Goal: Information Seeking & Learning: Compare options

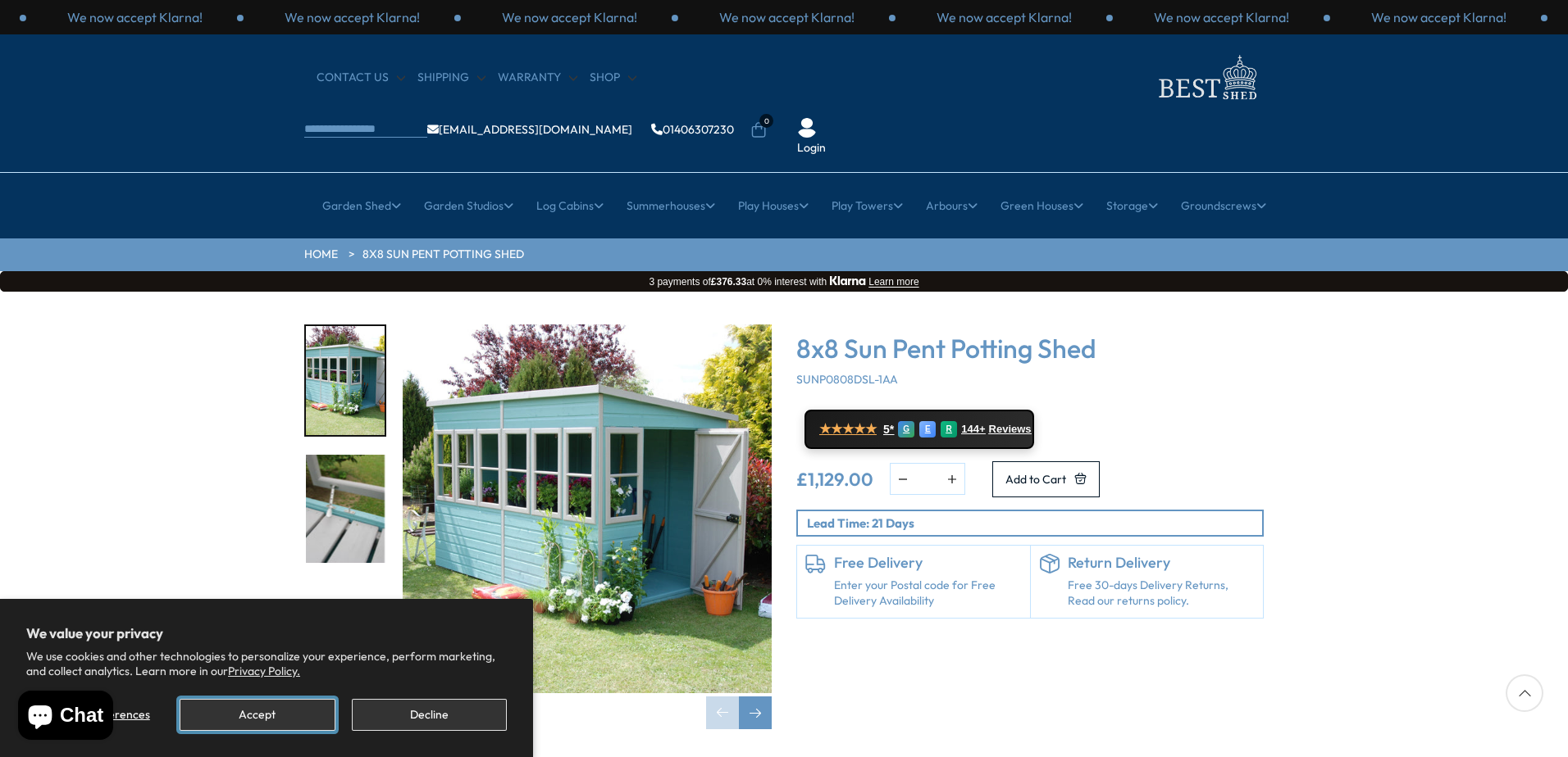
click at [294, 708] on button "Accept" at bounding box center [257, 715] width 155 height 32
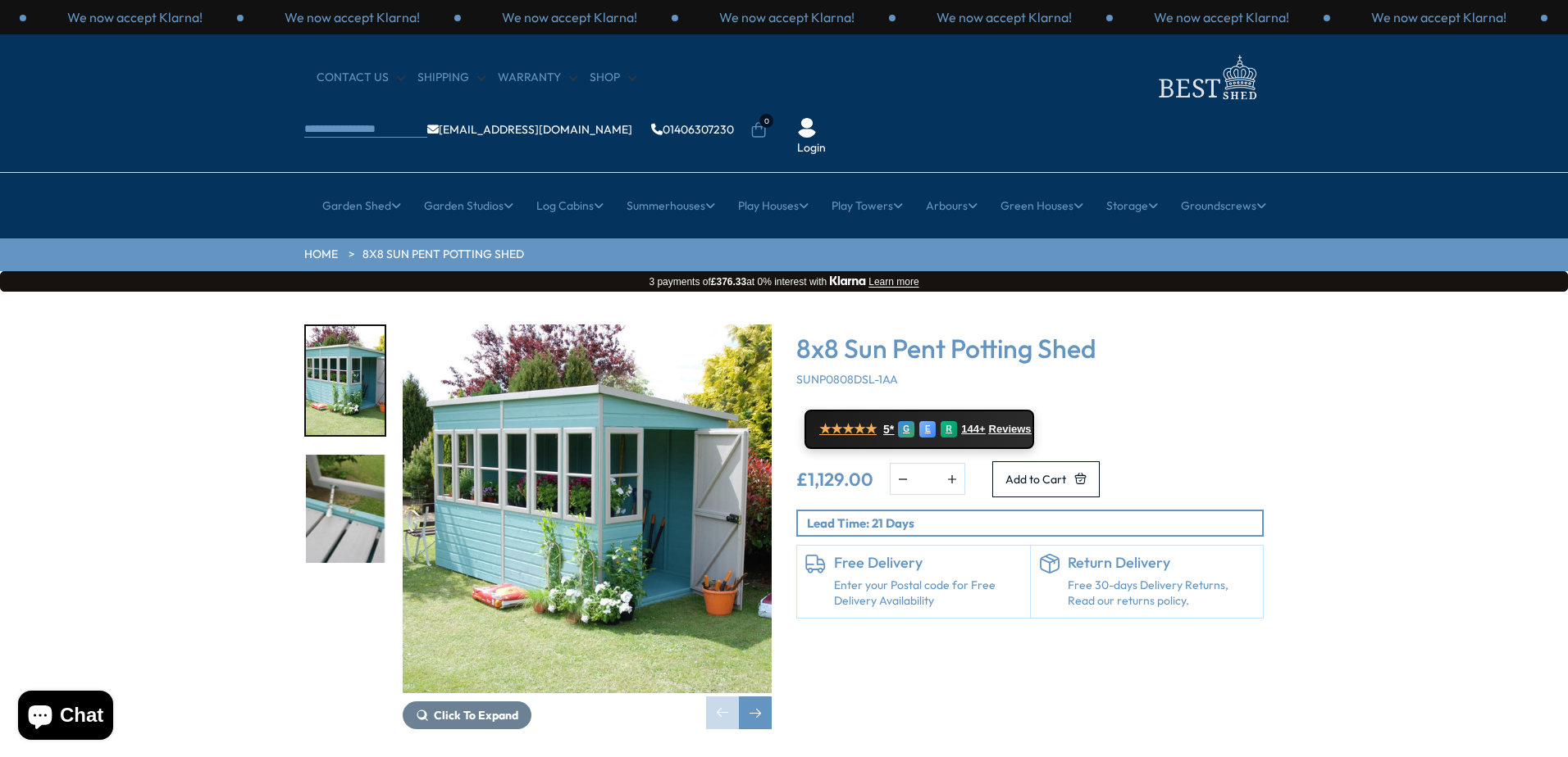
scroll to position [82, 0]
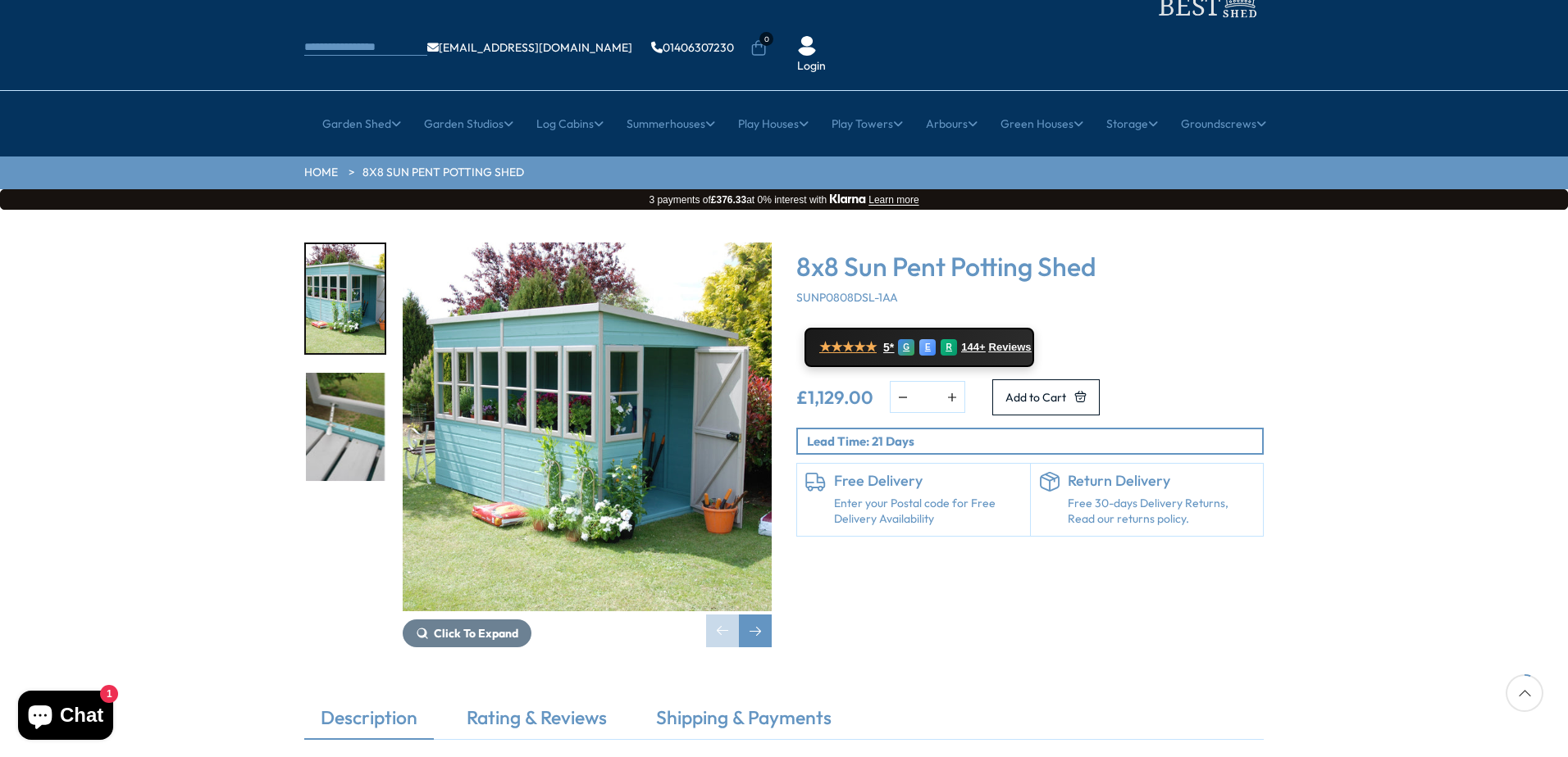
click at [318, 373] on img "2 / 2" at bounding box center [344, 427] width 78 height 109
click at [342, 389] on img "2 / 2" at bounding box center [344, 427] width 78 height 109
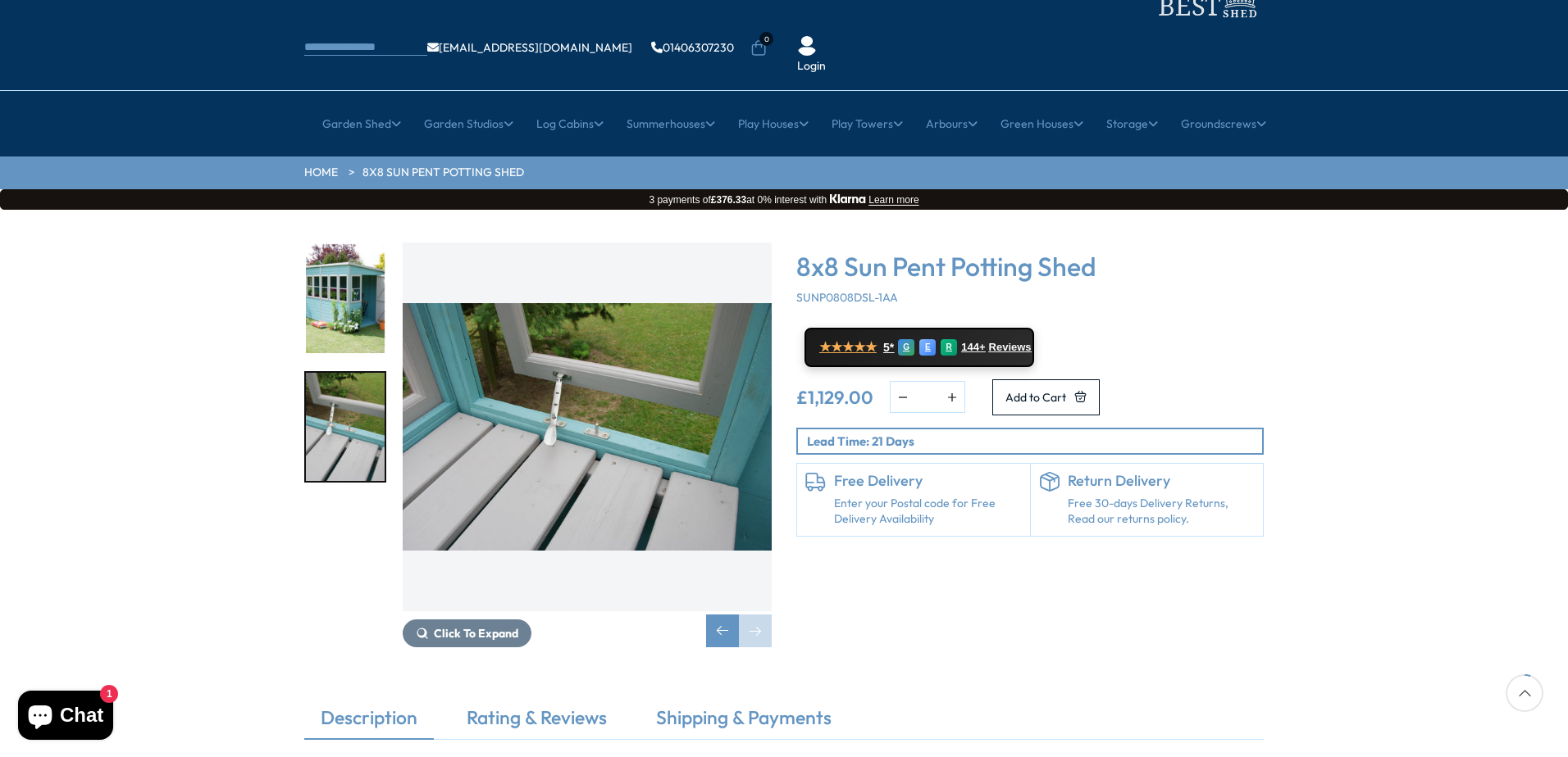
click at [353, 245] on img "1 / 2" at bounding box center [344, 299] width 78 height 109
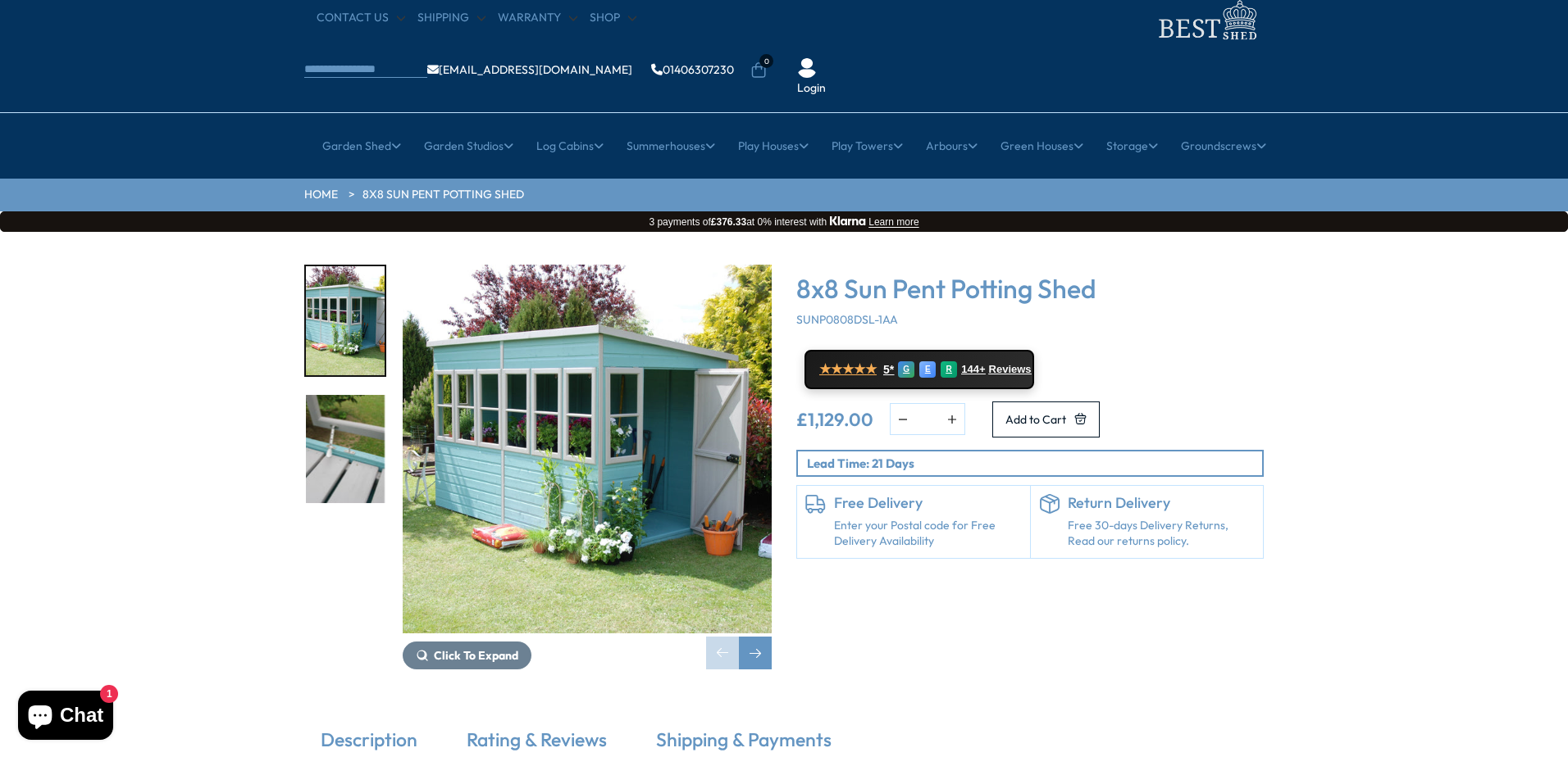
scroll to position [0, 0]
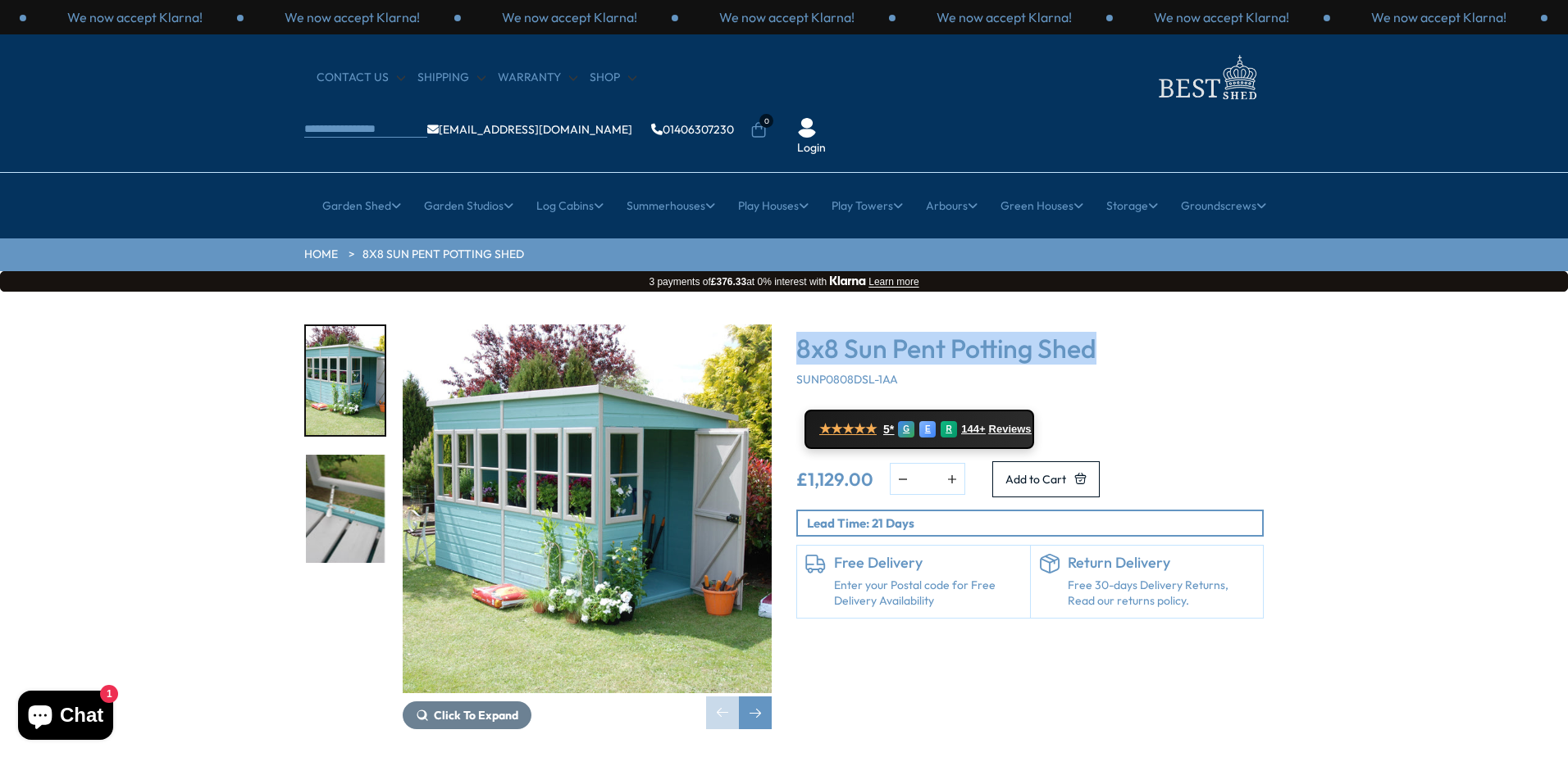
drag, startPoint x: 795, startPoint y: 296, endPoint x: 1116, endPoint y: 304, distance: 321.1
click at [1116, 325] on div "8x8 Sun Pent Potting Shed SUNP0808DSL-1AA ★★★★★ 5* G E R 144+ Reviews £1,129.00…" at bounding box center [1030, 527] width 492 height 405
click at [1114, 333] on h3 "8x8 Sun Pent Potting Shed" at bounding box center [1030, 349] width 467 height 31
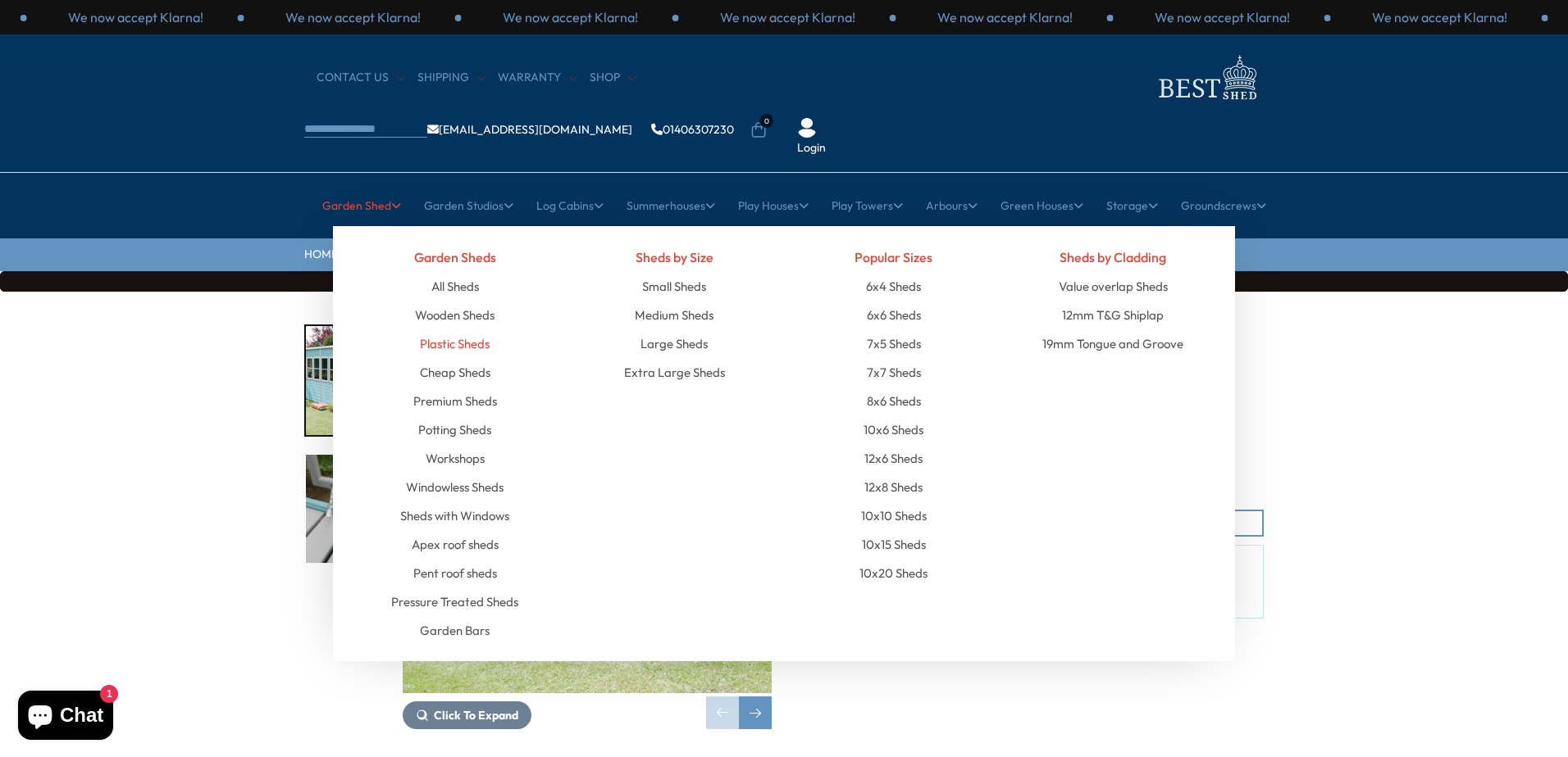
click at [465, 330] on link "Plastic Sheds" at bounding box center [454, 343] width 69 height 29
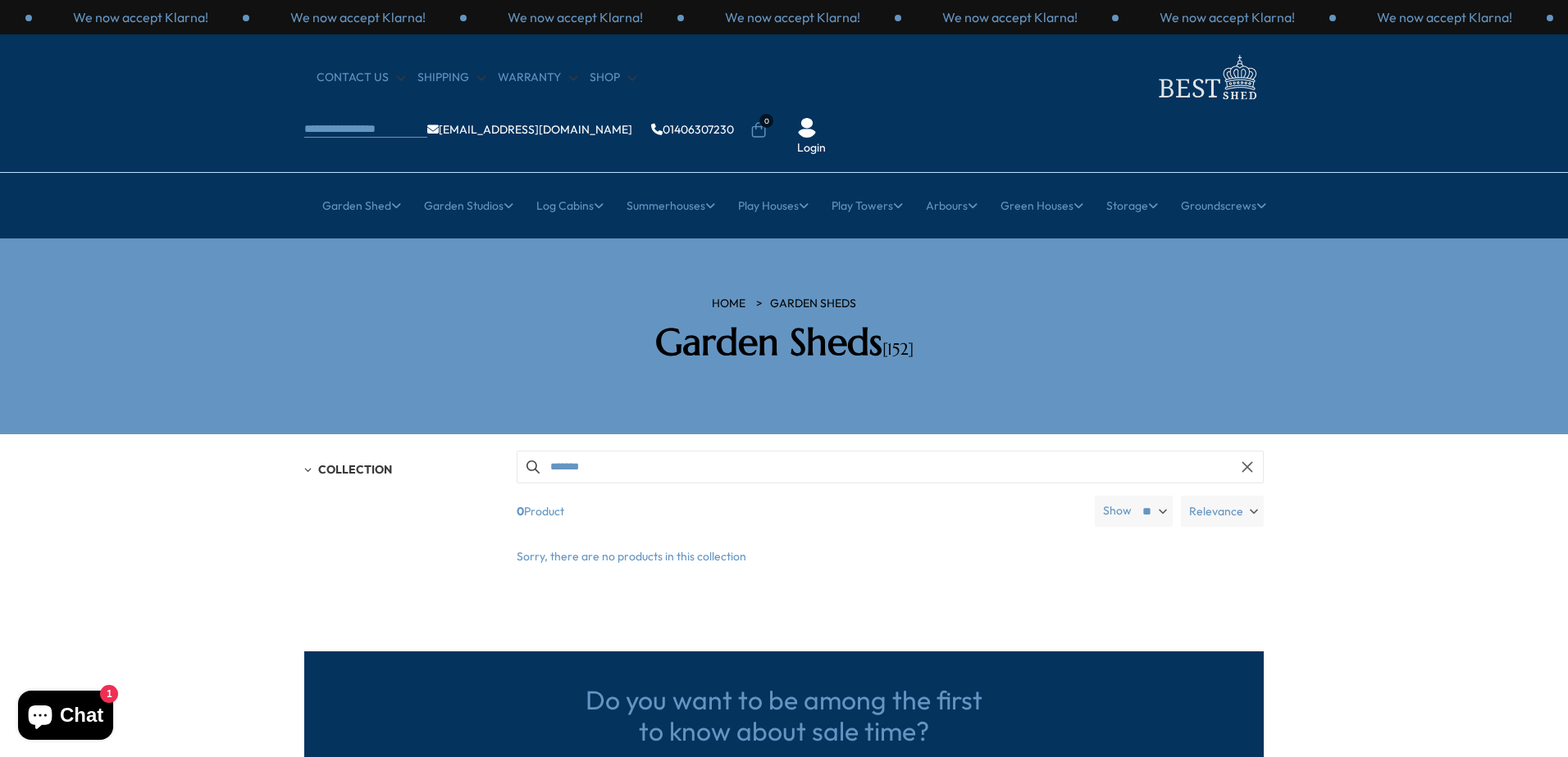
click at [738, 296] on link "HOME" at bounding box center [729, 305] width 33 height 17
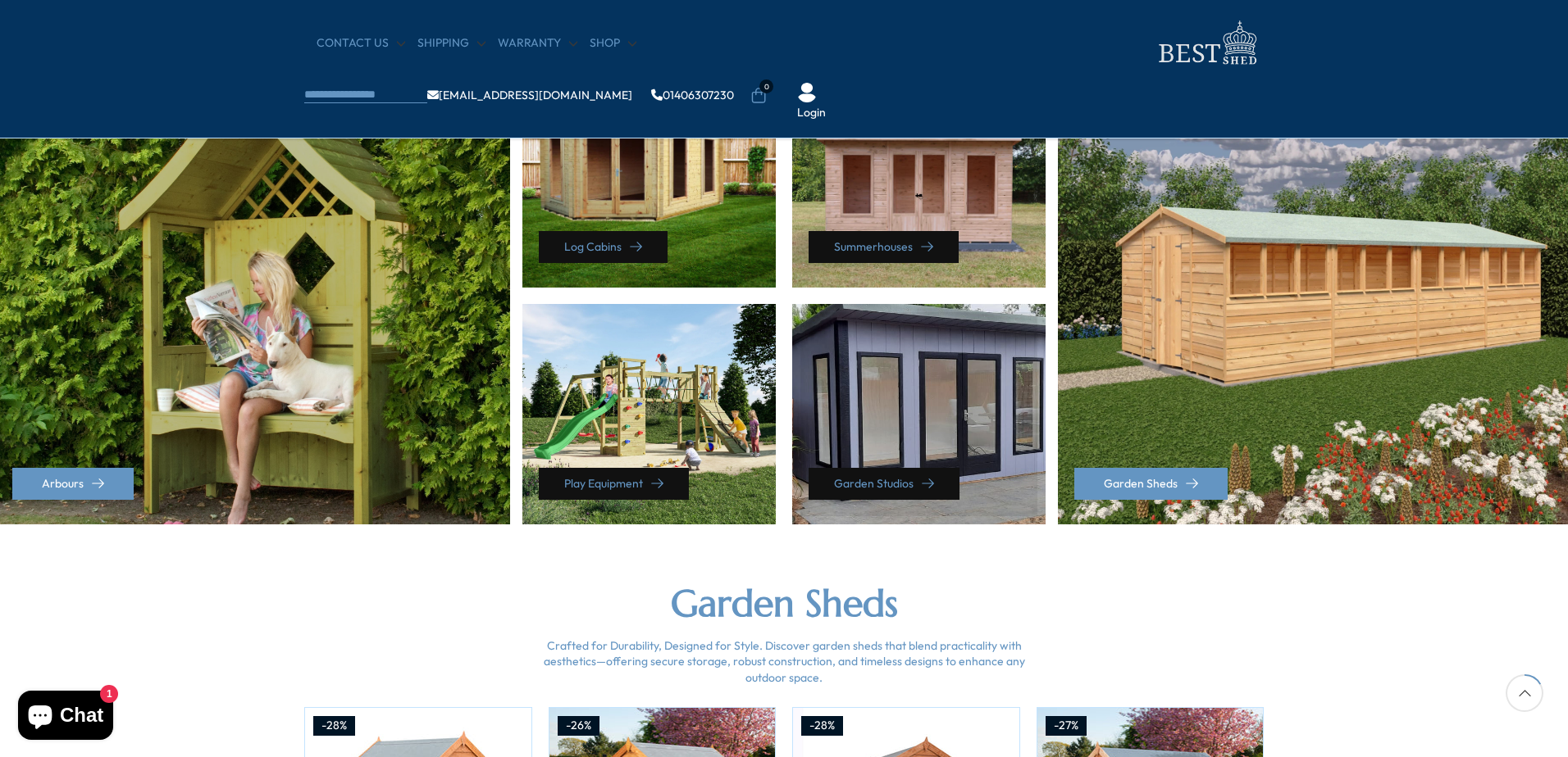
scroll to position [738, 0]
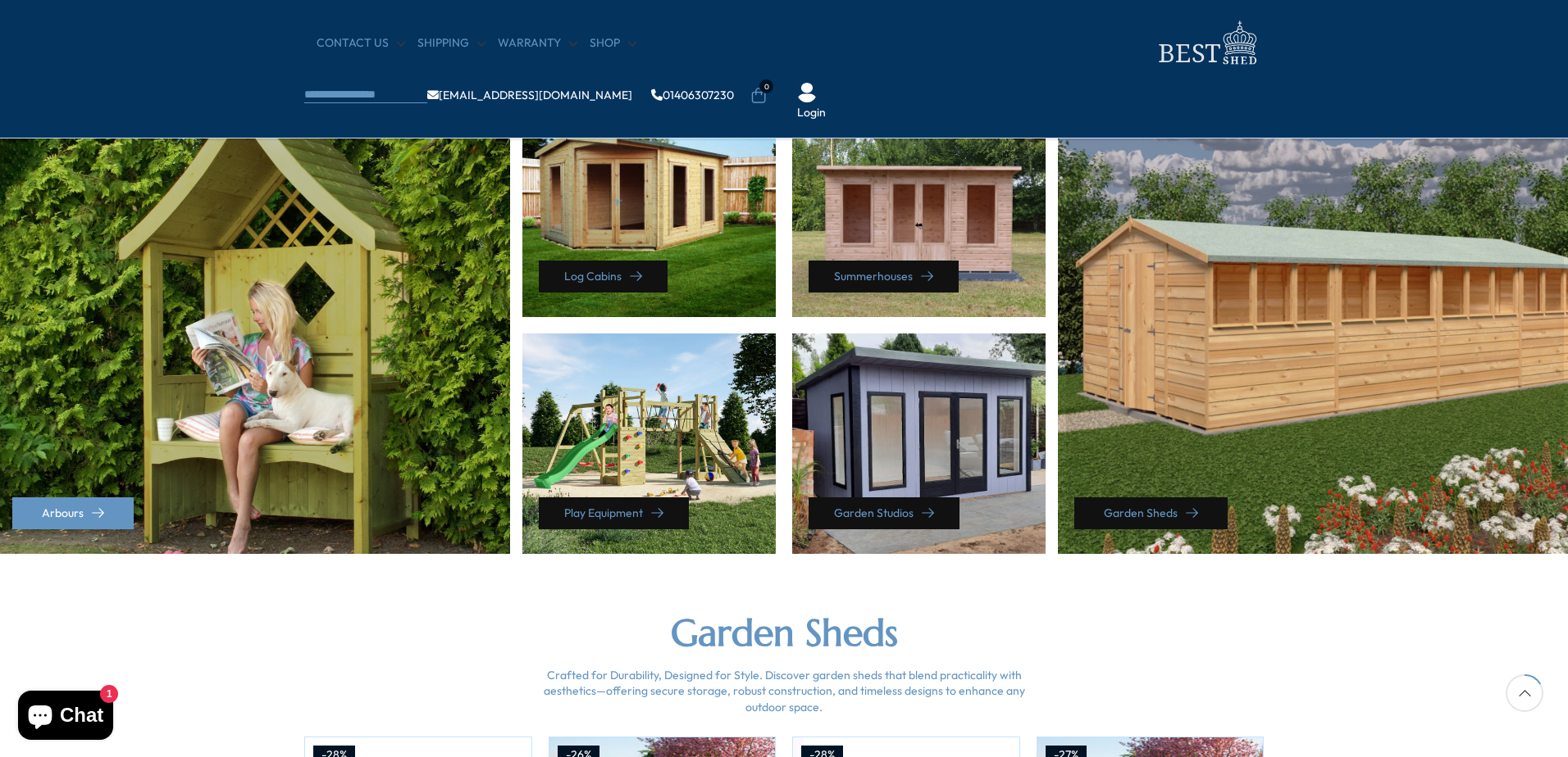
click at [1186, 510] on icon at bounding box center [1191, 513] width 12 height 12
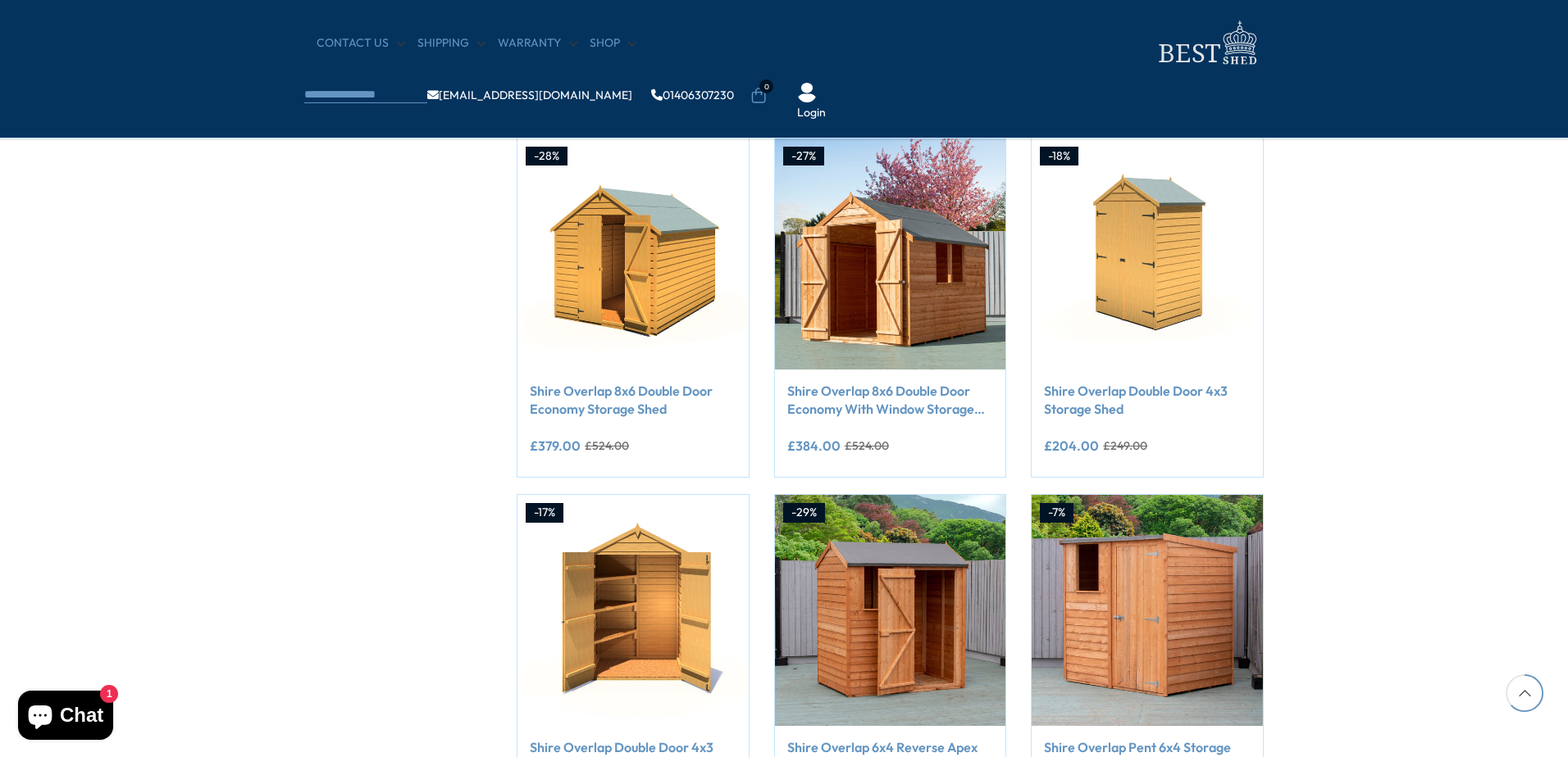
scroll to position [1230, 0]
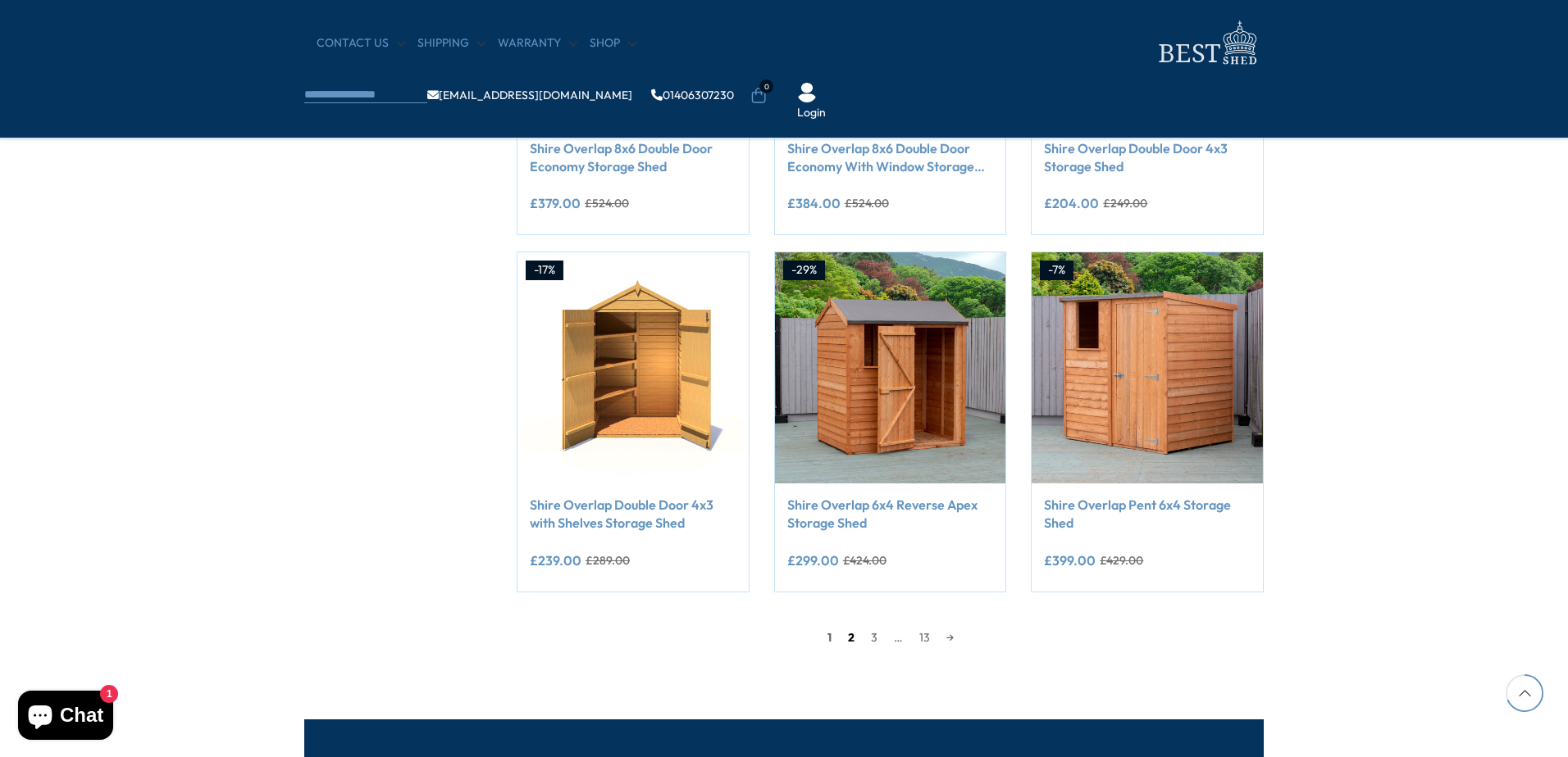
click at [845, 645] on link "2" at bounding box center [850, 638] width 23 height 25
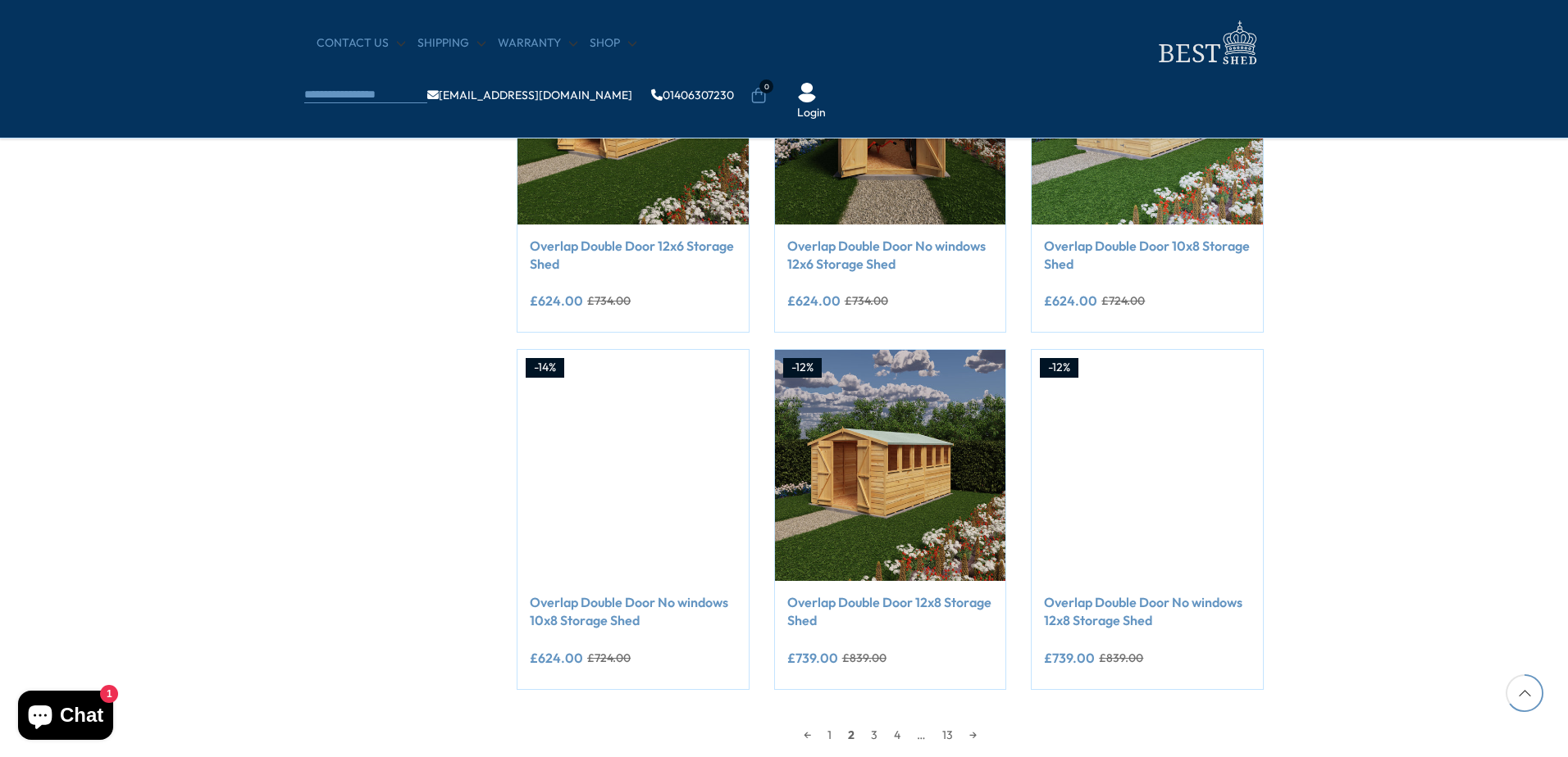
scroll to position [1460, 0]
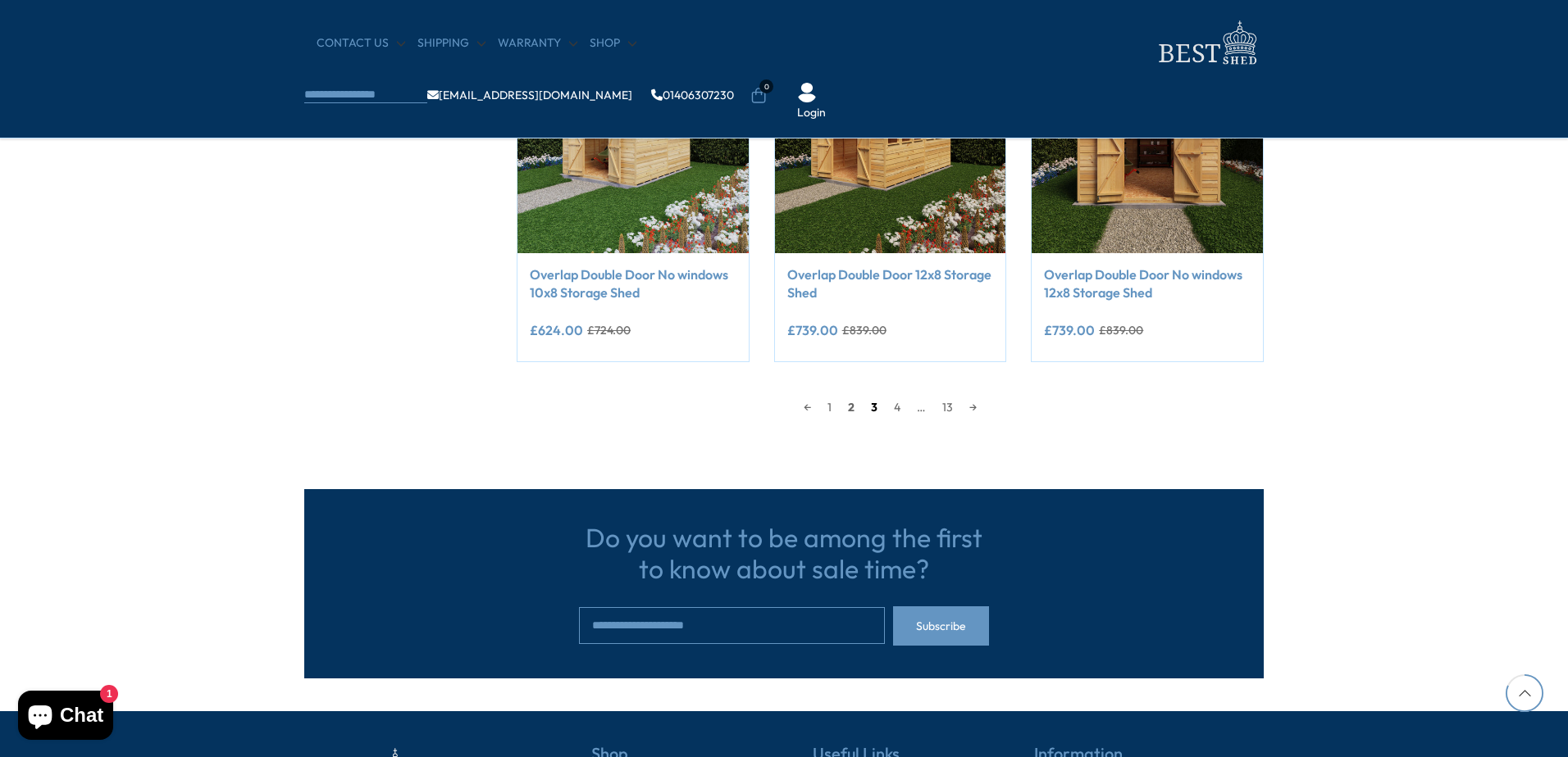
click at [882, 408] on link "3" at bounding box center [874, 407] width 23 height 25
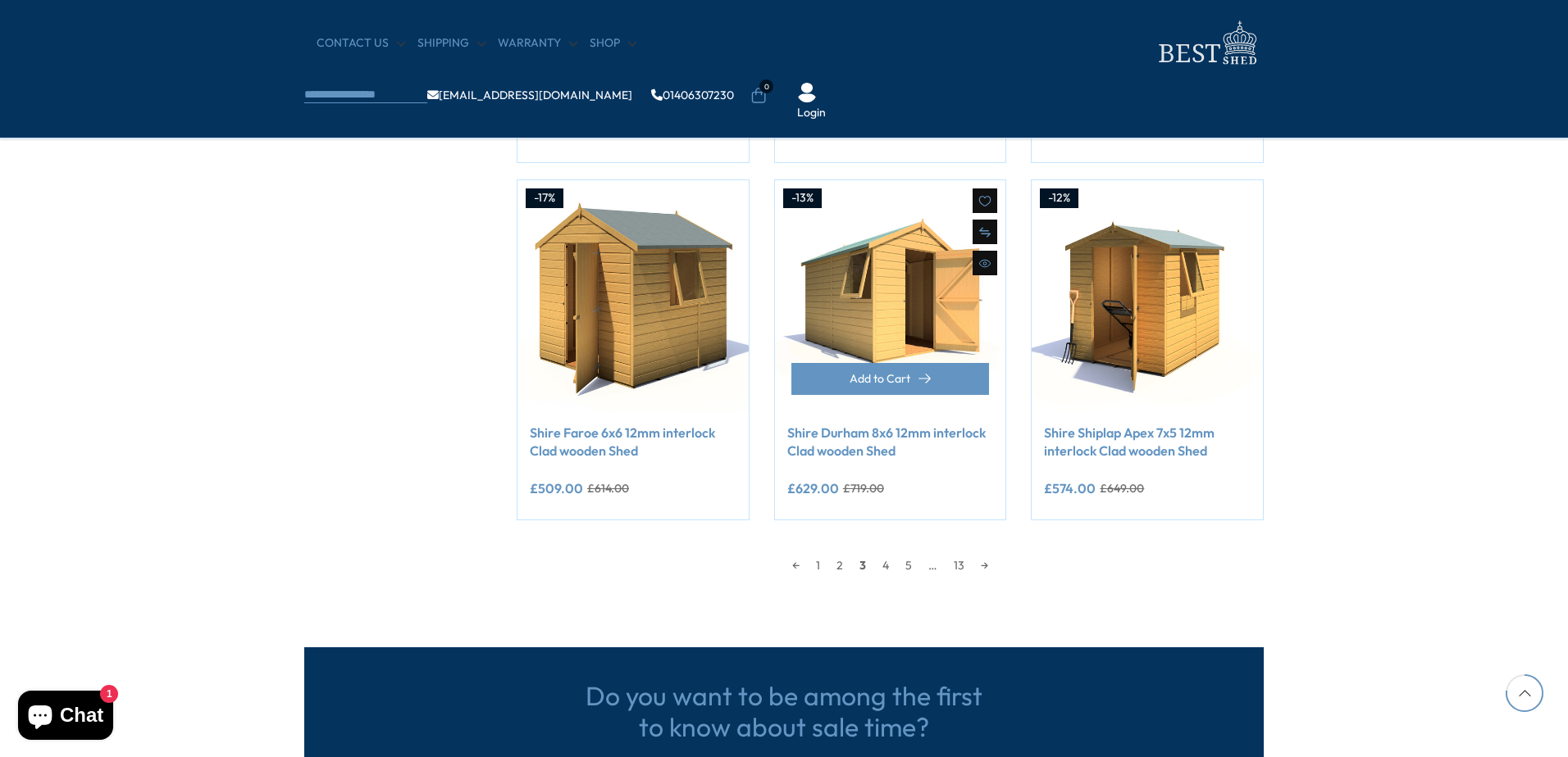
scroll to position [1378, 0]
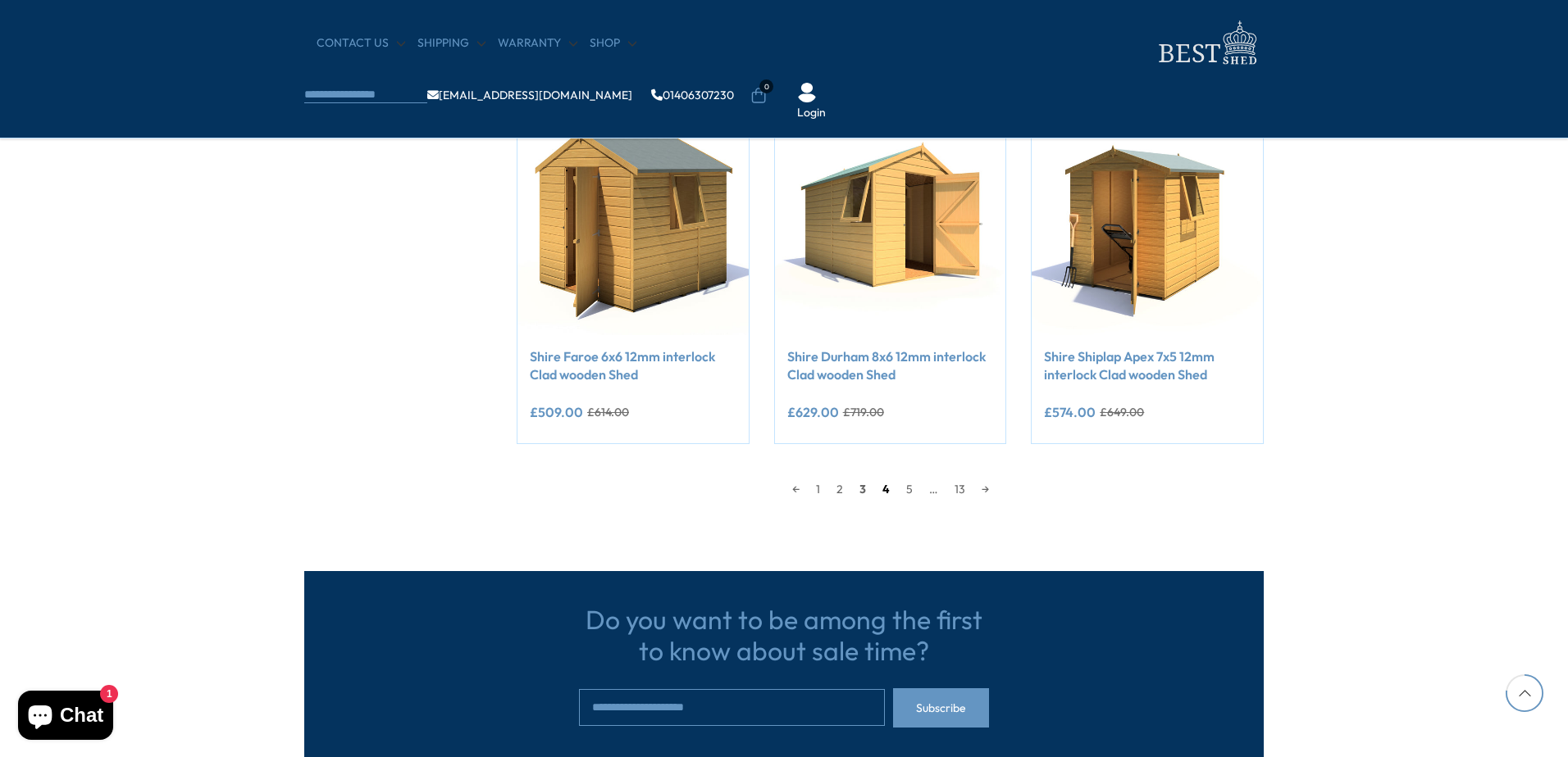
click at [875, 481] on link "4" at bounding box center [887, 489] width 24 height 25
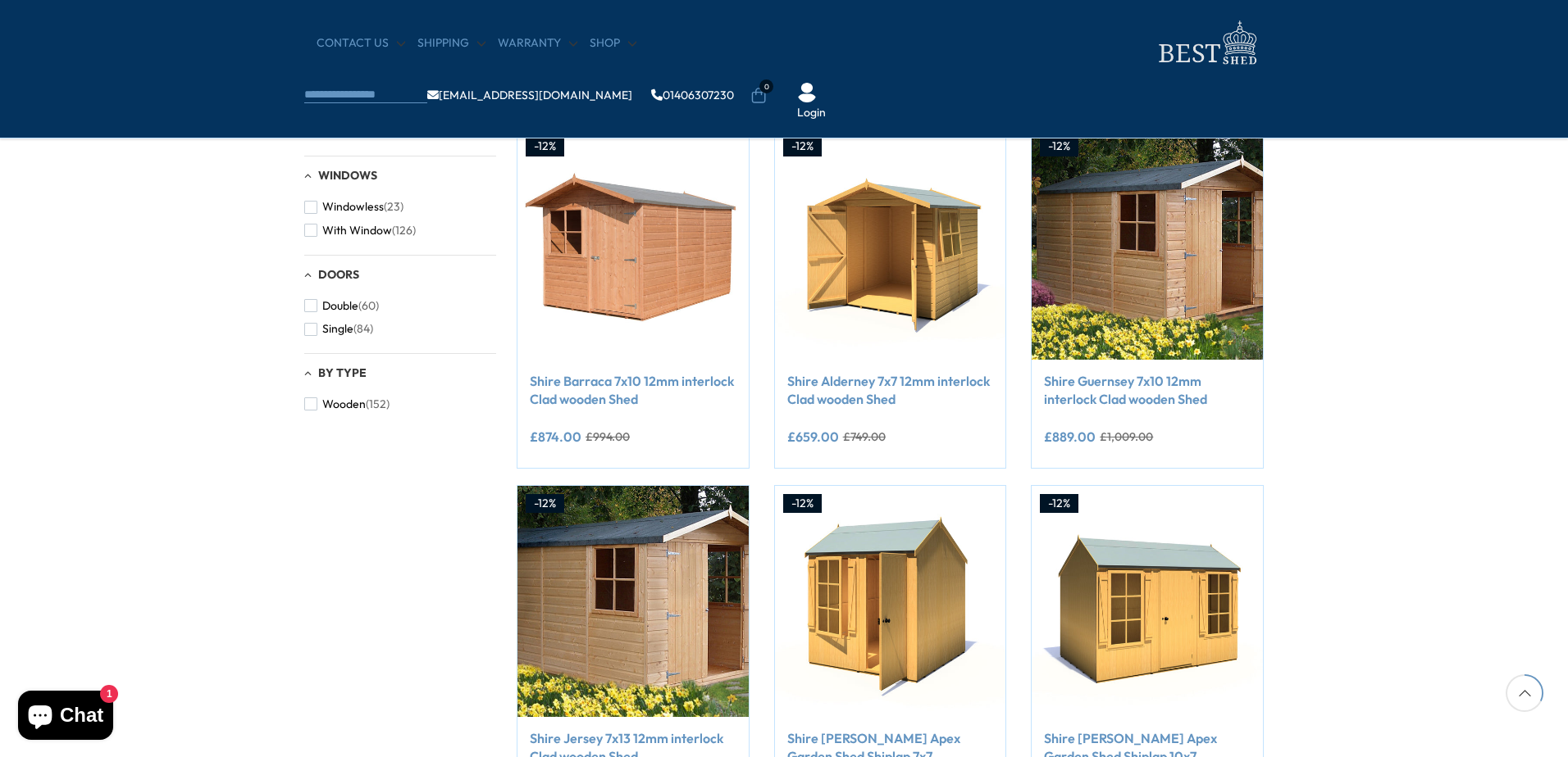
scroll to position [640, 0]
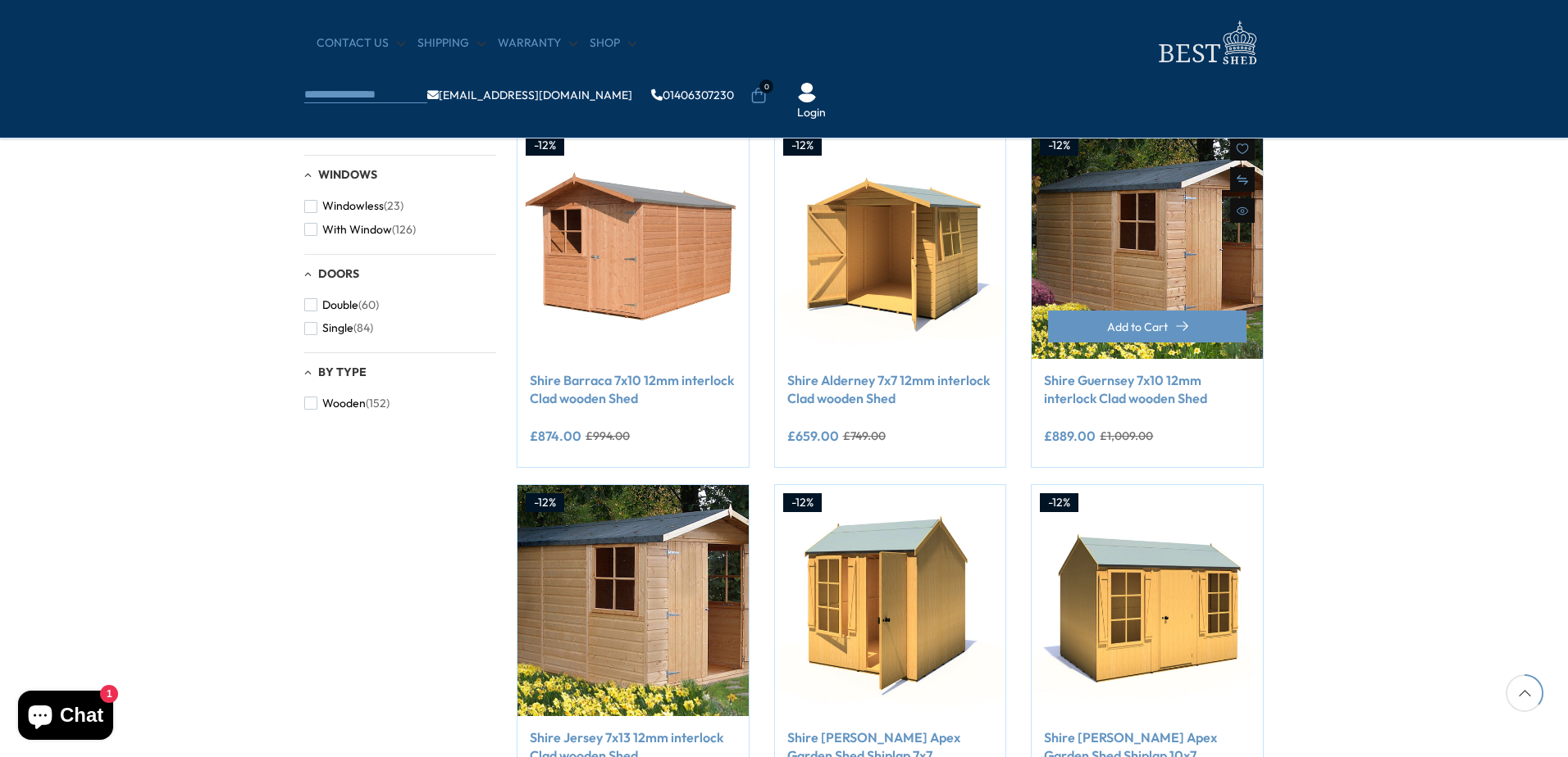
click at [1182, 398] on link "Shire Guernsey 7x10 12mm interlock Clad wooden Shed" at bounding box center [1147, 390] width 207 height 37
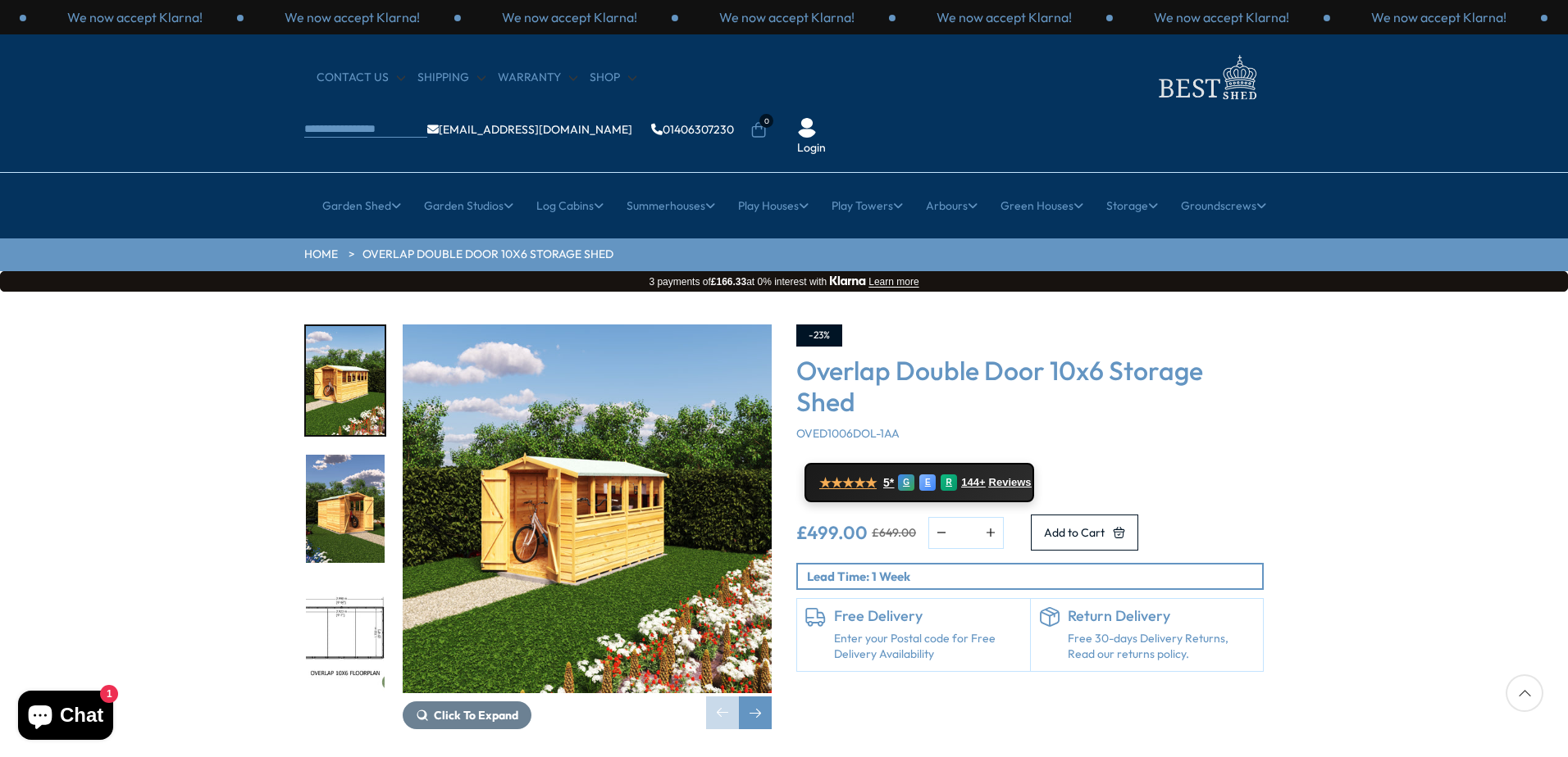
click at [362, 455] on img "2 / 18" at bounding box center [344, 510] width 78 height 109
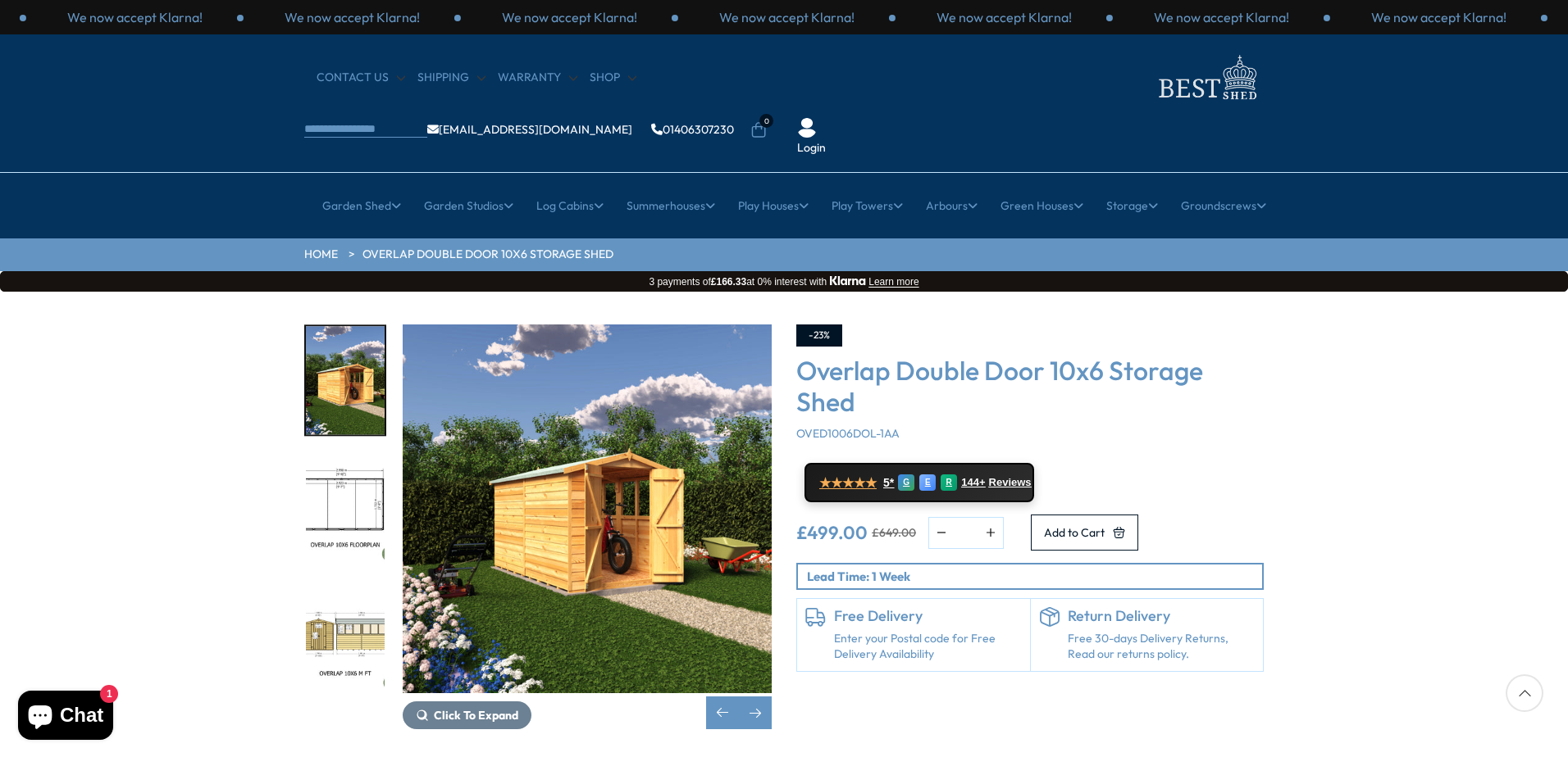
click at [340, 455] on img "3 / 18" at bounding box center [344, 510] width 78 height 109
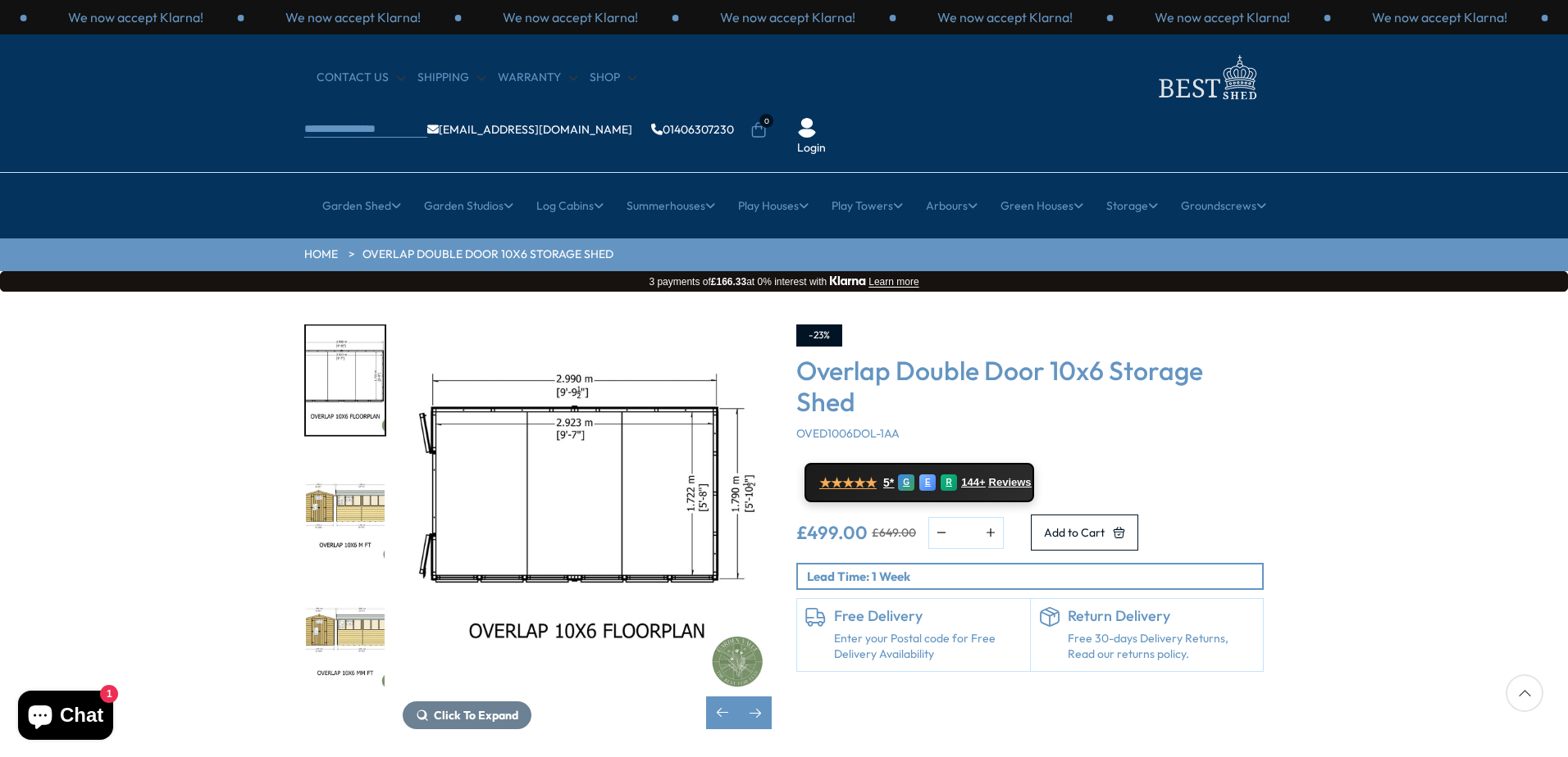
click at [380, 465] on img "4 / 18" at bounding box center [344, 510] width 78 height 109
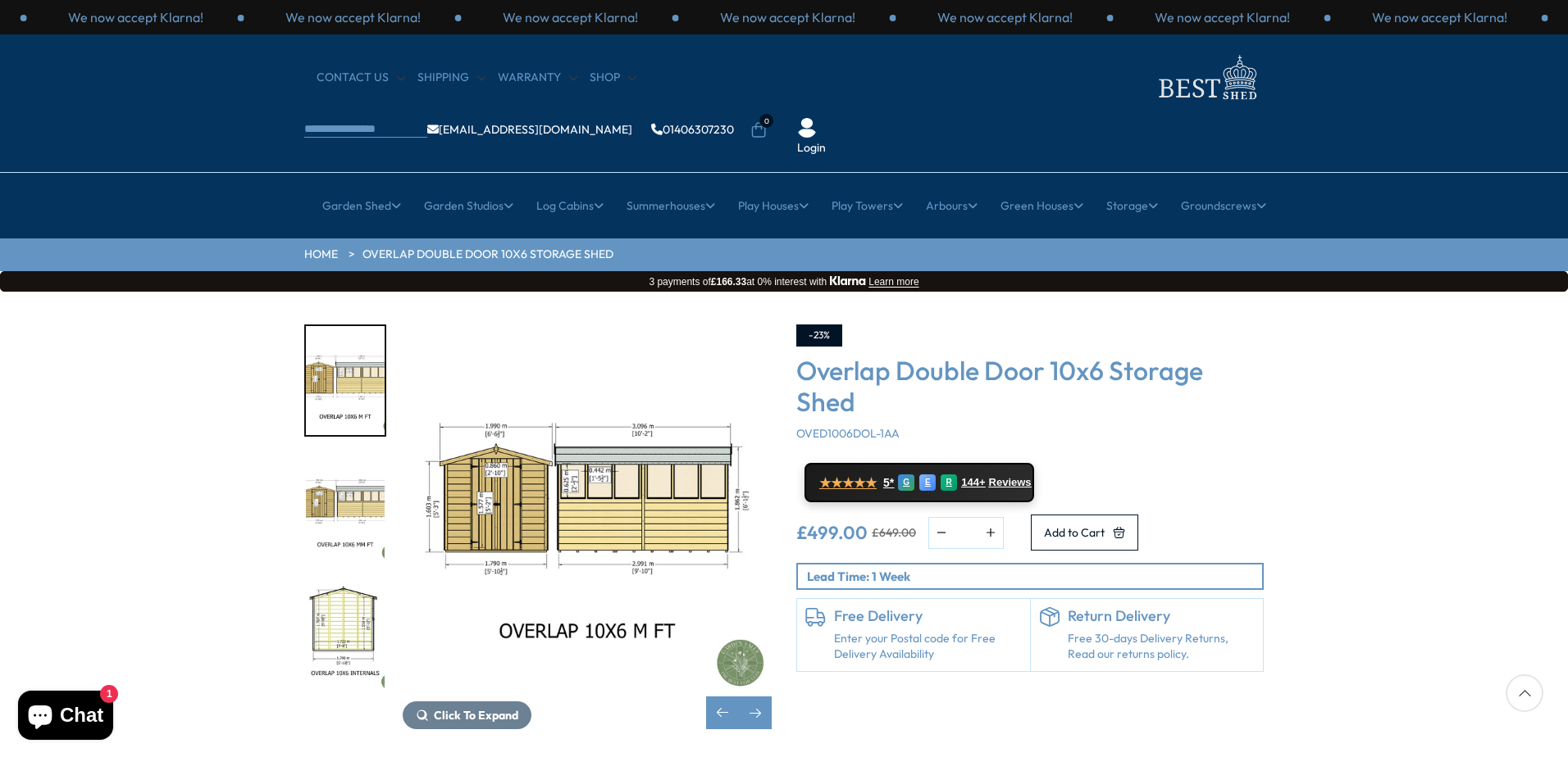
click at [357, 455] on img "5 / 18" at bounding box center [344, 510] width 78 height 109
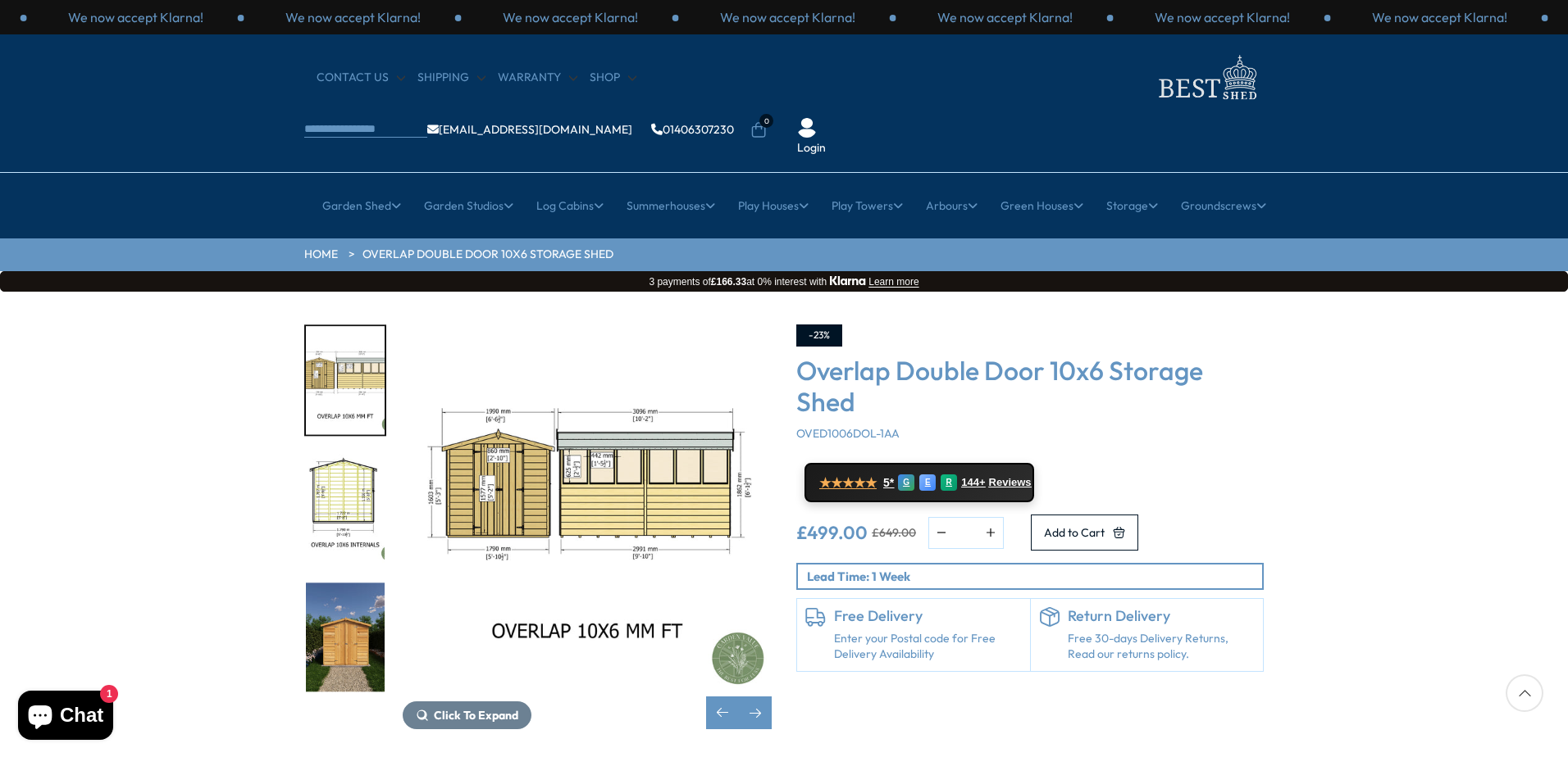
click at [357, 455] on img "6 / 18" at bounding box center [344, 510] width 78 height 109
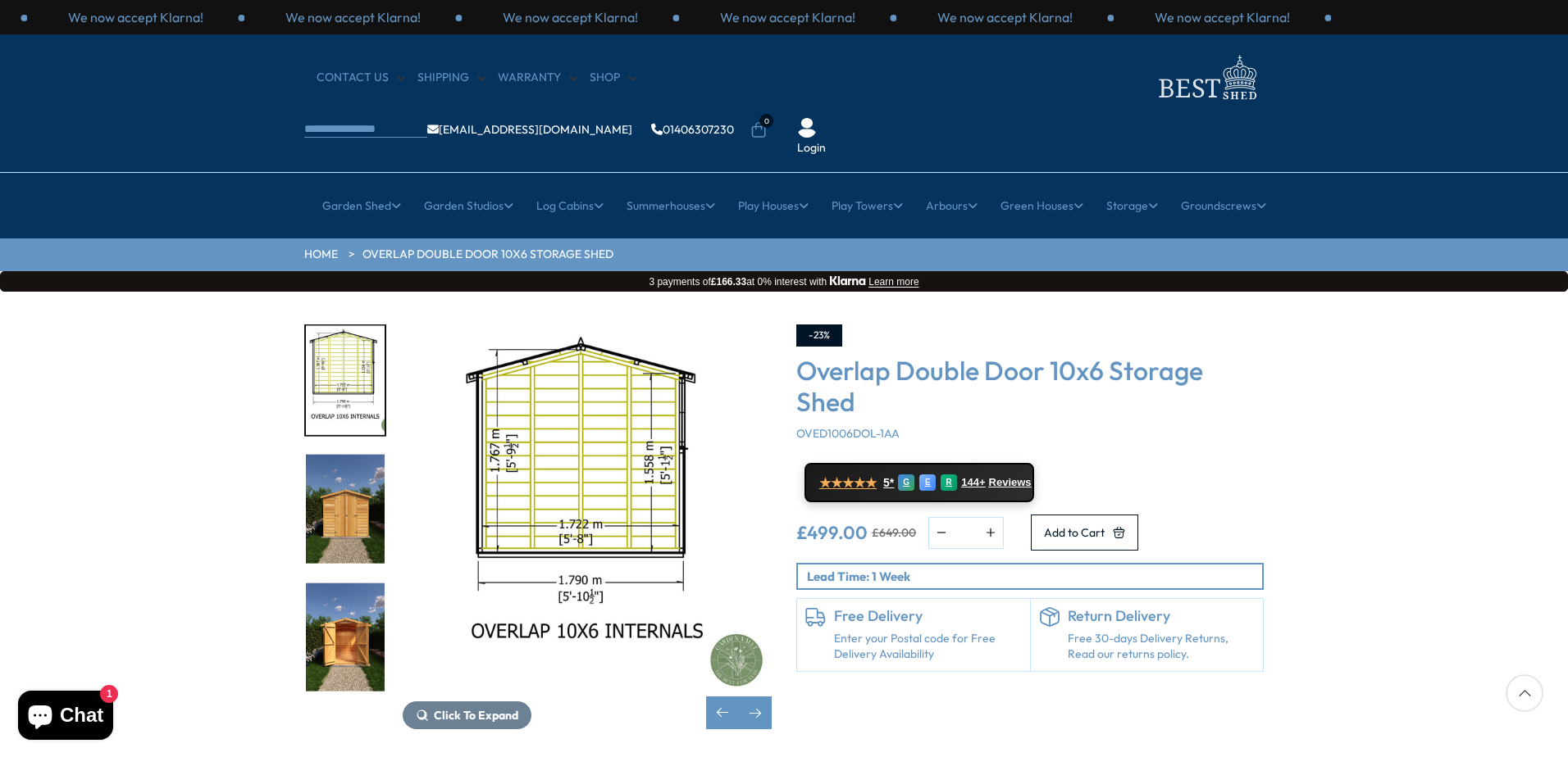
click at [355, 455] on img "7 / 18" at bounding box center [344, 510] width 78 height 109
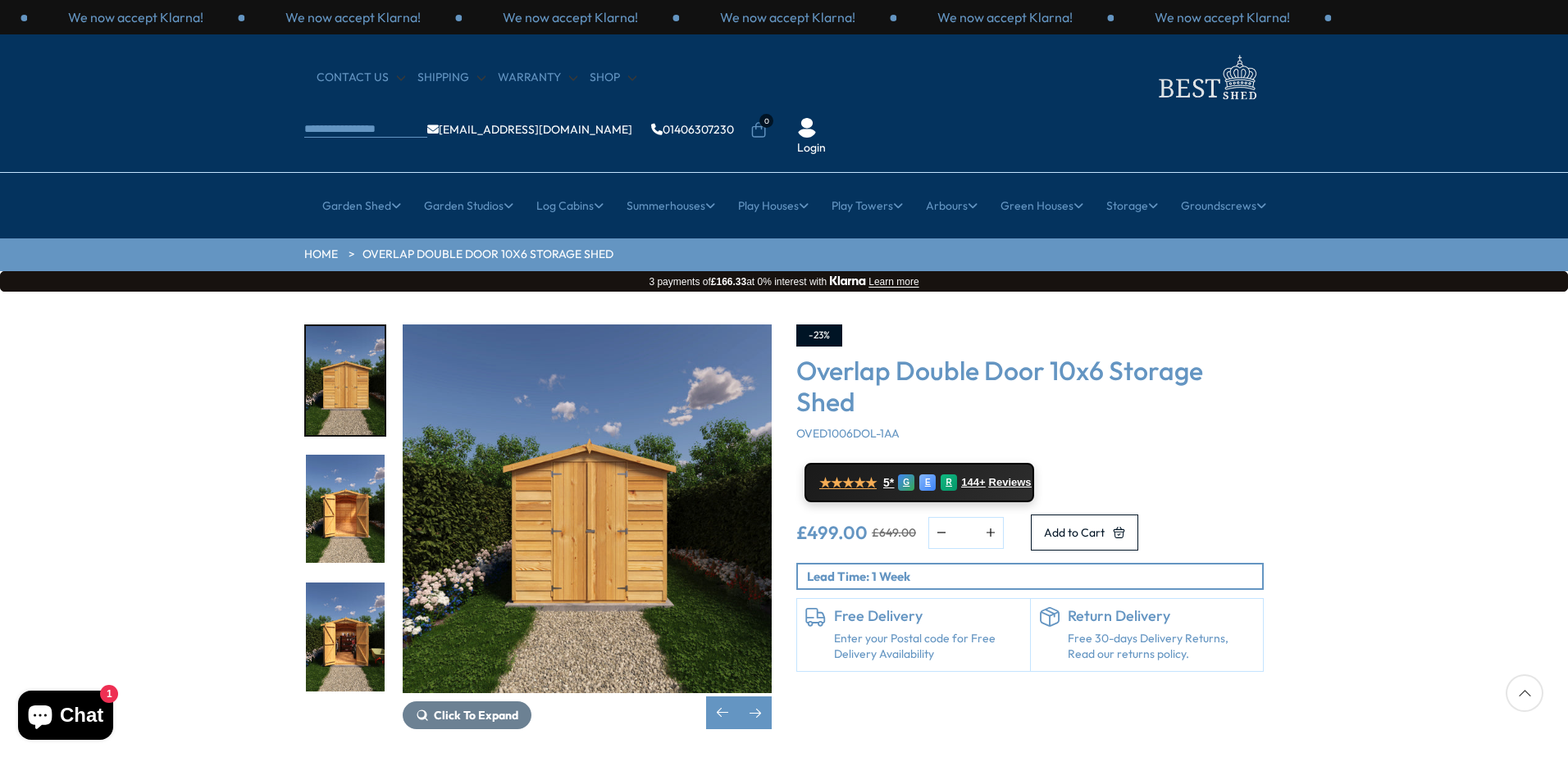
click at [355, 455] on img "8 / 18" at bounding box center [344, 510] width 78 height 109
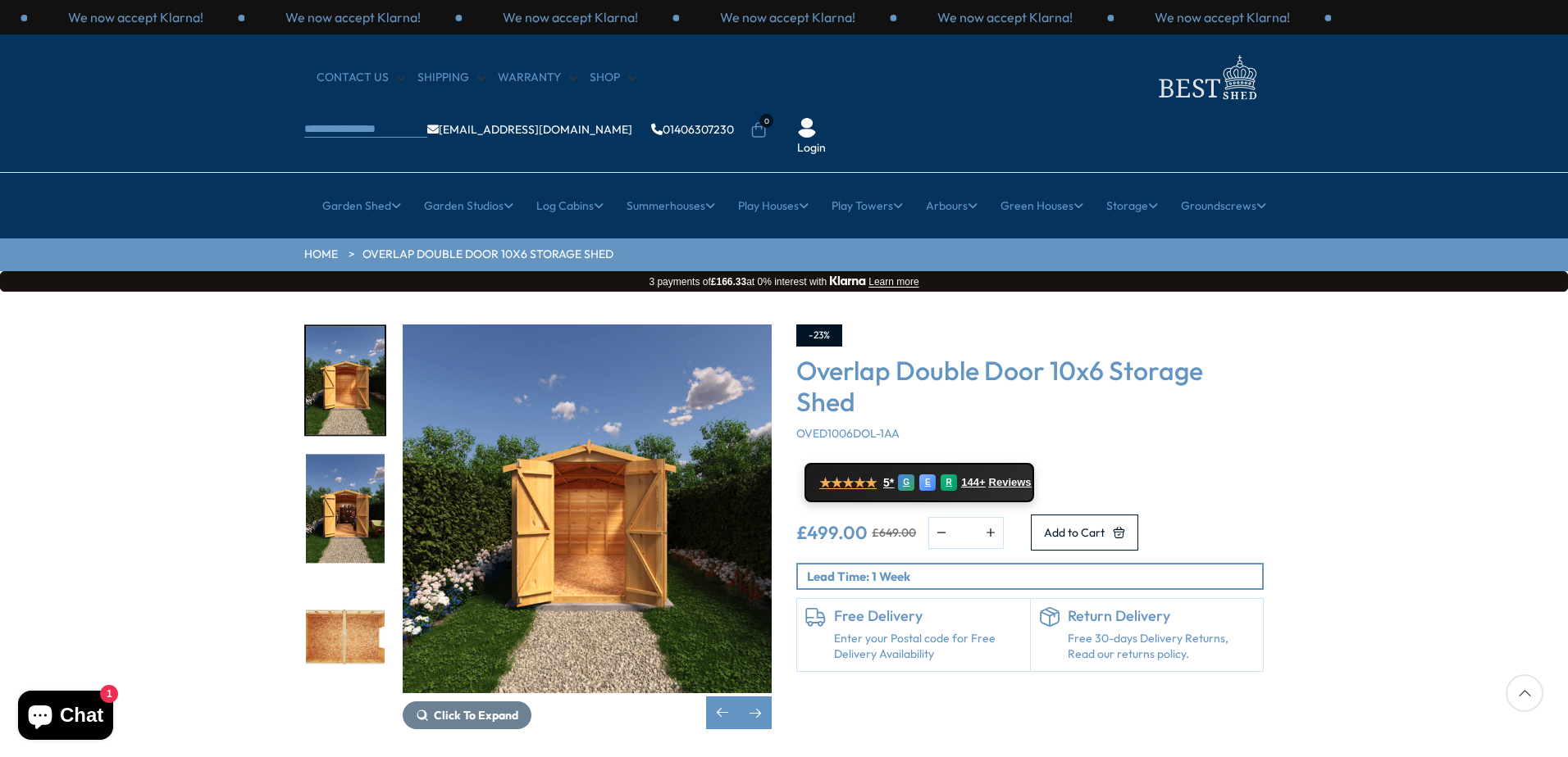
click at [347, 493] on img "9 / 18" at bounding box center [344, 510] width 78 height 109
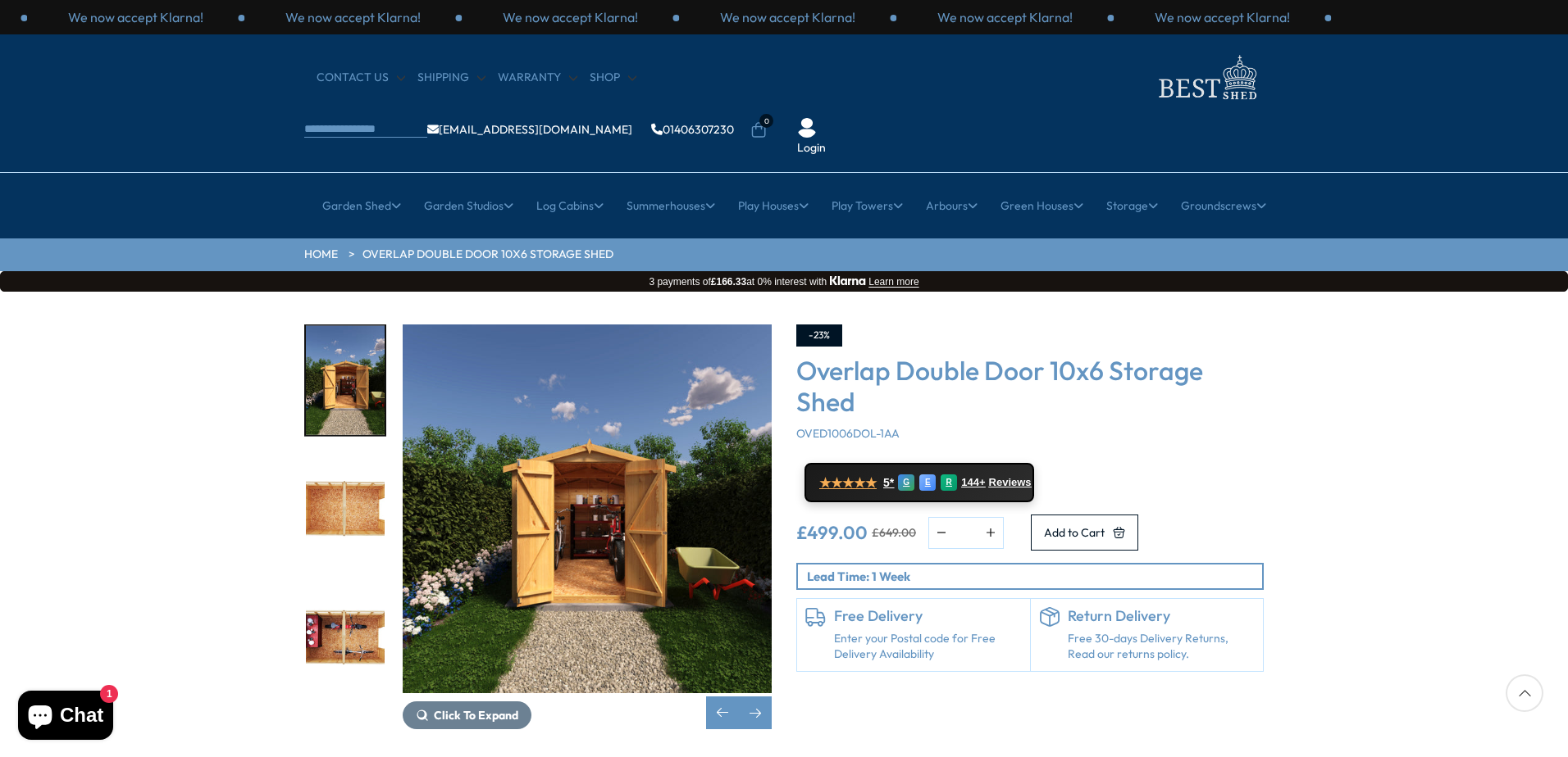
click at [347, 485] on img "10 / 18" at bounding box center [344, 510] width 78 height 109
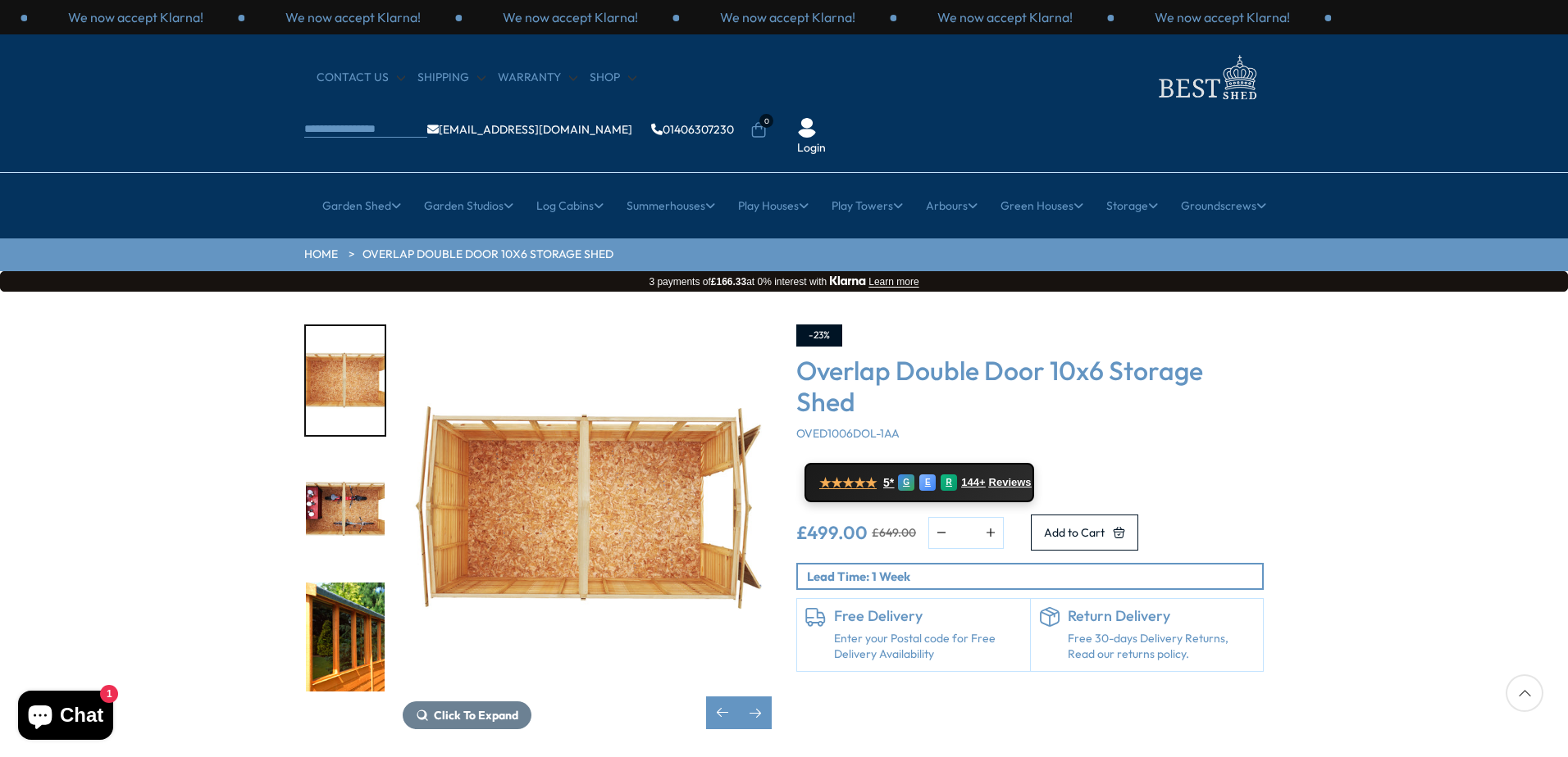
click at [355, 458] on img "11 / 18" at bounding box center [344, 510] width 78 height 109
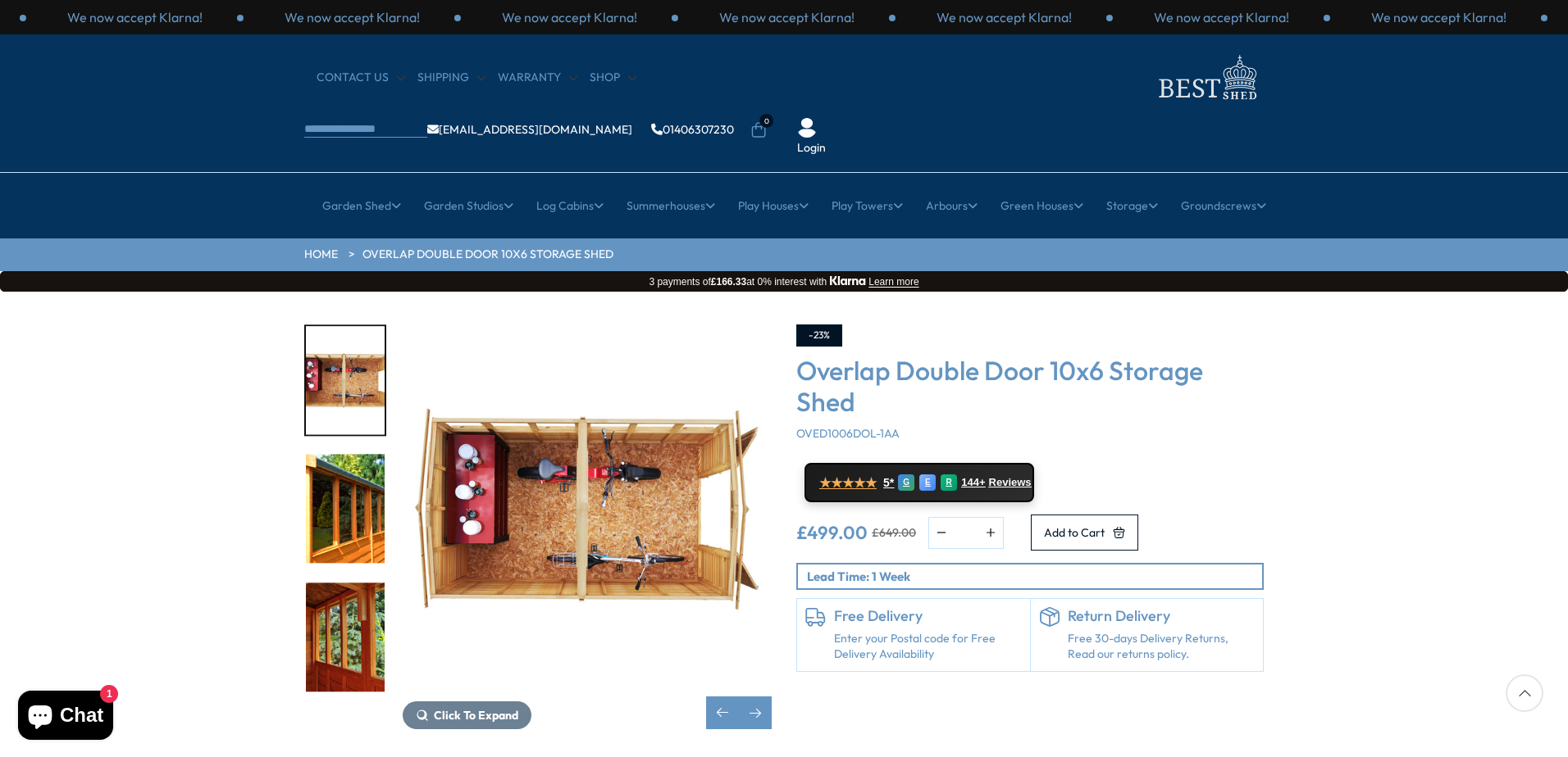
click at [356, 472] on img "12 / 18" at bounding box center [344, 510] width 78 height 109
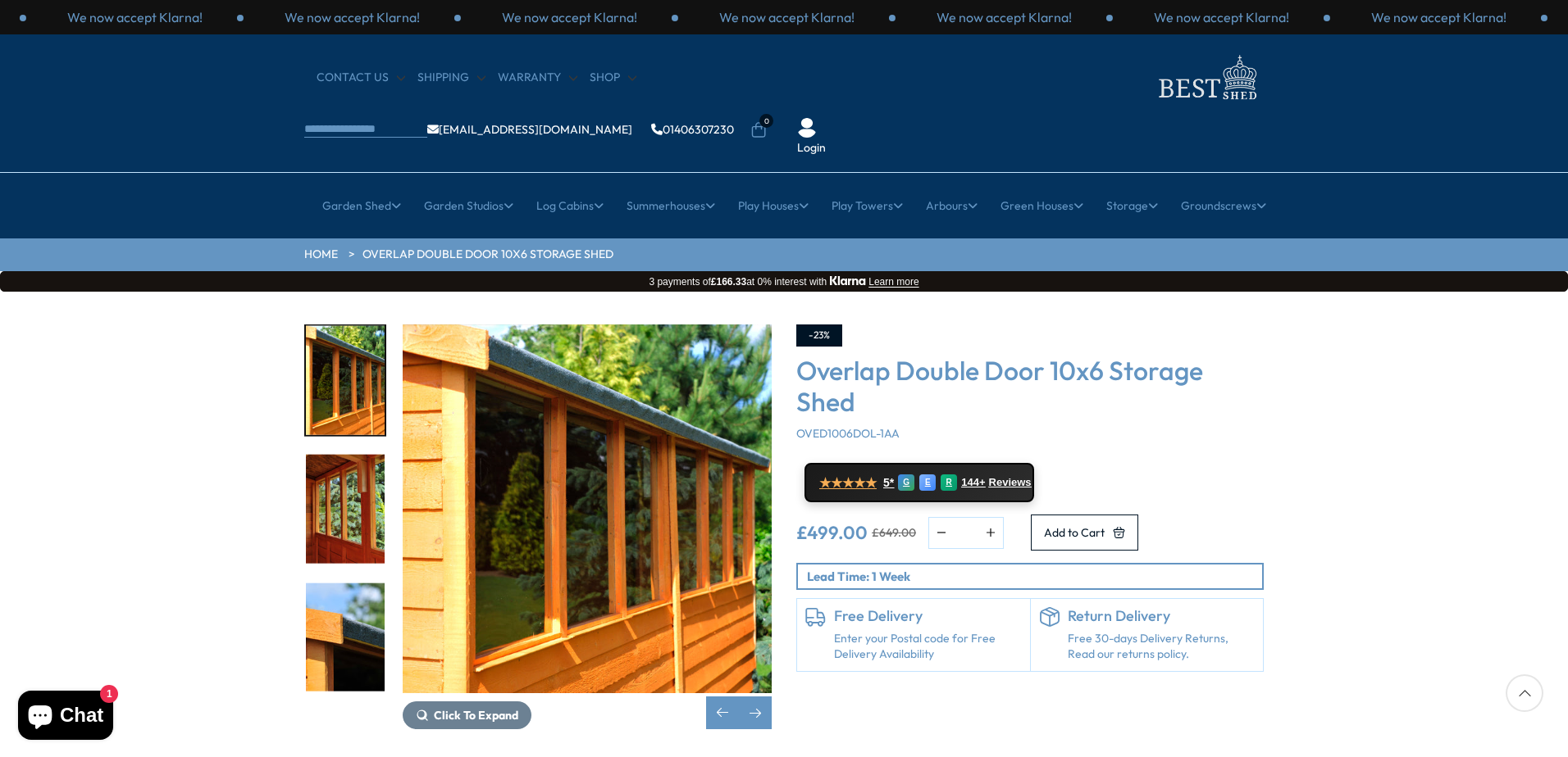
click at [356, 472] on img "13 / 18" at bounding box center [344, 510] width 78 height 109
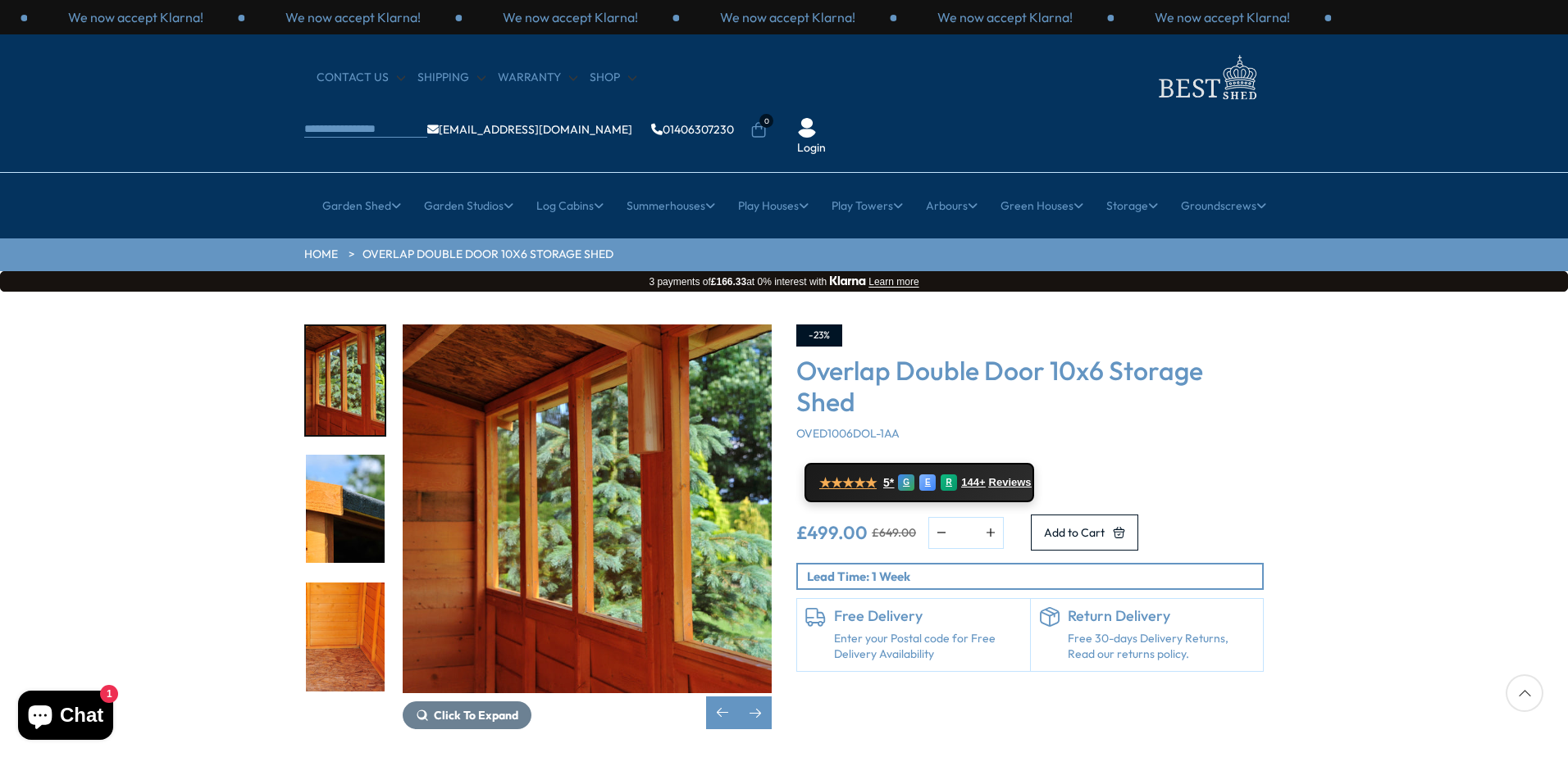
click at [344, 455] on img "14 / 18" at bounding box center [344, 510] width 78 height 109
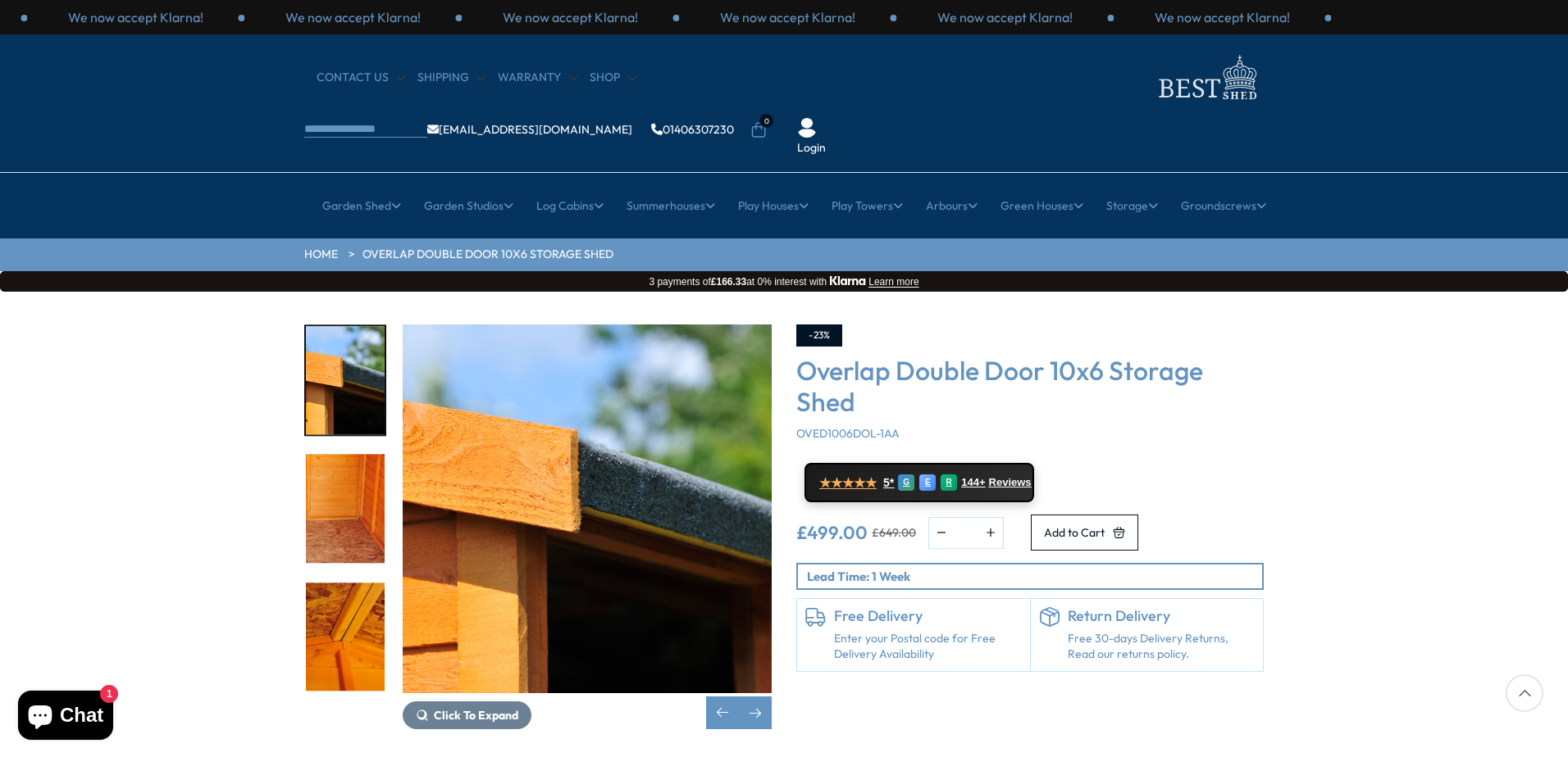
click at [344, 508] on img "15 / 18" at bounding box center [344, 509] width 78 height 109
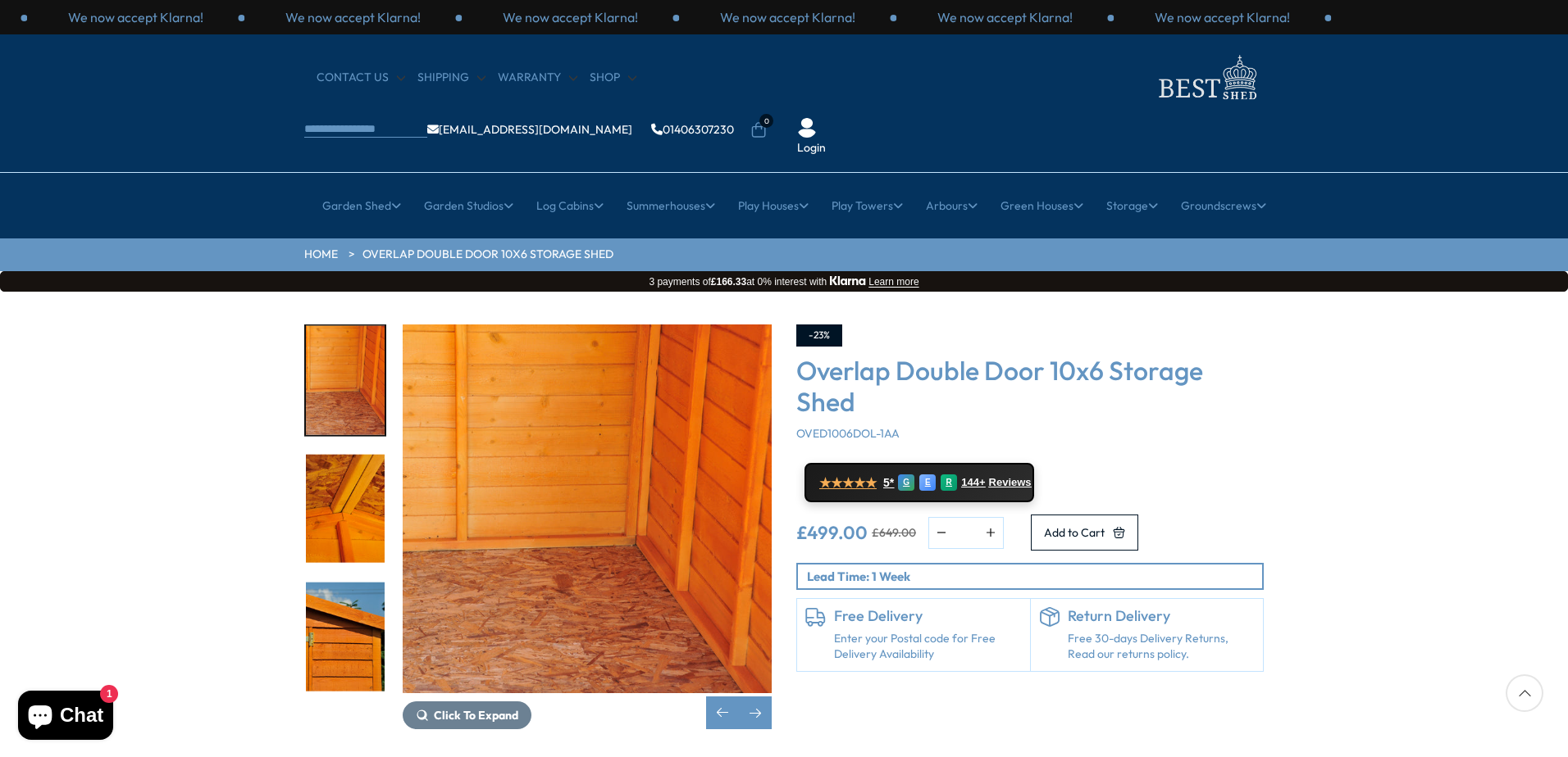
click at [360, 457] on img "16 / 18" at bounding box center [344, 509] width 78 height 109
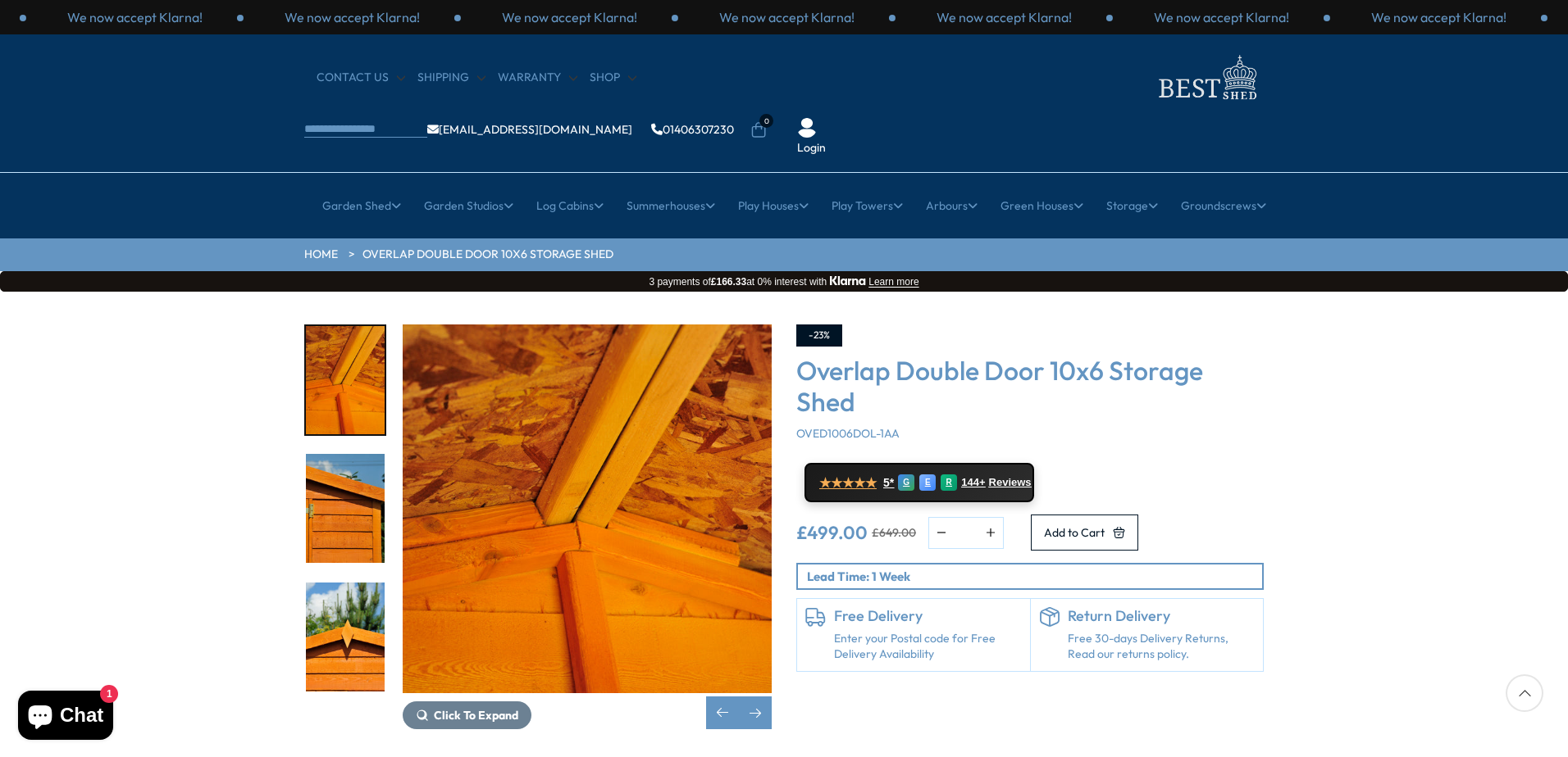
click at [360, 457] on img "17 / 18" at bounding box center [344, 509] width 78 height 109
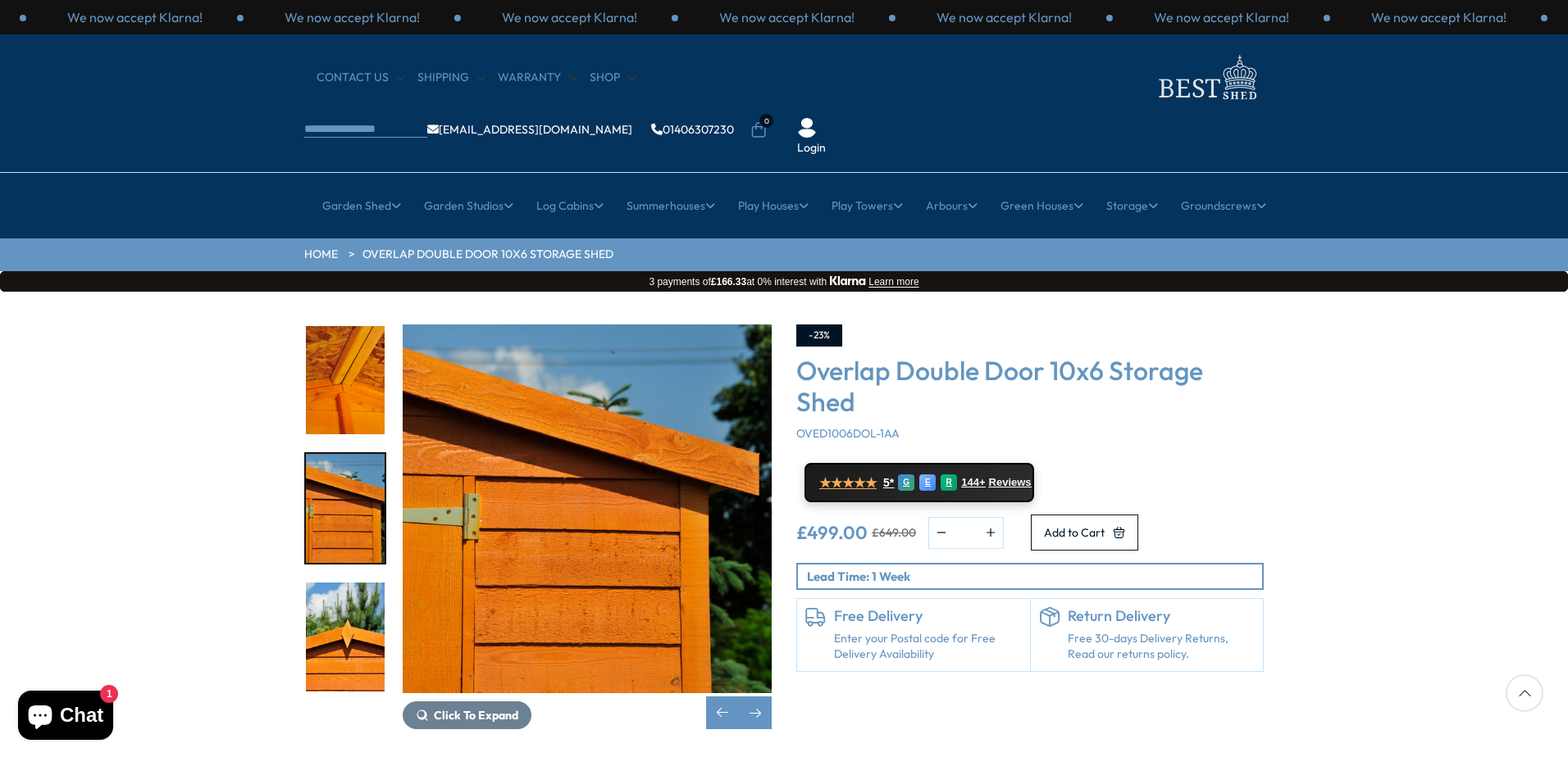
click at [359, 583] on img "18 / 18" at bounding box center [344, 637] width 78 height 109
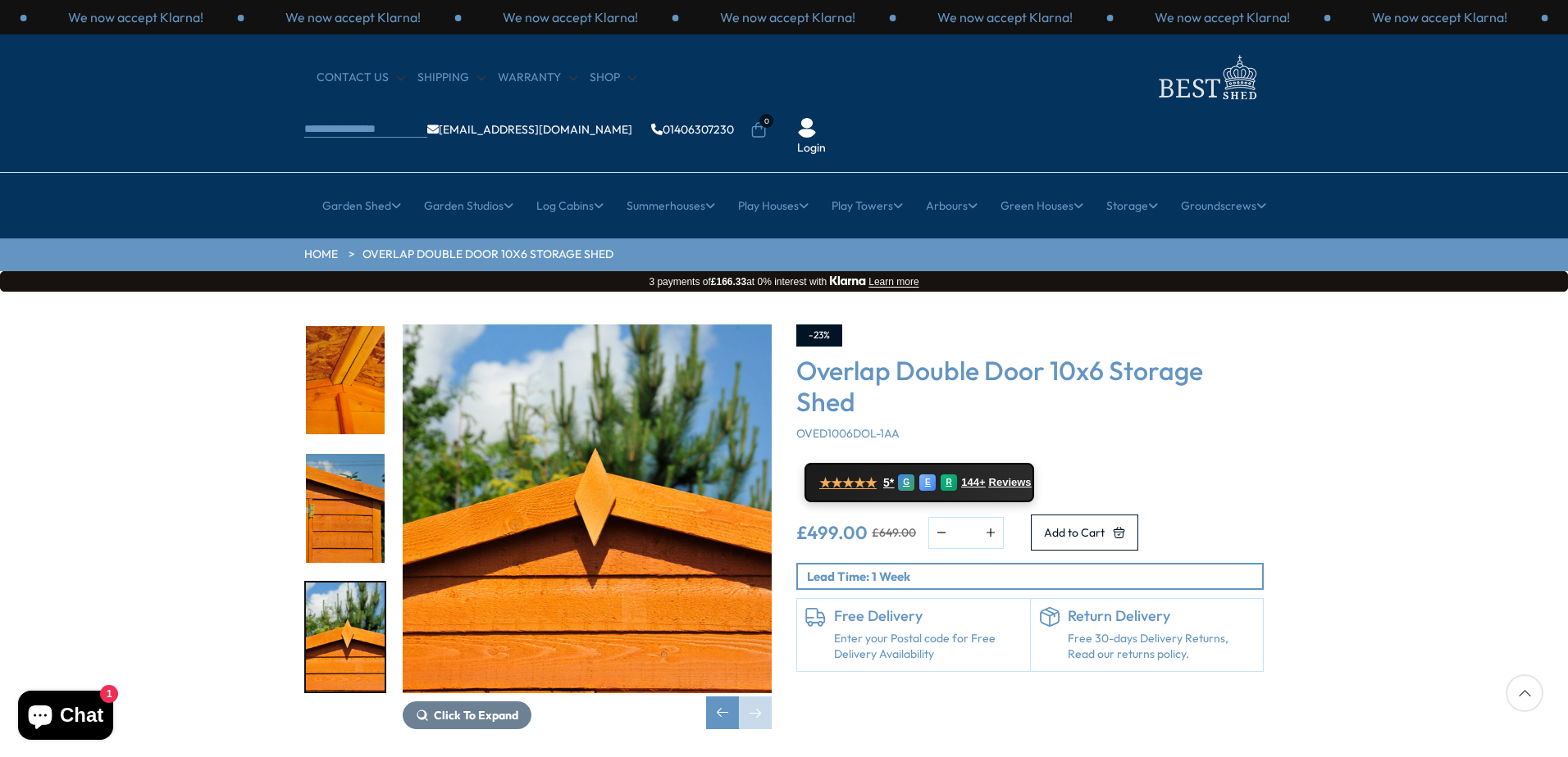
click at [356, 357] on img "16 / 18" at bounding box center [344, 380] width 78 height 109
click at [708, 697] on div "Previous slide" at bounding box center [723, 714] width 33 height 33
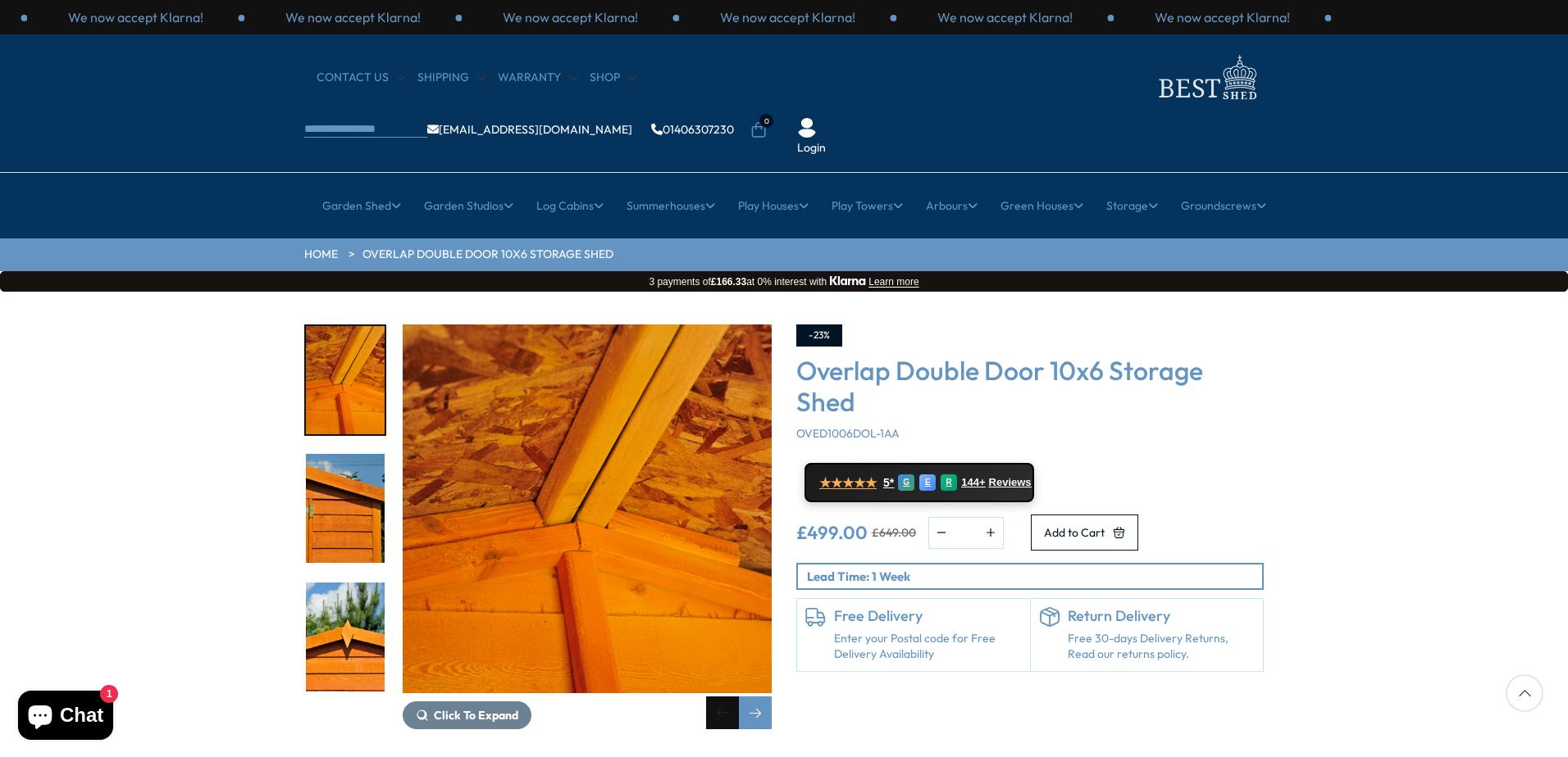
click at [708, 697] on div "Previous slide" at bounding box center [723, 714] width 33 height 33
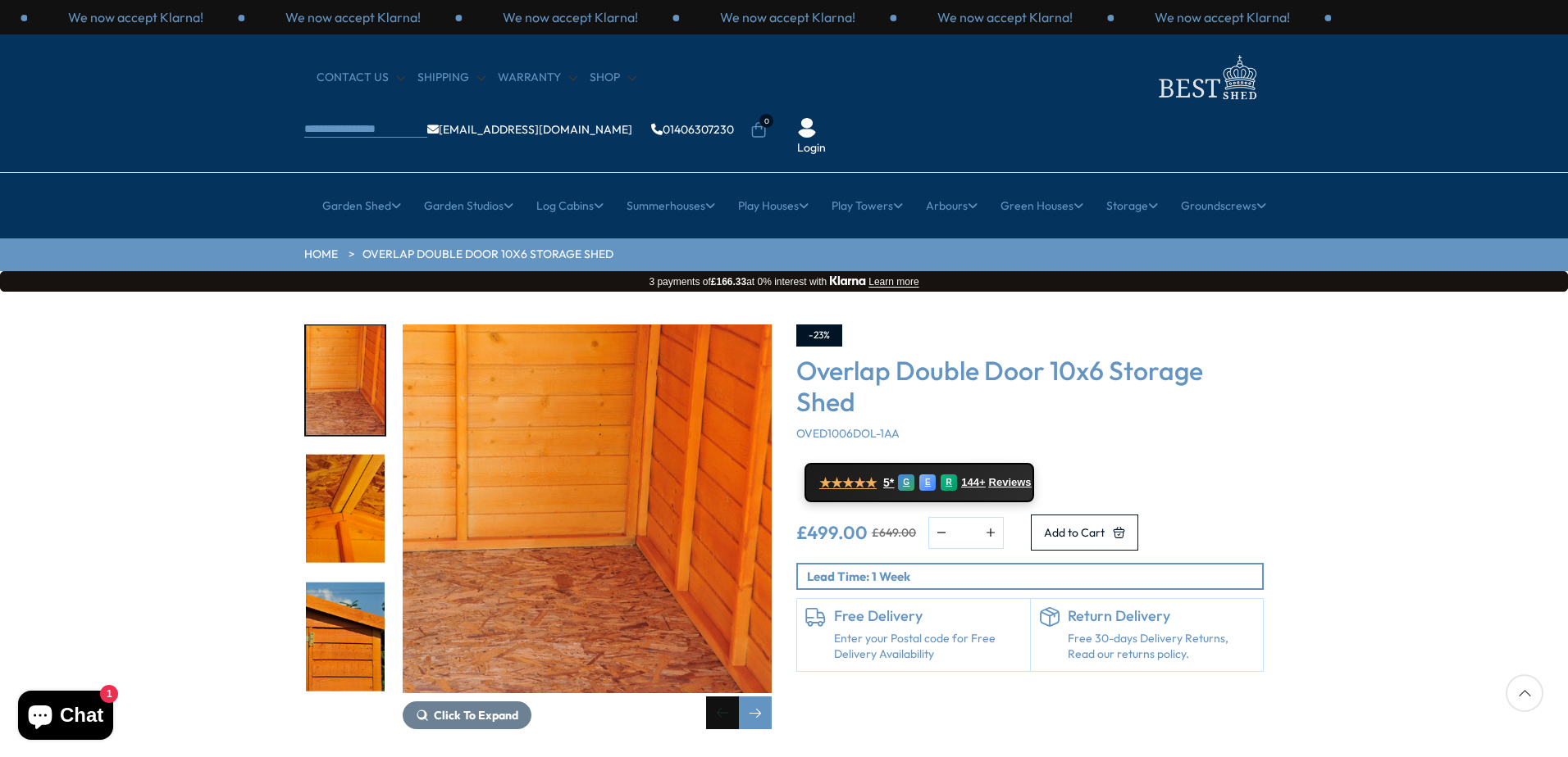
click at [708, 697] on div "Previous slide" at bounding box center [723, 714] width 33 height 33
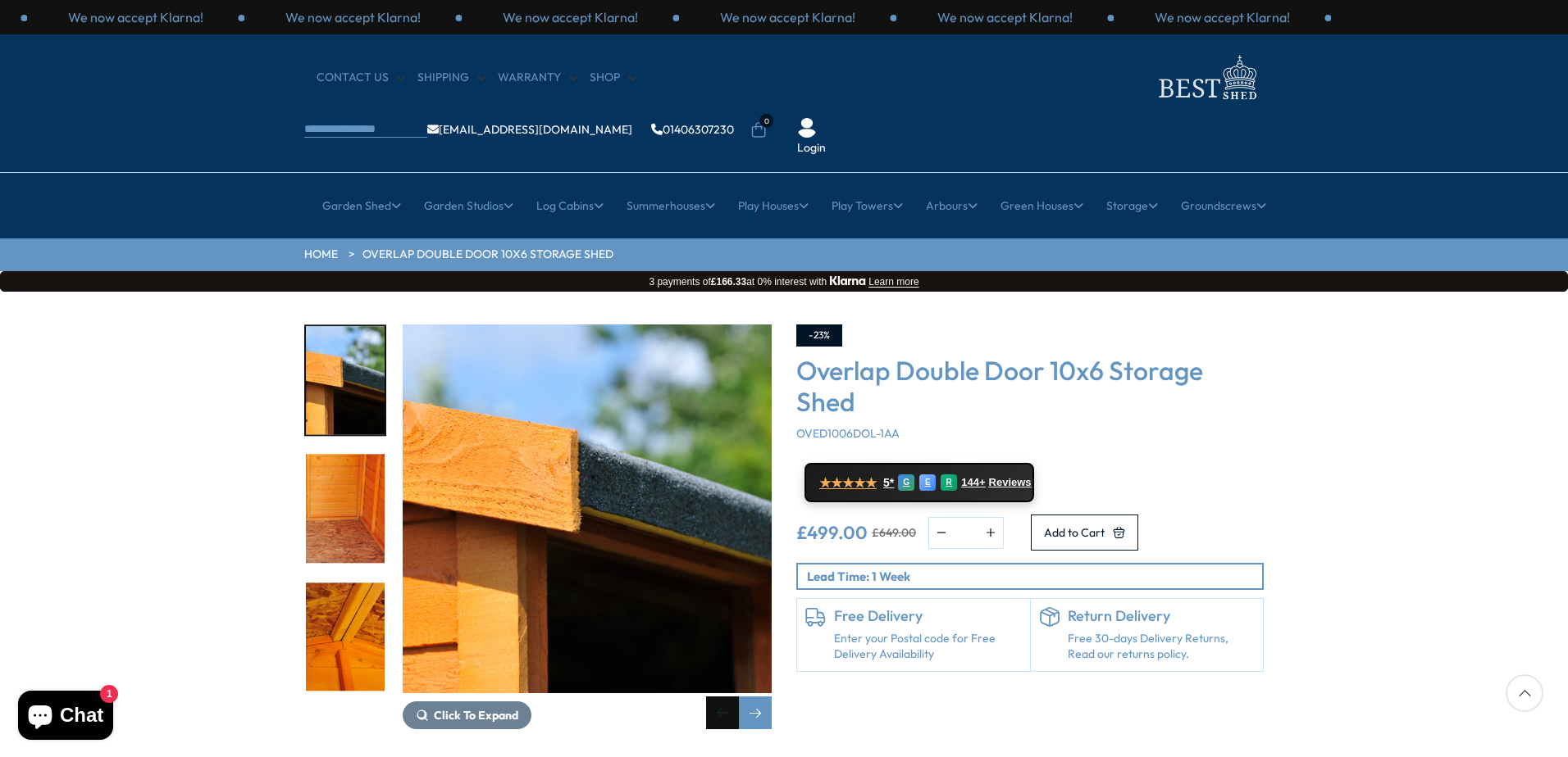
click at [708, 697] on div "Previous slide" at bounding box center [723, 714] width 33 height 33
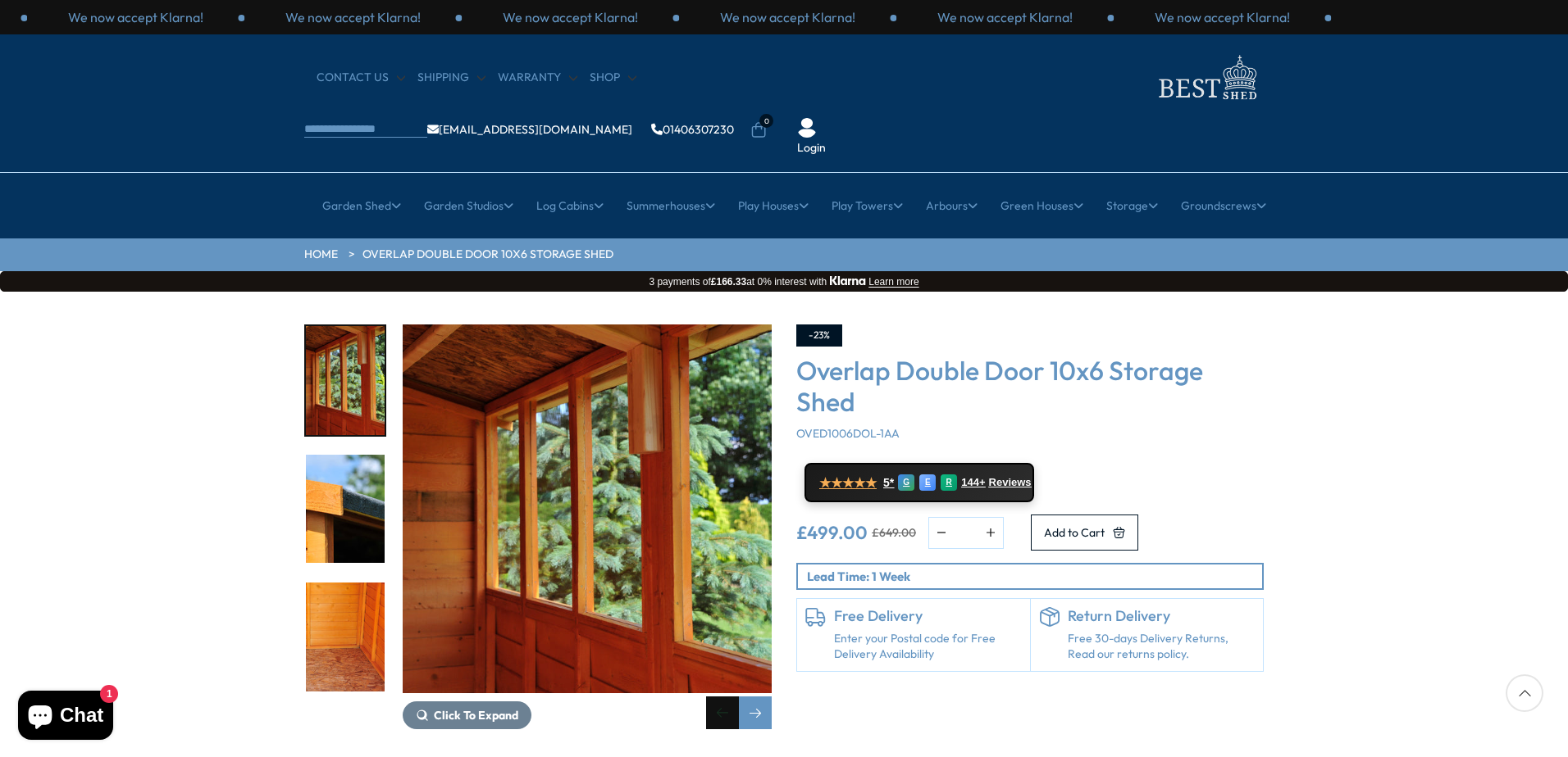
click at [708, 697] on div "Previous slide" at bounding box center [723, 714] width 33 height 33
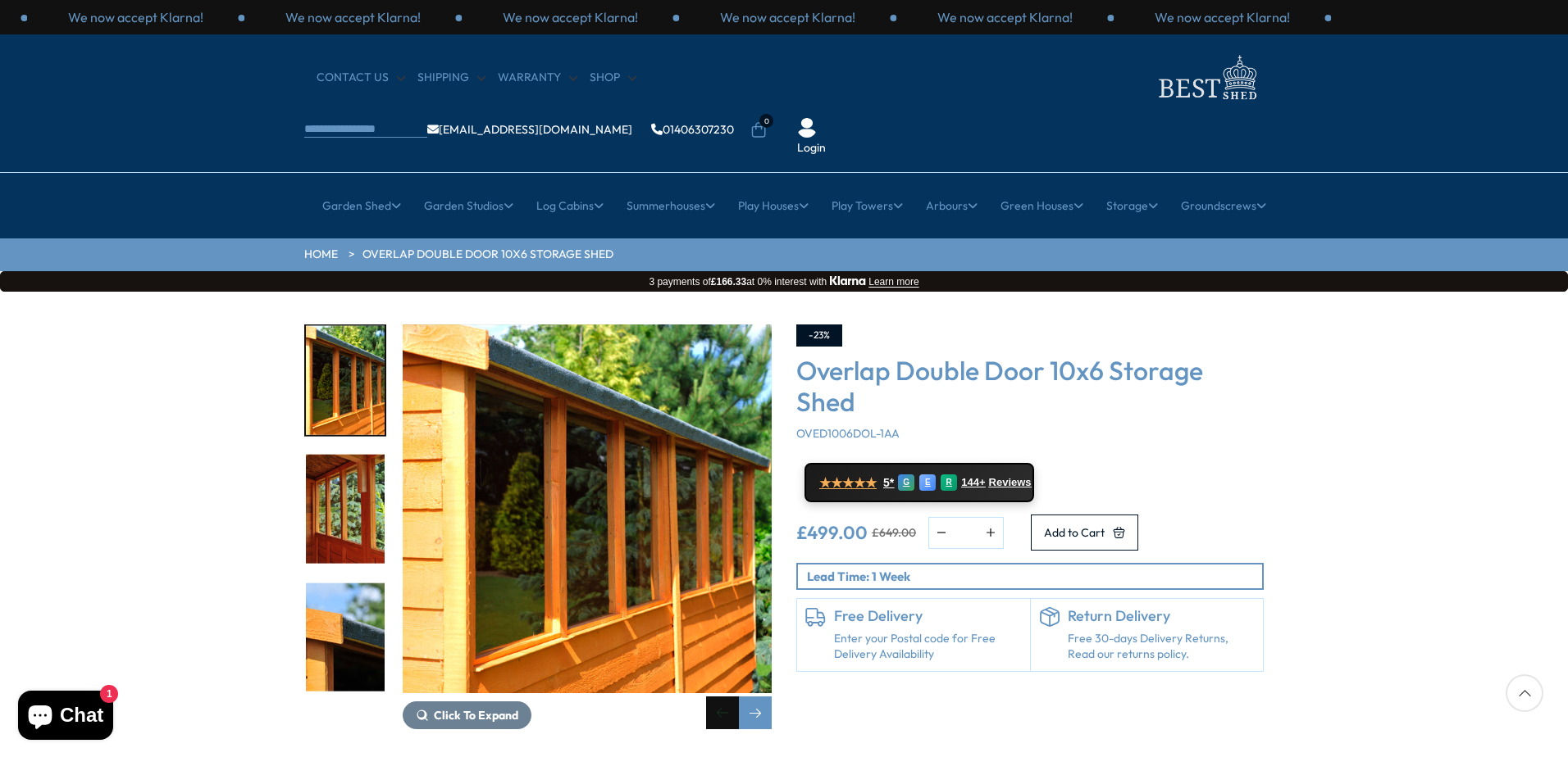
click at [708, 697] on div "Previous slide" at bounding box center [723, 714] width 33 height 33
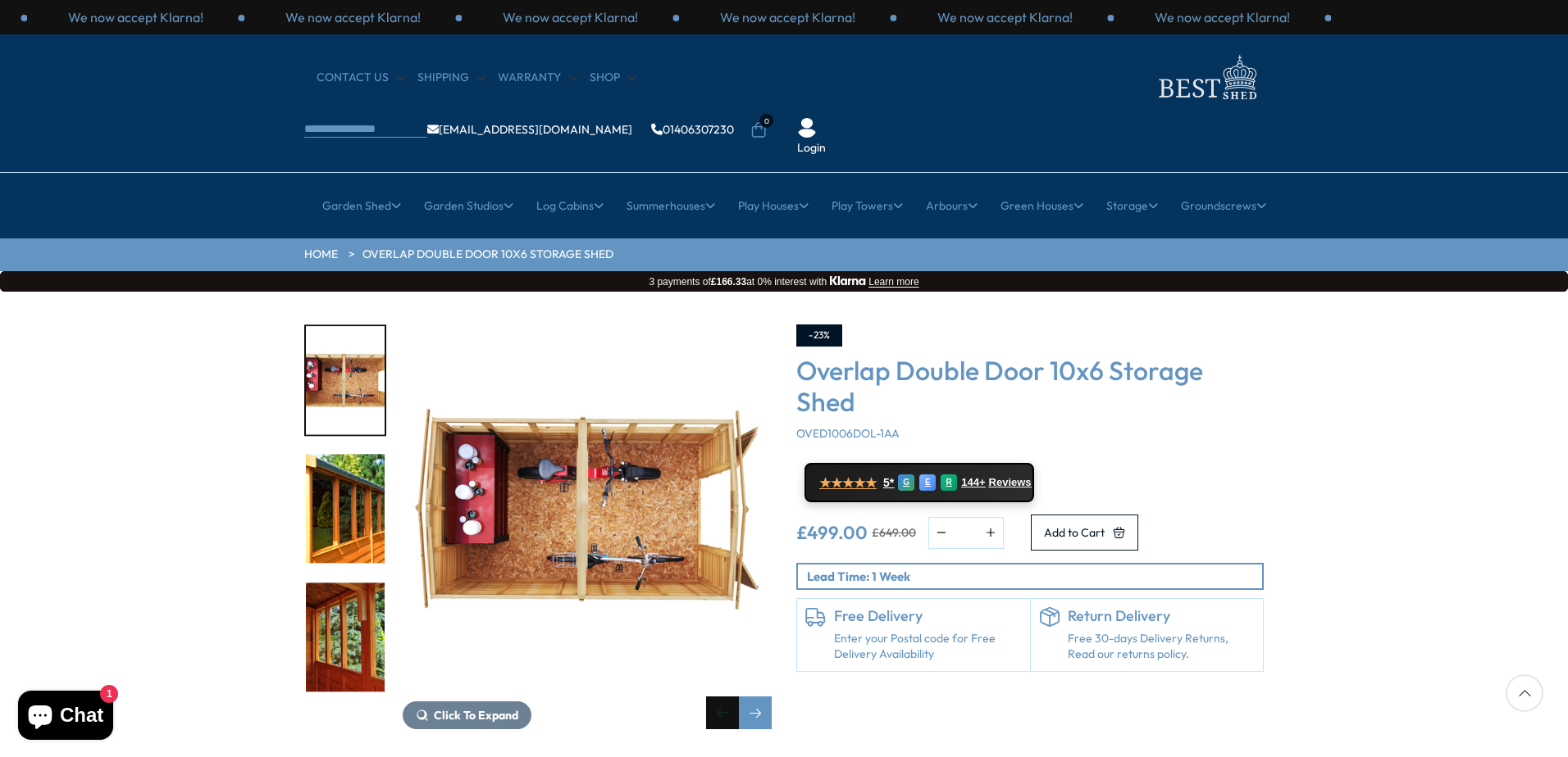
click at [708, 697] on div "Previous slide" at bounding box center [723, 714] width 33 height 33
click at [353, 455] on img "12 / 18" at bounding box center [344, 510] width 78 height 109
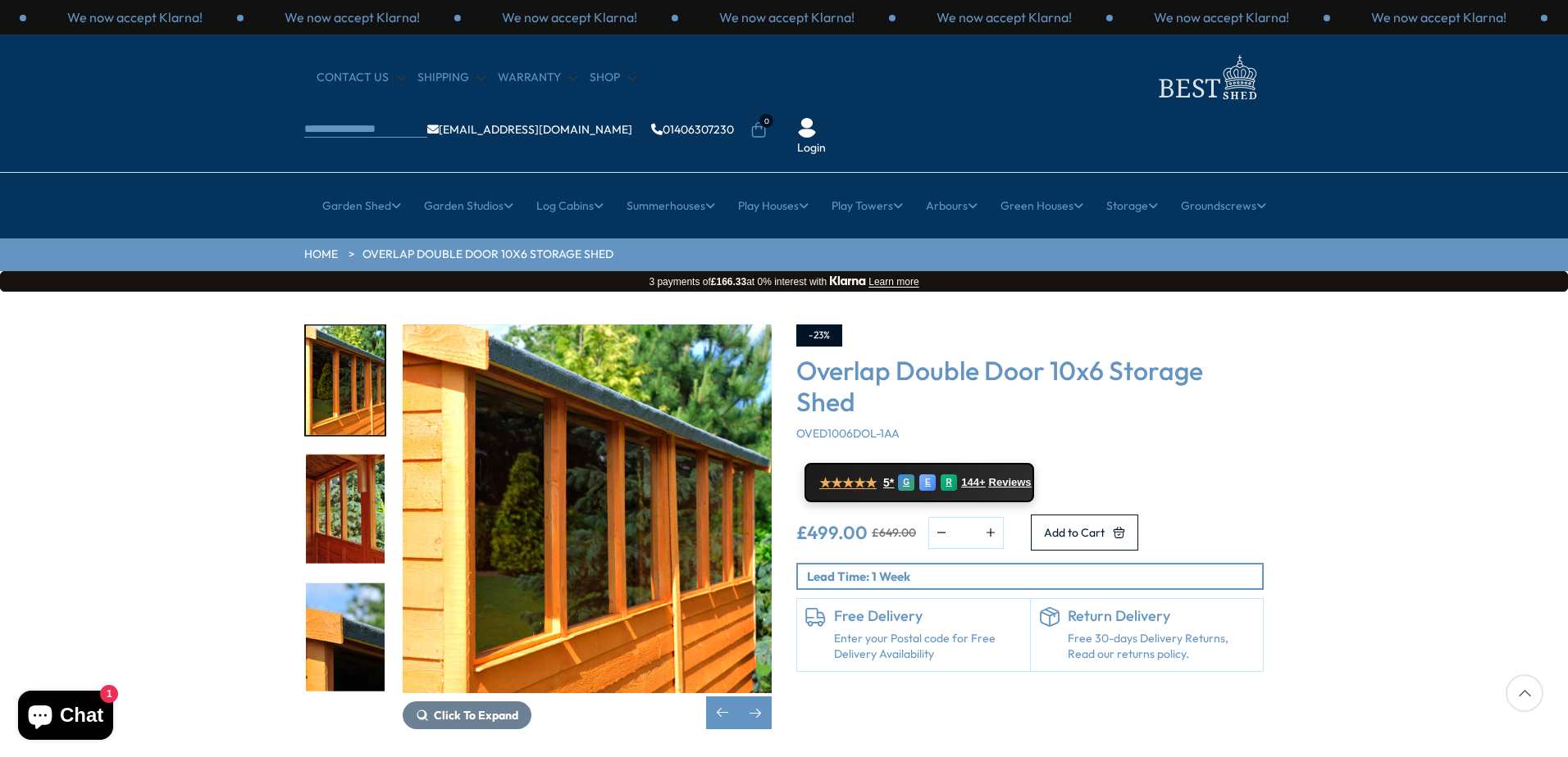
click at [706, 662] on div "Click To Expand" at bounding box center [587, 527] width 369 height 405
click at [708, 697] on div "Previous slide" at bounding box center [723, 714] width 33 height 33
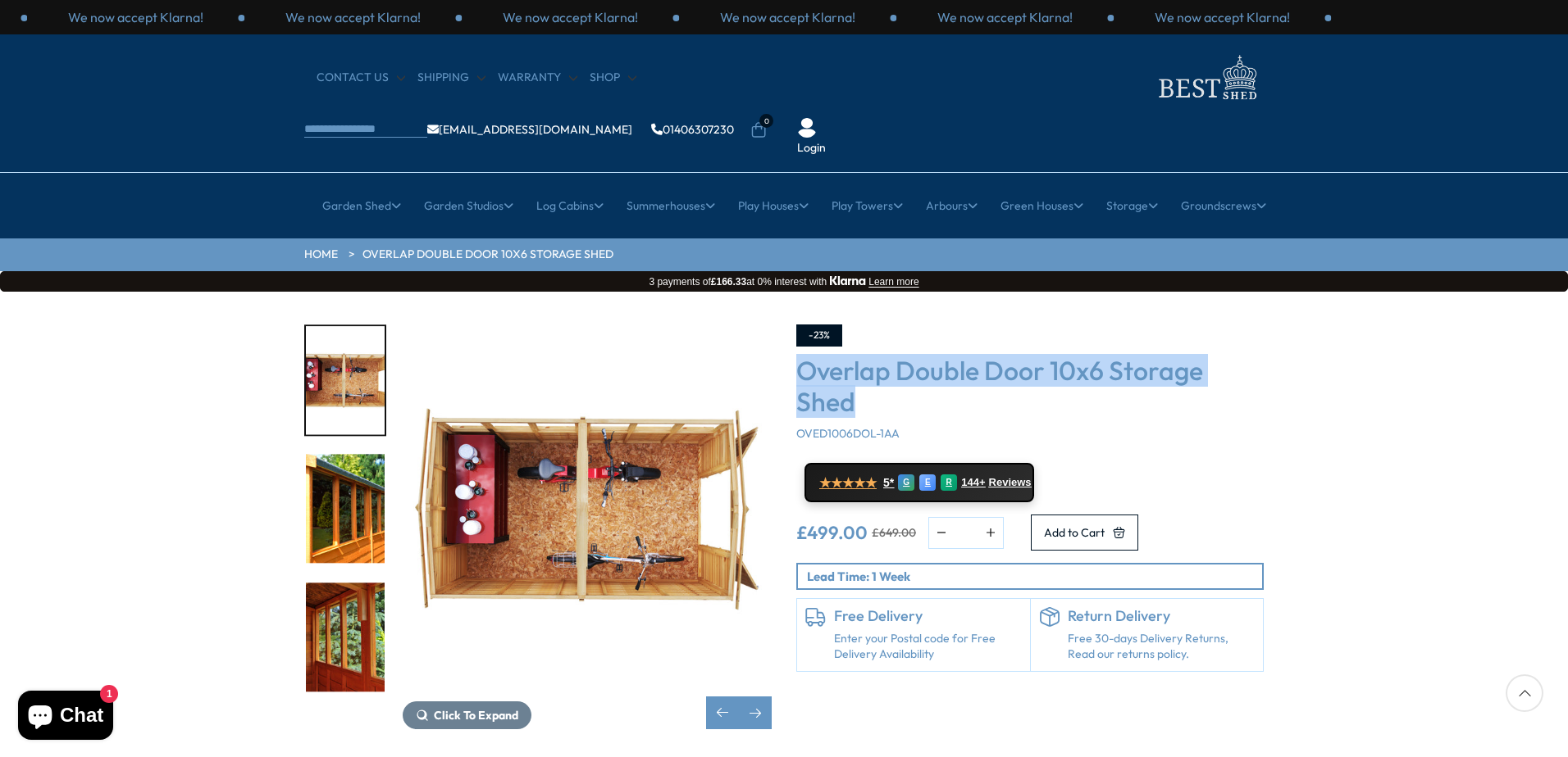
drag, startPoint x: 802, startPoint y: 311, endPoint x: 915, endPoint y: 354, distance: 120.9
click at [915, 354] on h3 "Overlap Double Door 10x6 Storage Shed" at bounding box center [1030, 386] width 467 height 63
drag, startPoint x: 917, startPoint y: 383, endPoint x: 792, endPoint y: 318, distance: 140.9
click at [792, 325] on div "-23% Overlap Double Door 10x6 Storage Shed OVED1006DOL-1AA ★★★★★ 5* G E R 144+ …" at bounding box center [1030, 527] width 492 height 405
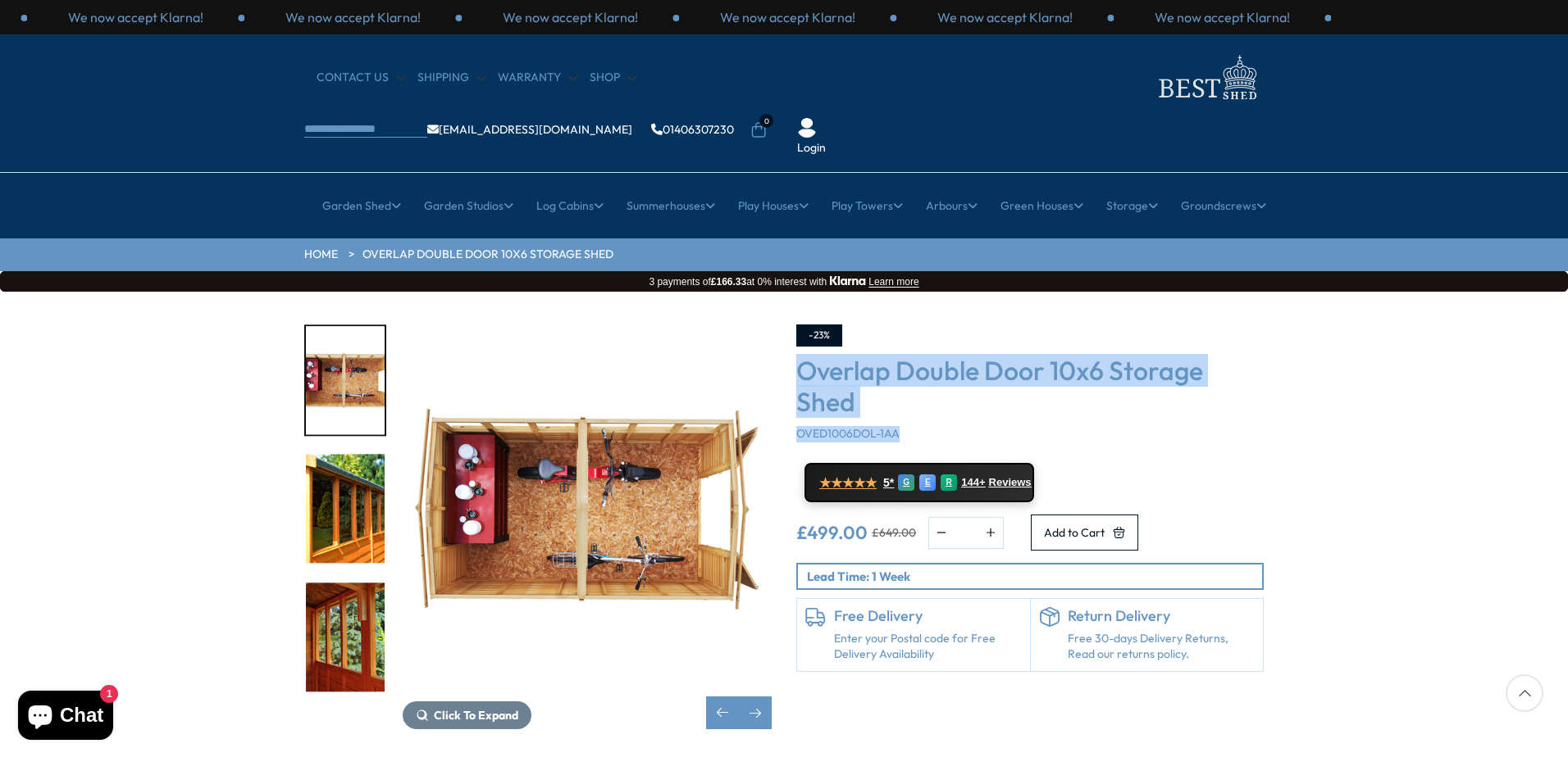
click at [792, 325] on div "-23% Overlap Double Door 10x6 Storage Shed OVED1006DOL-1AA ★★★★★ 5* G E R 144+ …" at bounding box center [1030, 527] width 492 height 405
drag, startPoint x: 792, startPoint y: 318, endPoint x: 955, endPoint y: 385, distance: 176.2
click at [955, 385] on div "-23% Overlap Double Door 10x6 Storage Shed OVED1006DOL-1AA ★★★★★ 5* G E R 144+ …" at bounding box center [1030, 527] width 492 height 405
drag, startPoint x: 955, startPoint y: 385, endPoint x: 1068, endPoint y: 376, distance: 113.4
click at [1068, 376] on div "Overlap Double Door 10x6 Storage Shed OVED1006DOL-1AA" at bounding box center [1030, 398] width 467 height 87
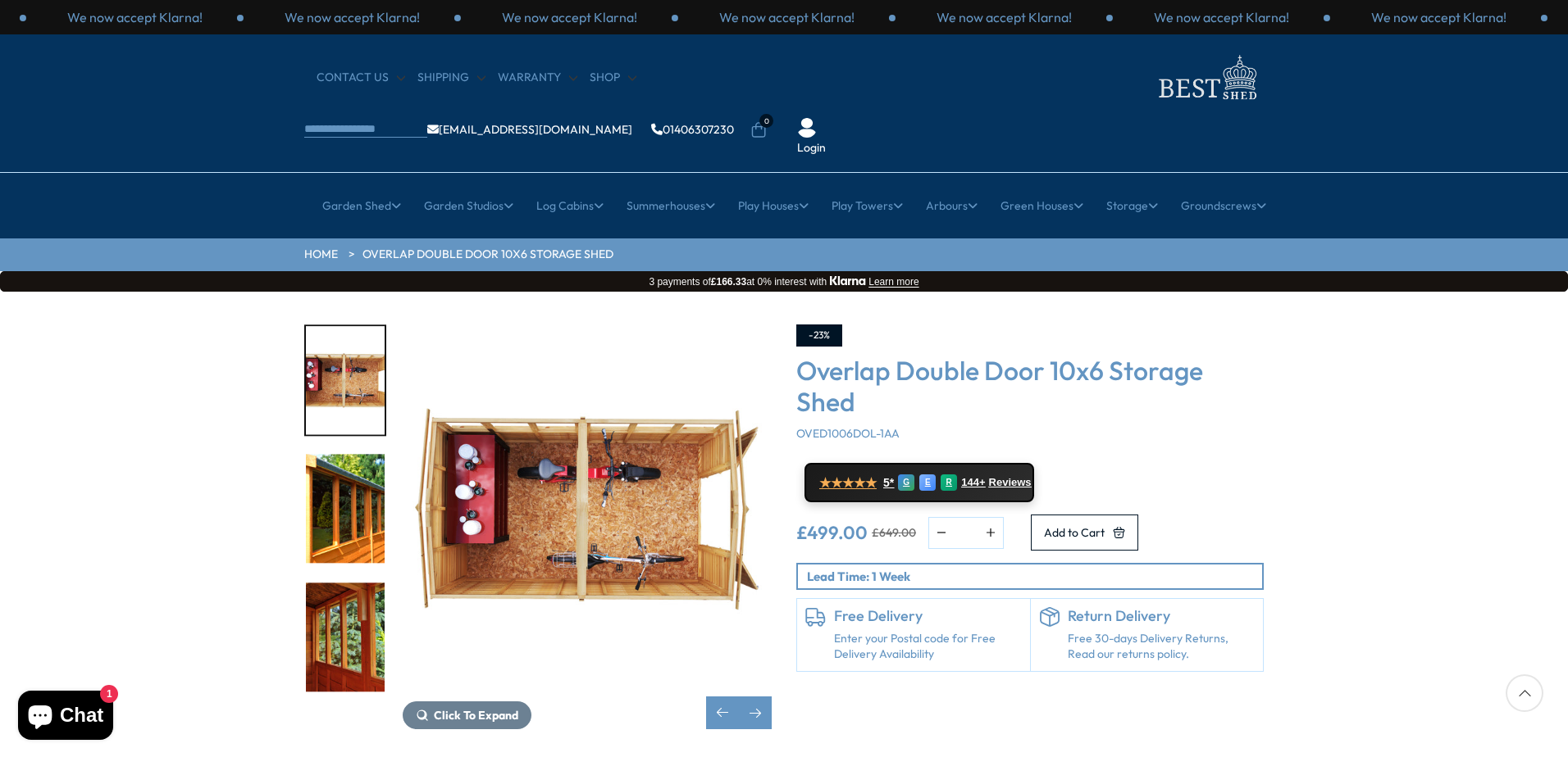
click at [351, 461] on img "12 / 18" at bounding box center [344, 510] width 78 height 109
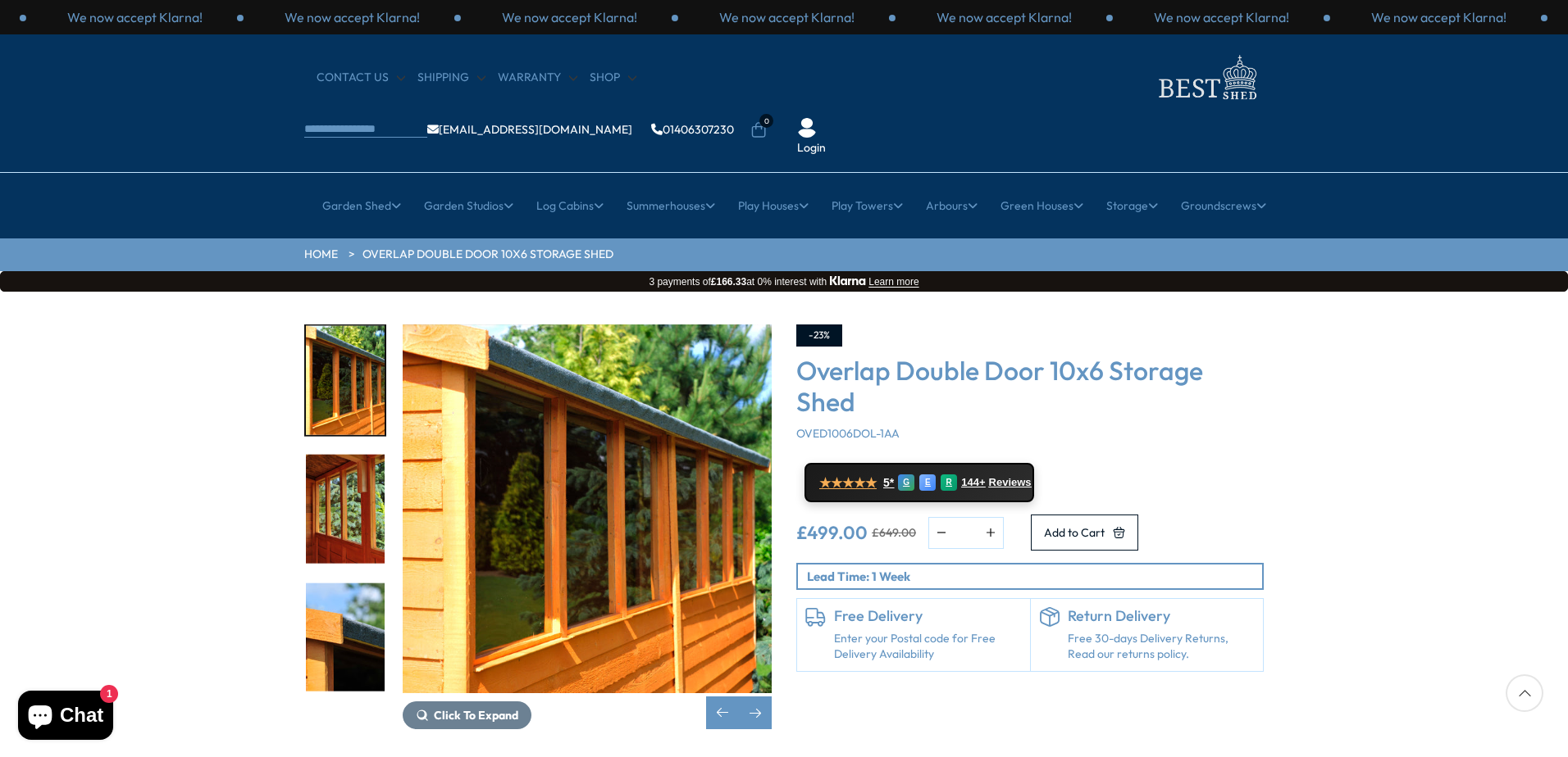
click at [357, 463] on img "13 / 18" at bounding box center [344, 510] width 78 height 109
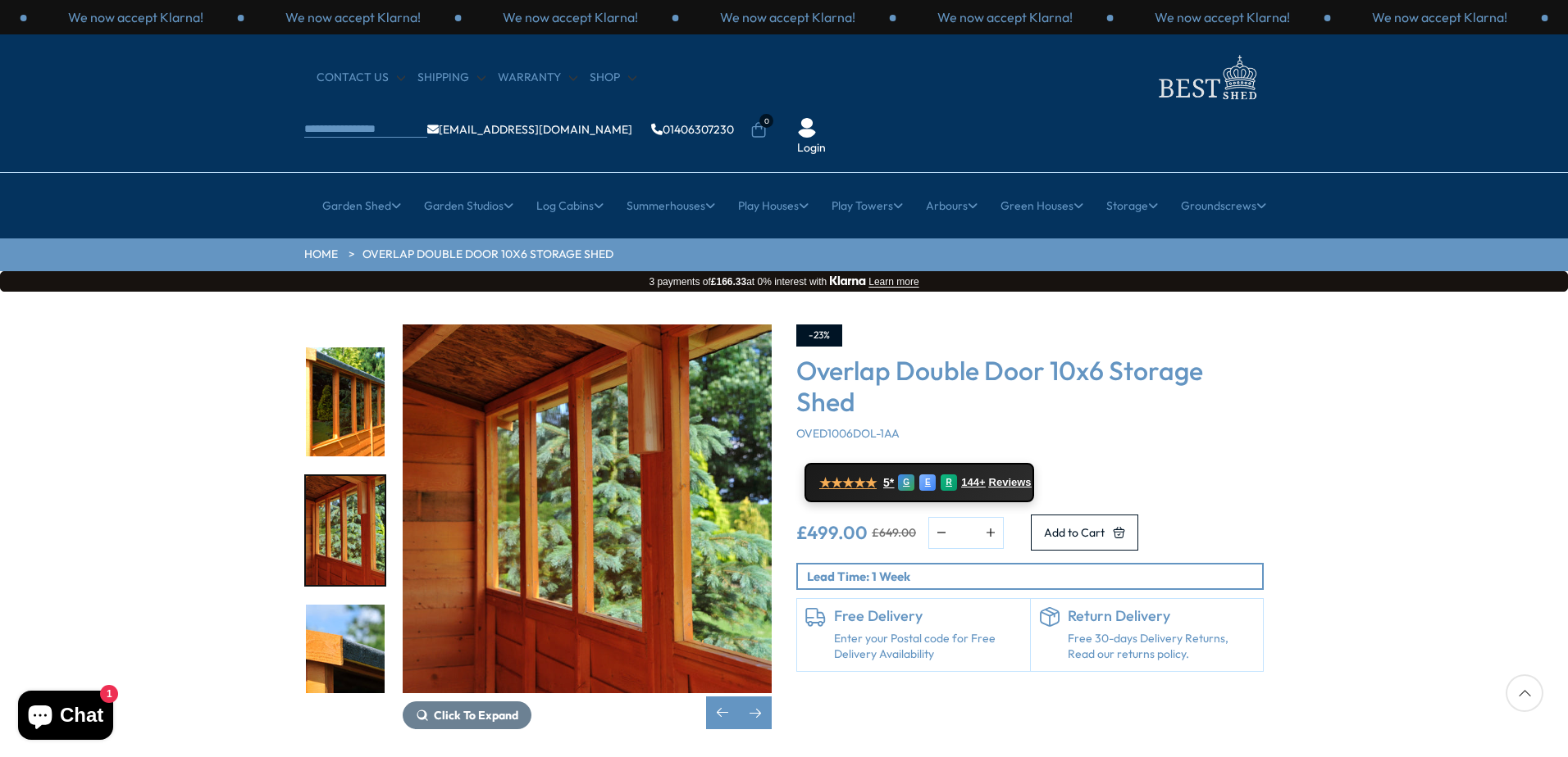
click at [366, 526] on img "13 / 18" at bounding box center [344, 531] width 78 height 109
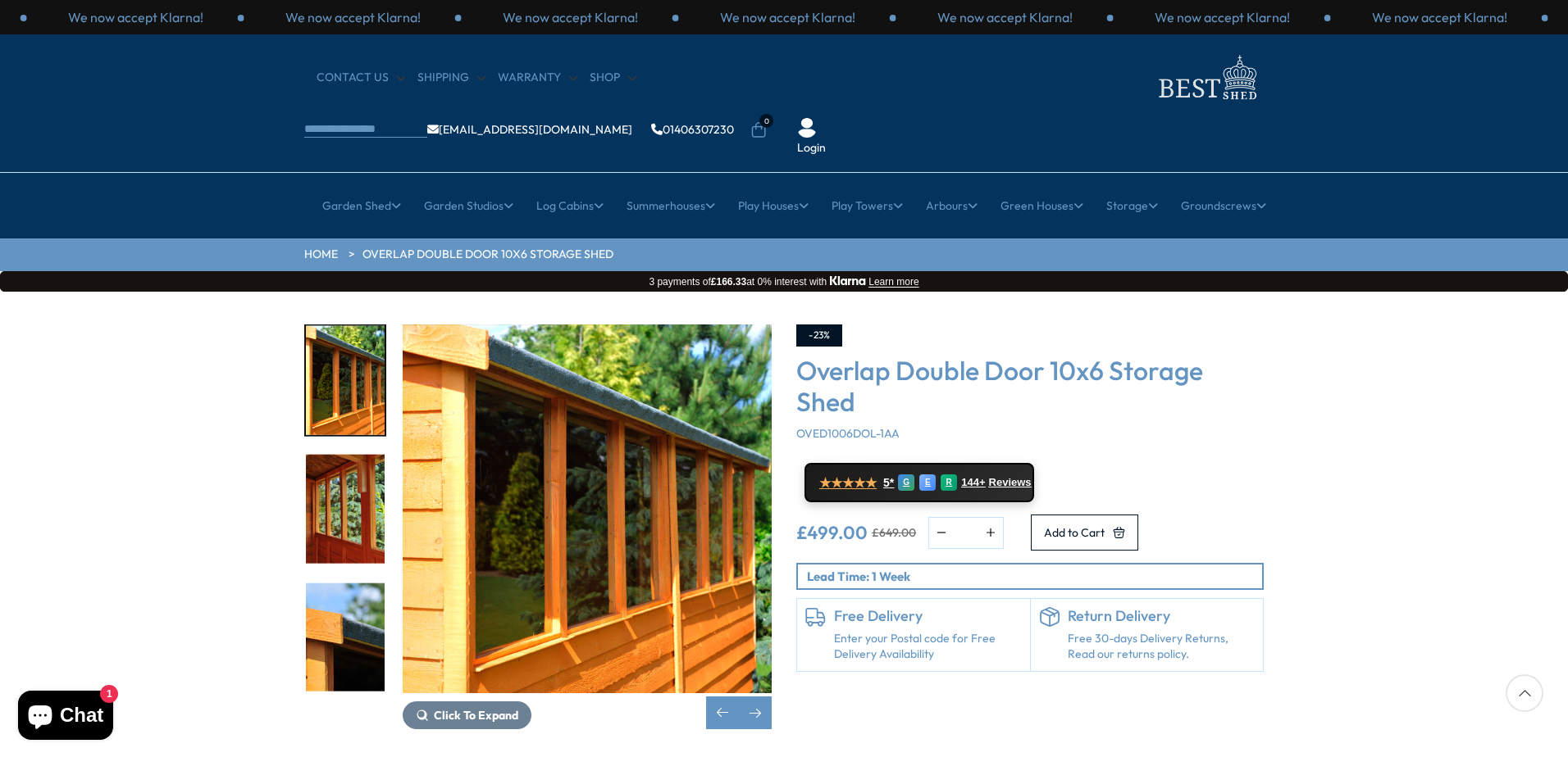
click at [372, 455] on img "13 / 18" at bounding box center [344, 510] width 78 height 109
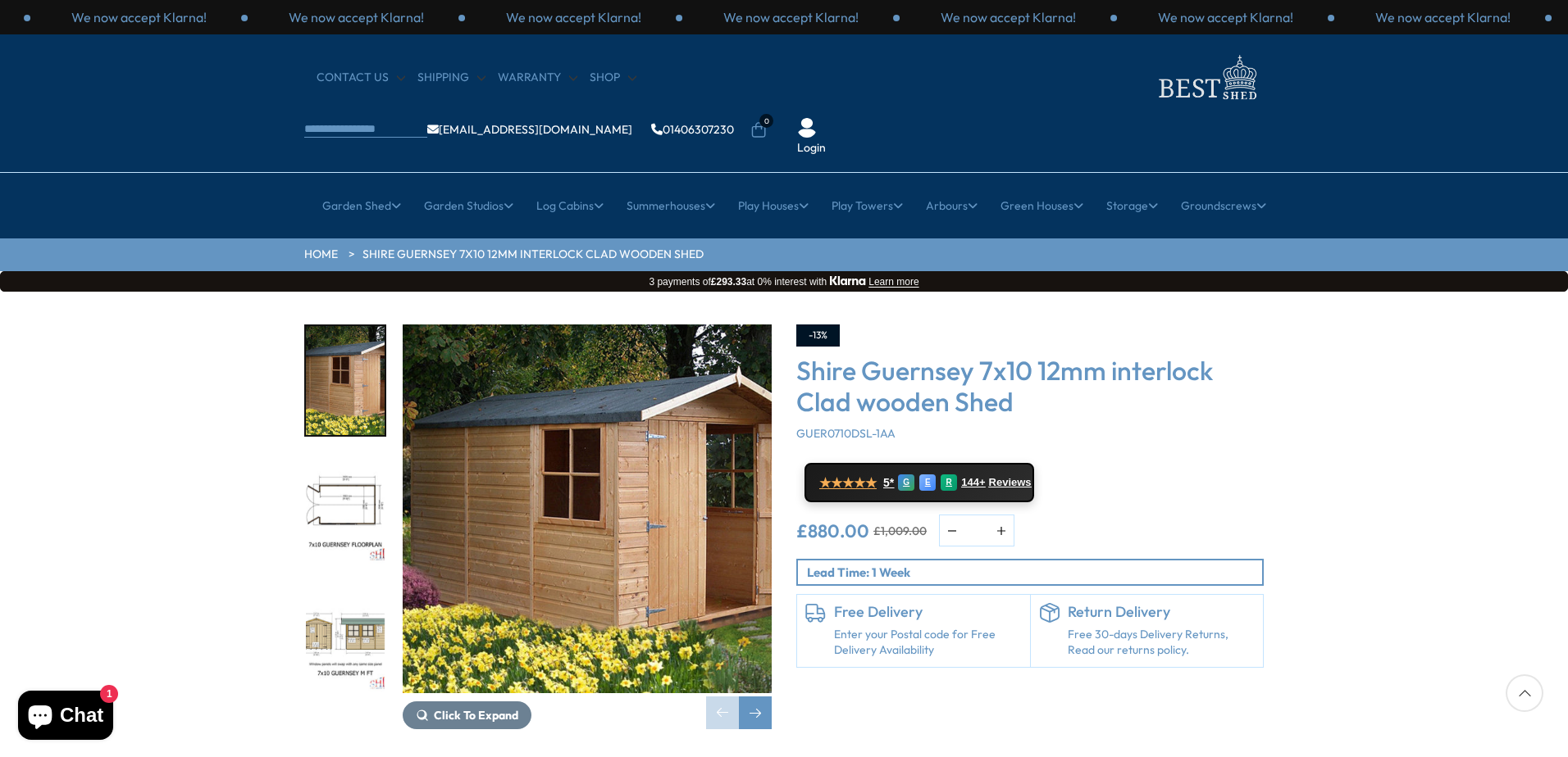
click at [384, 453] on div "2 / 10" at bounding box center [344, 510] width 82 height 113
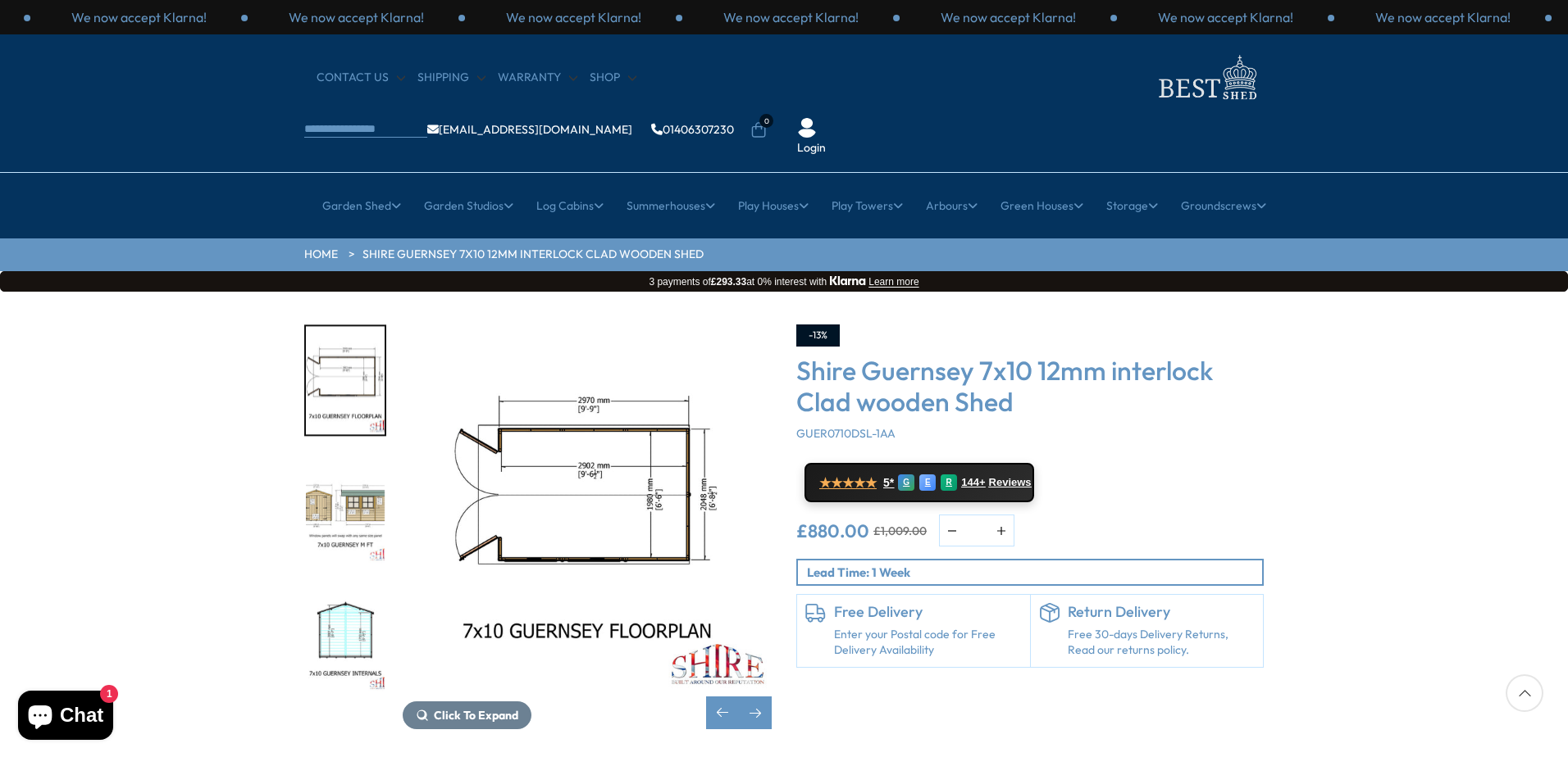
click at [335, 455] on img "3 / 10" at bounding box center [344, 510] width 78 height 109
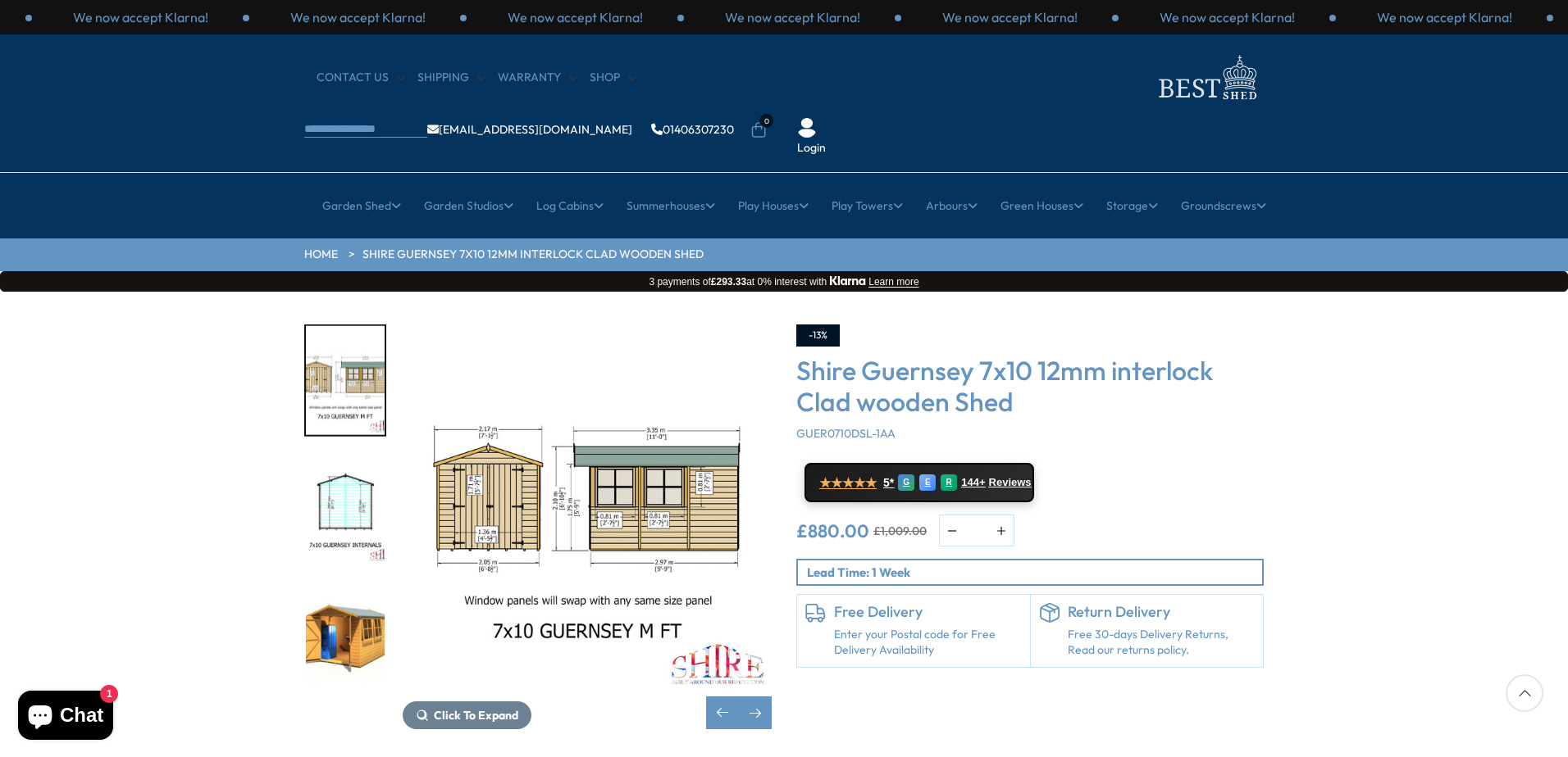
click at [346, 474] on img "4 / 10" at bounding box center [344, 510] width 78 height 109
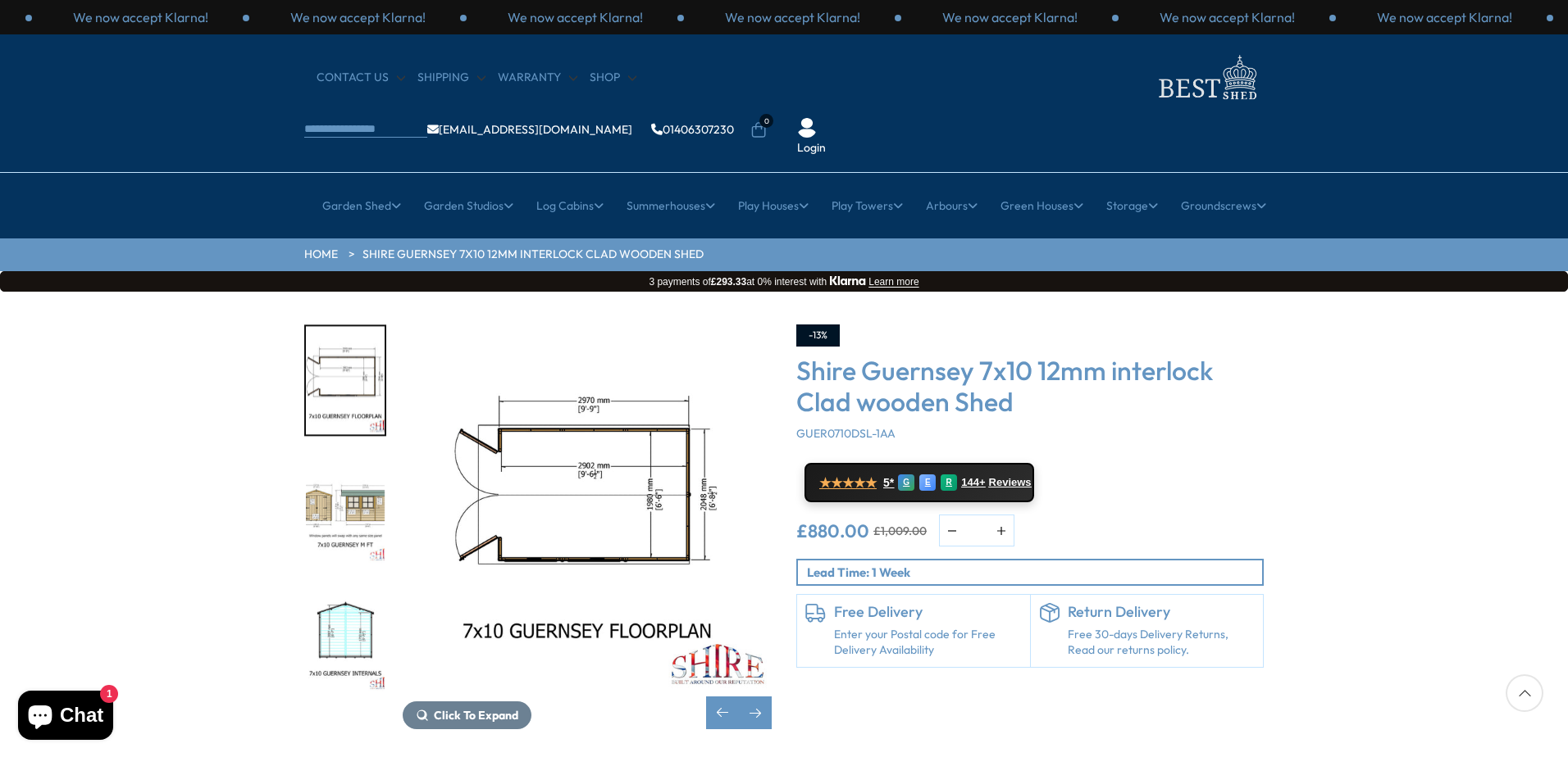
click at [354, 587] on img "4 / 10" at bounding box center [344, 637] width 78 height 109
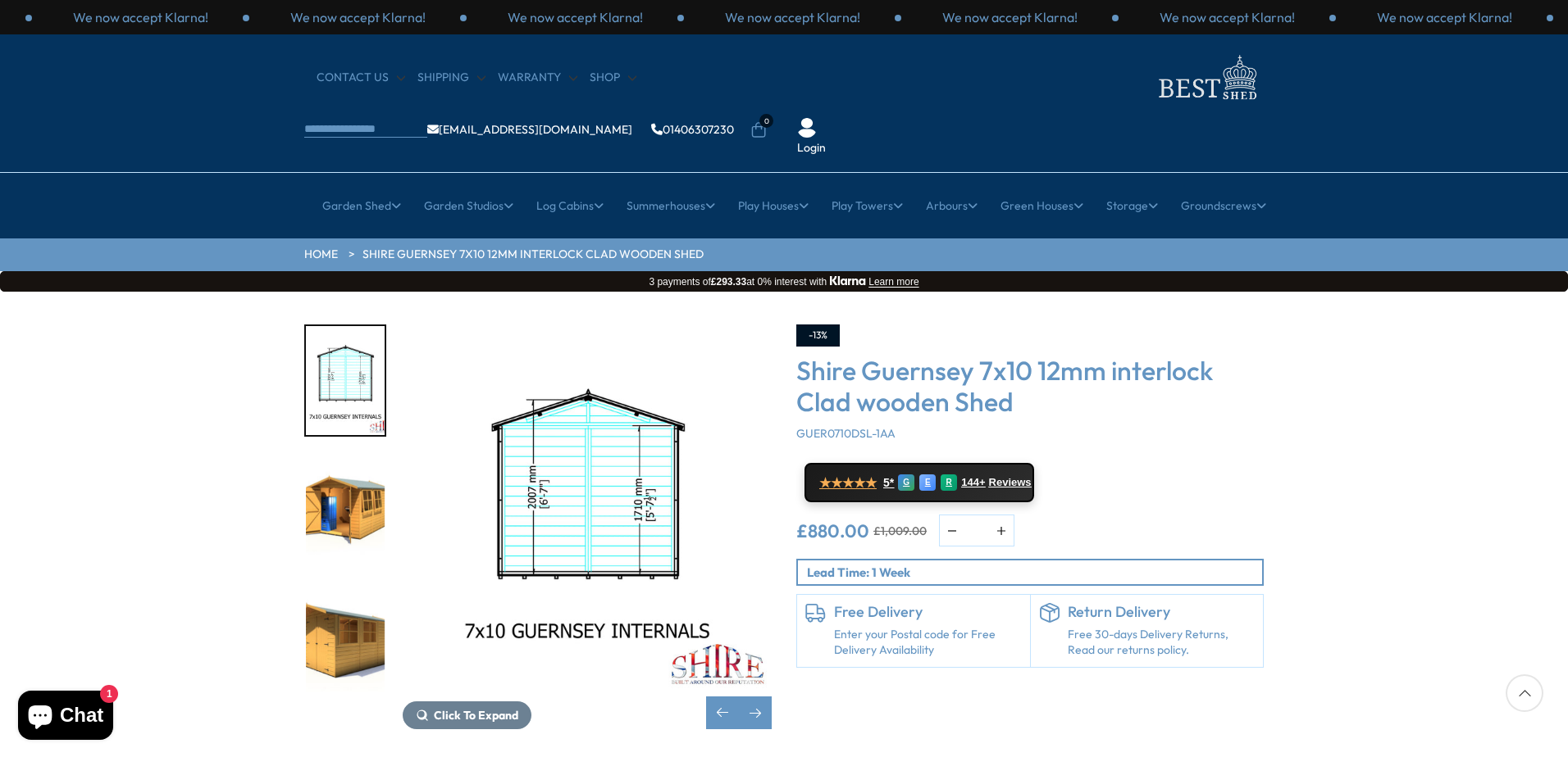
click at [364, 468] on img "5 / 10" at bounding box center [344, 510] width 78 height 109
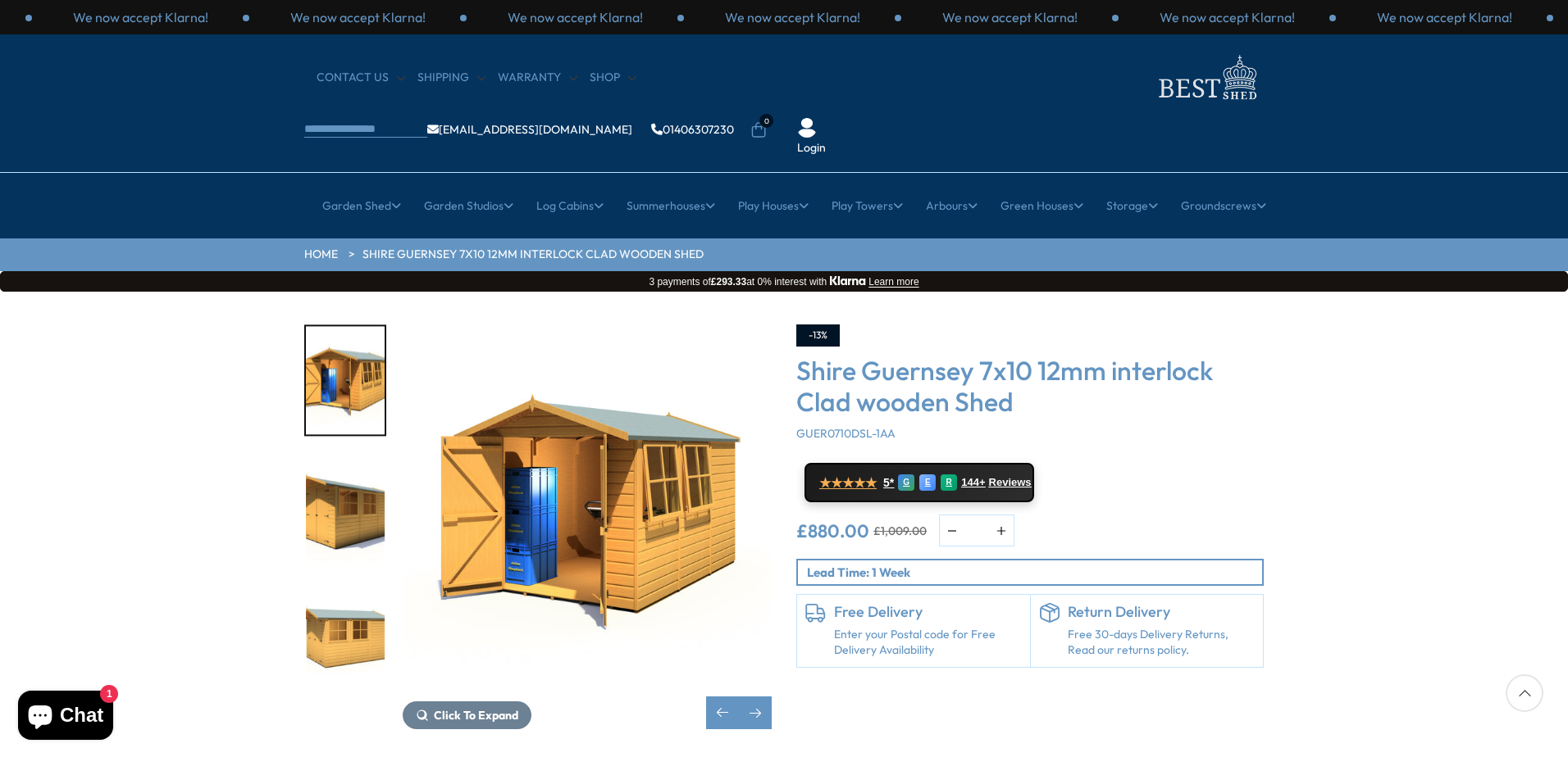
click at [362, 455] on img "6 / 10" at bounding box center [344, 510] width 78 height 109
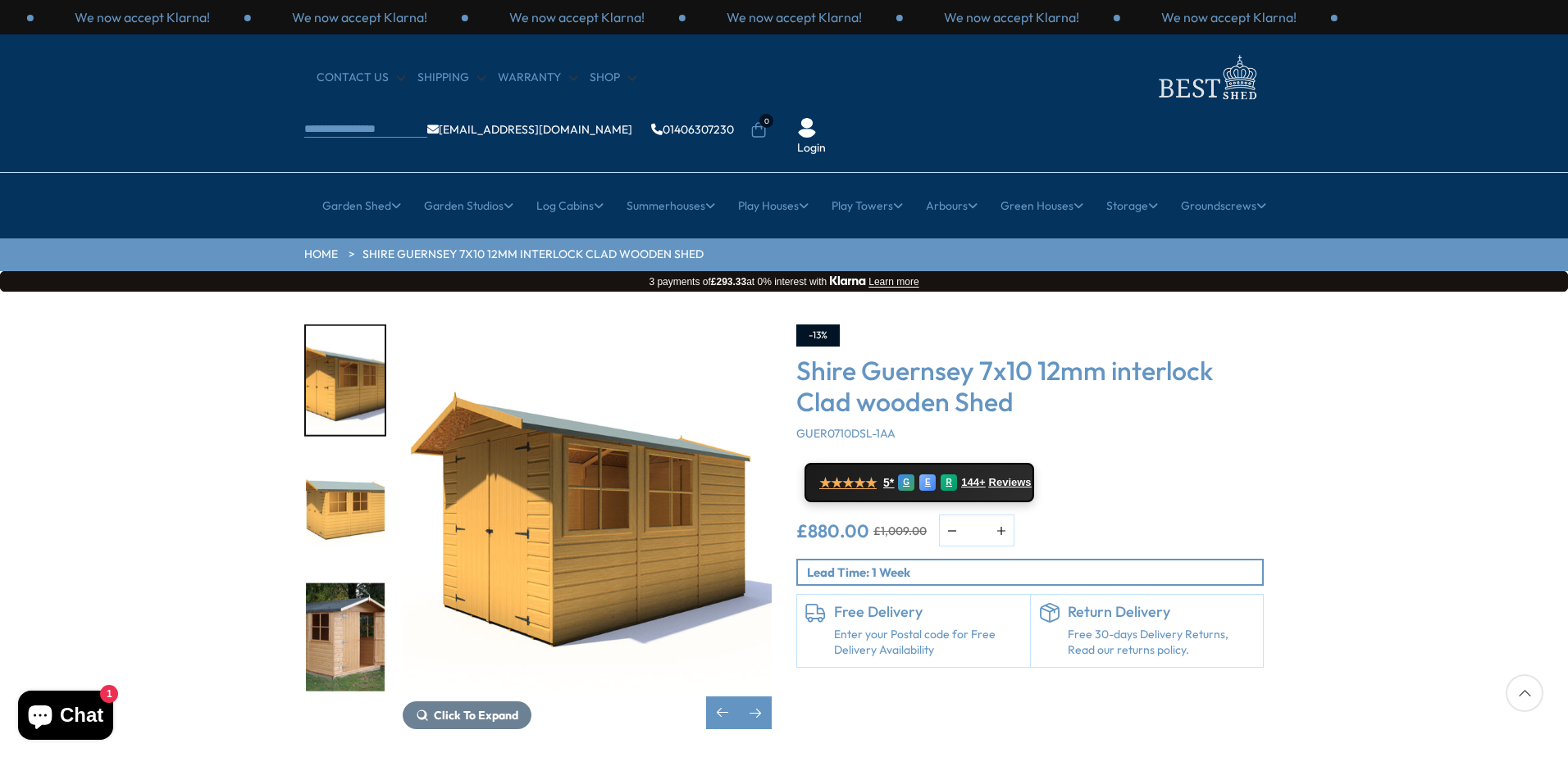
click at [362, 455] on img "7 / 10" at bounding box center [344, 510] width 78 height 109
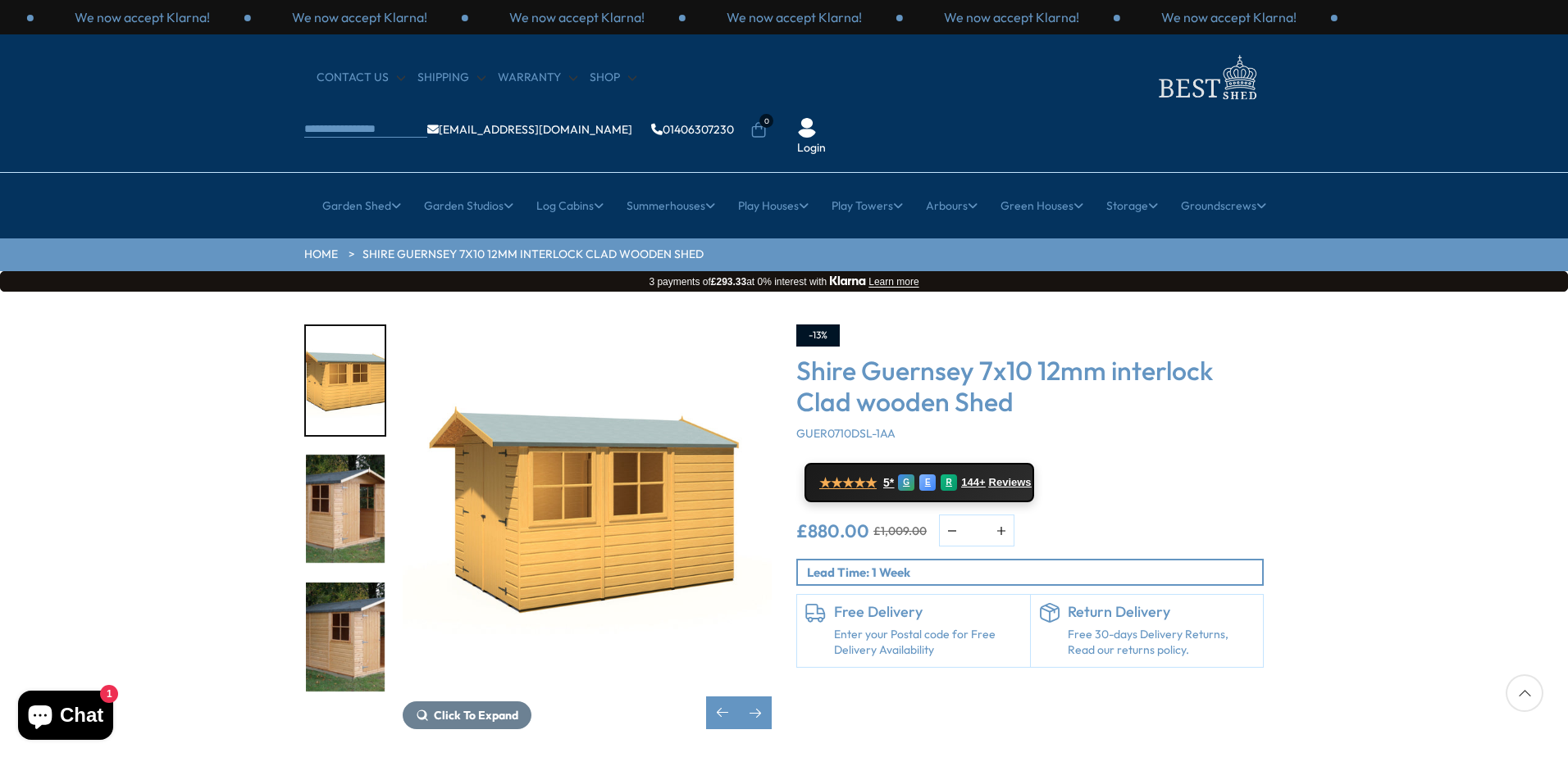
click at [362, 455] on img "8 / 10" at bounding box center [344, 510] width 78 height 109
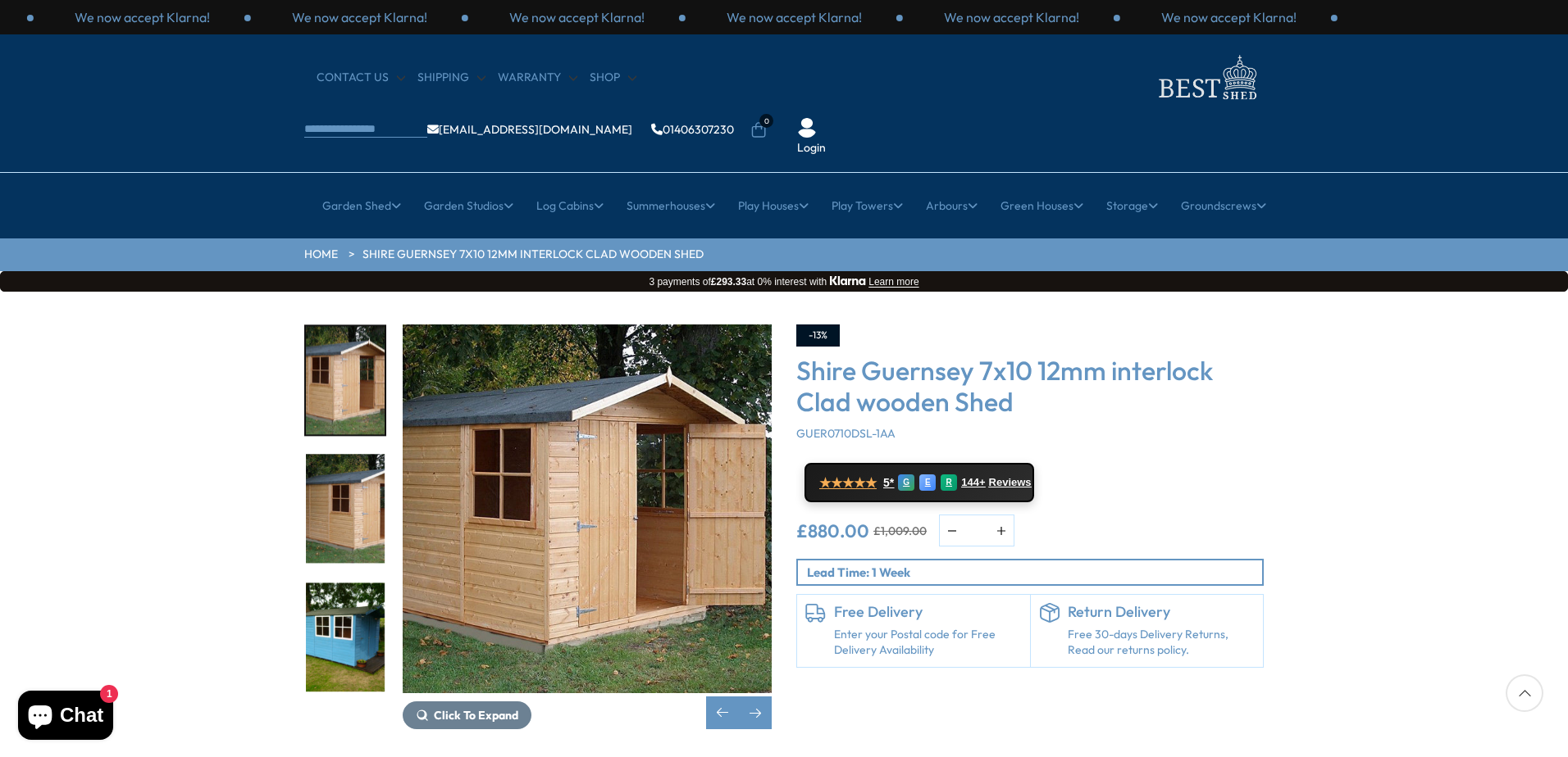
click at [362, 455] on img "9 / 10" at bounding box center [344, 510] width 78 height 109
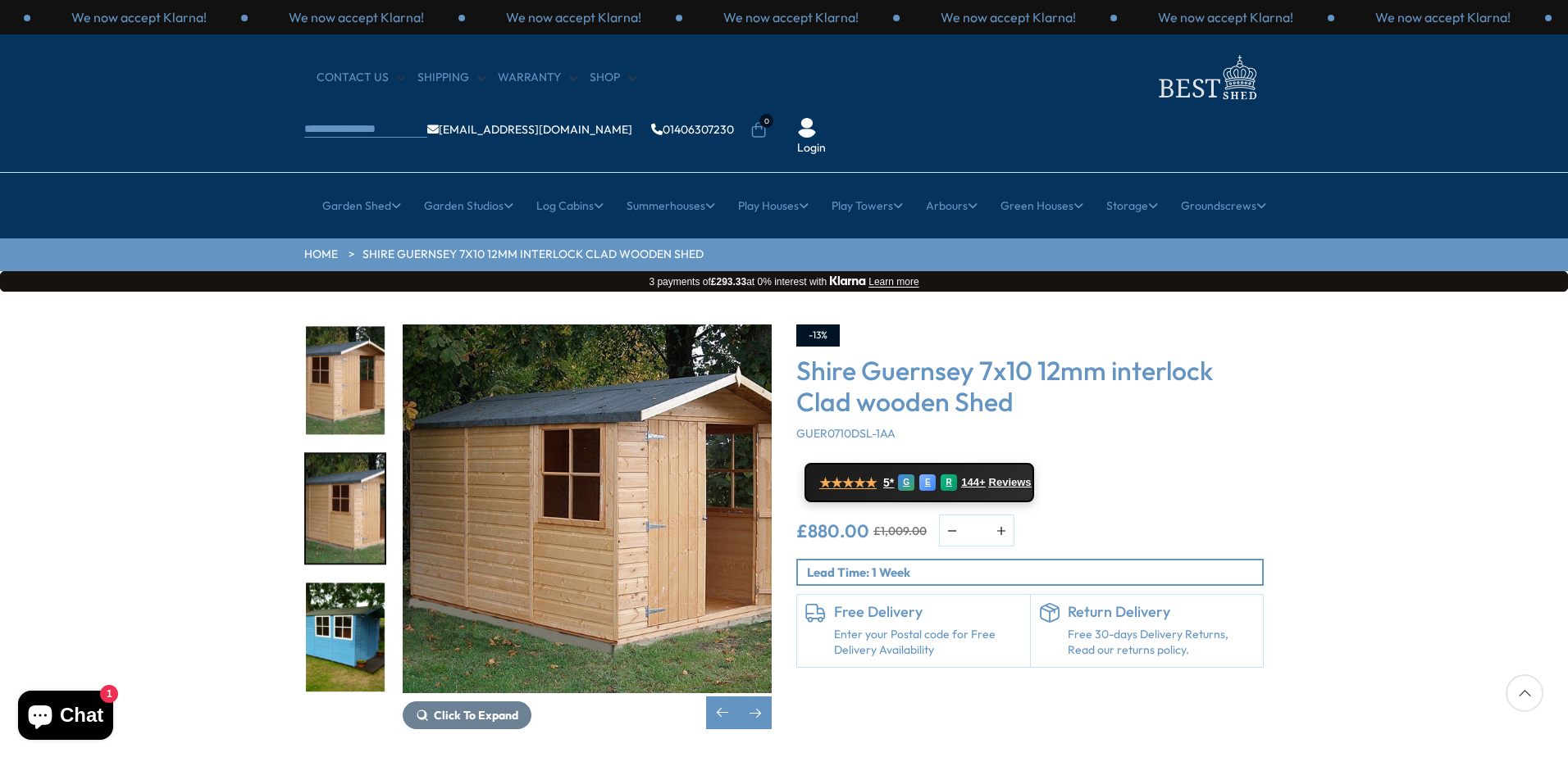
click at [366, 583] on img "10 / 10" at bounding box center [344, 637] width 78 height 109
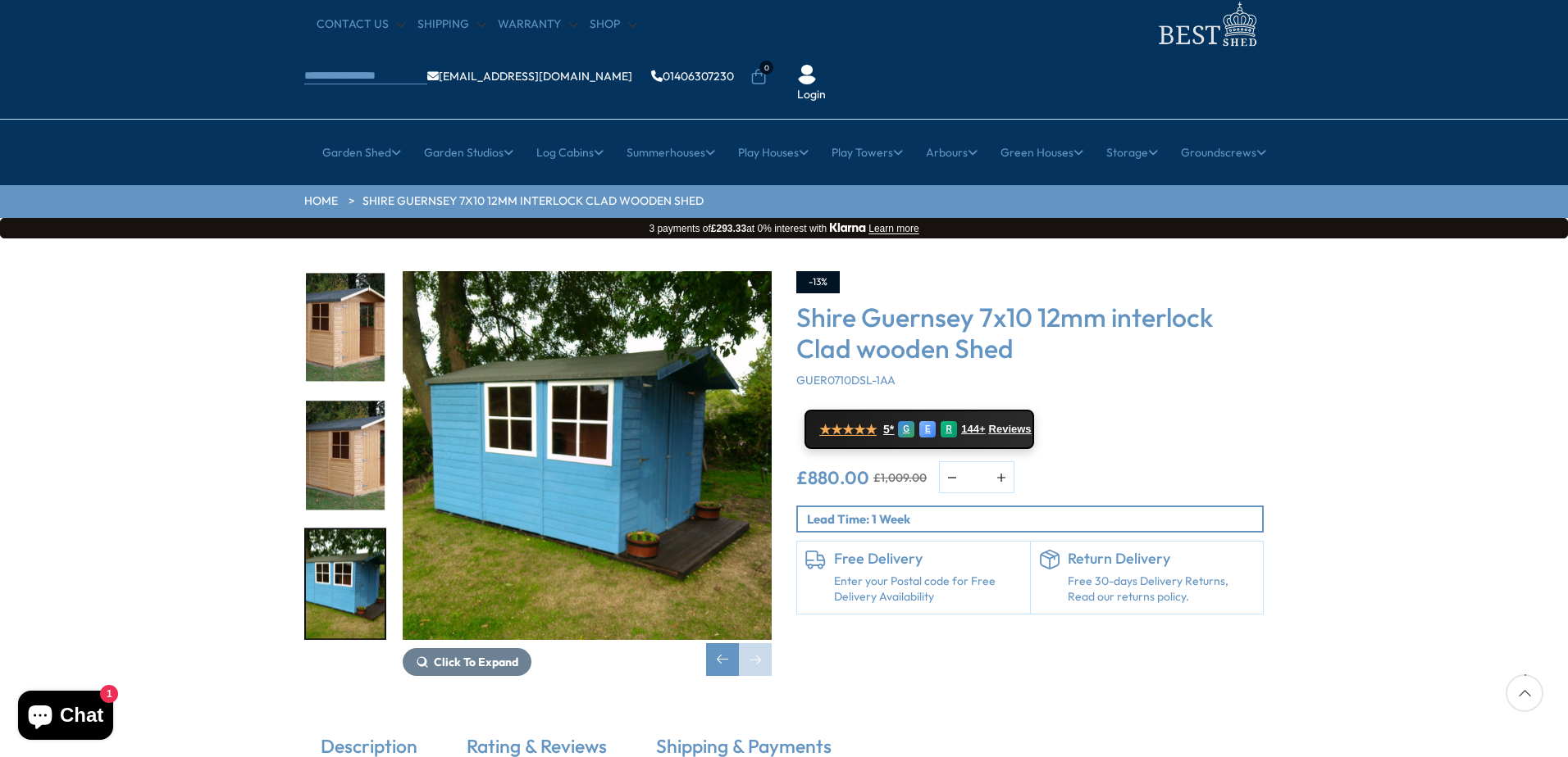
scroll to position [82, 0]
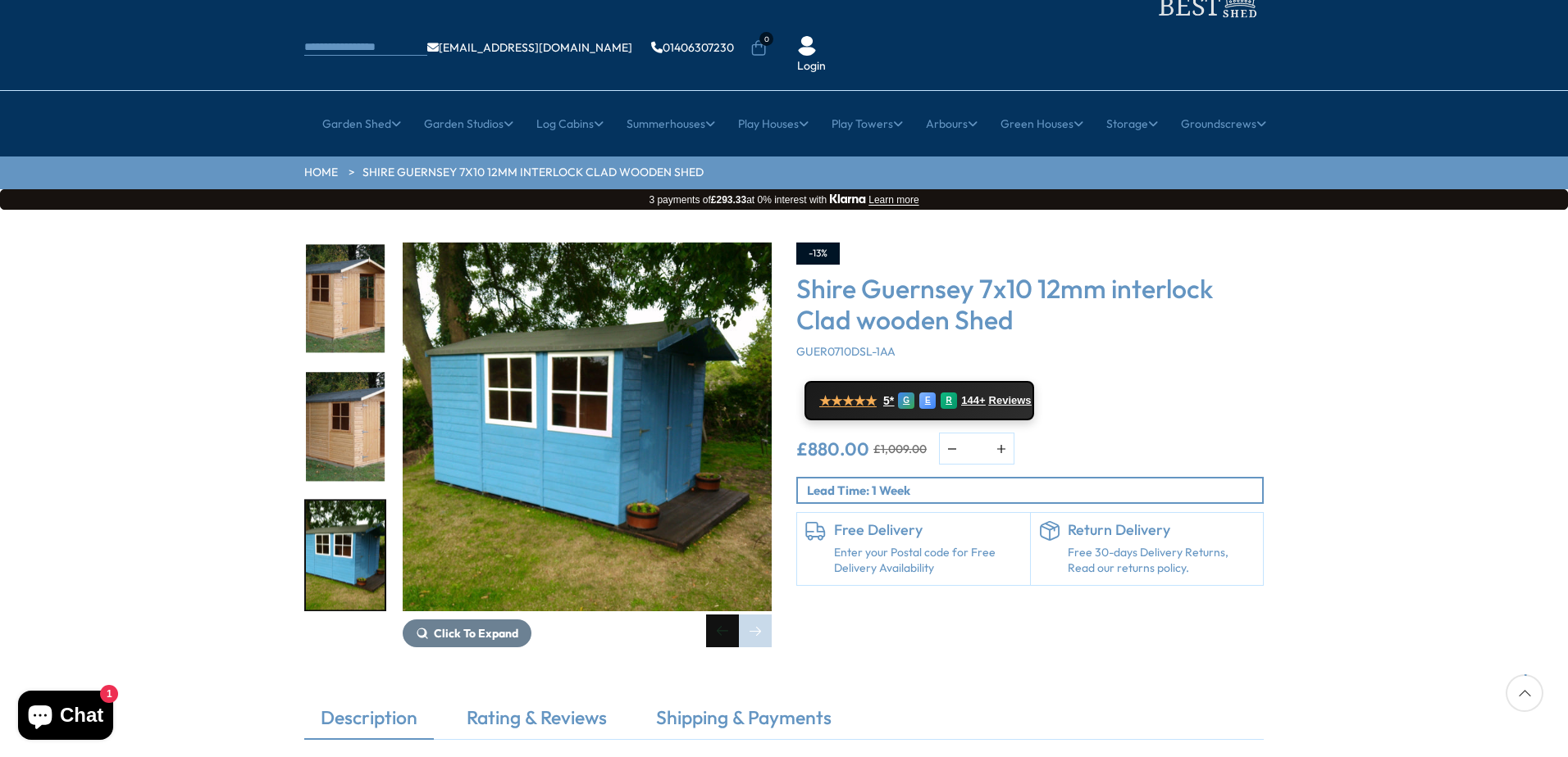
click at [721, 615] on div "Previous slide" at bounding box center [723, 631] width 33 height 33
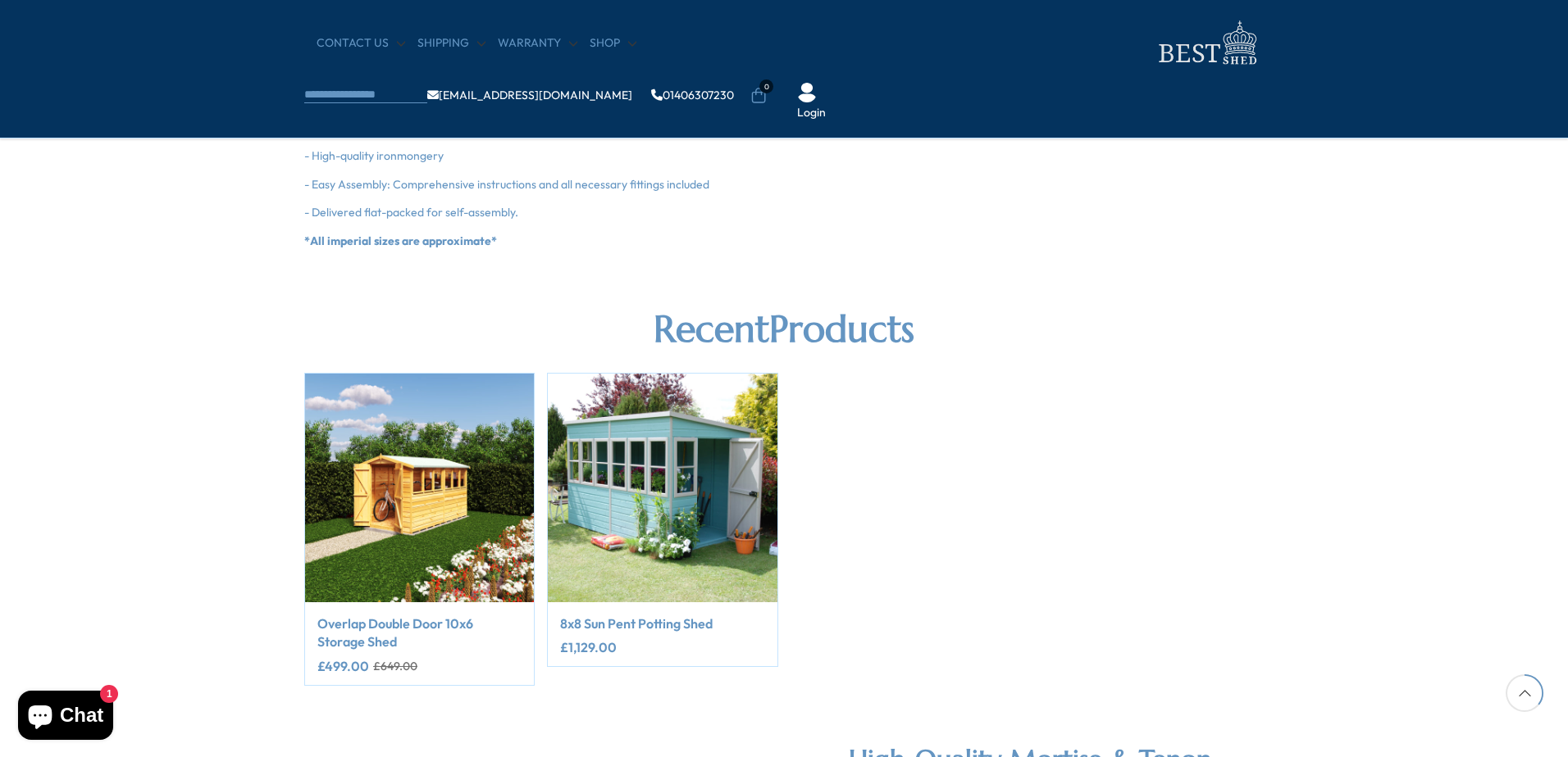
scroll to position [1640, 0]
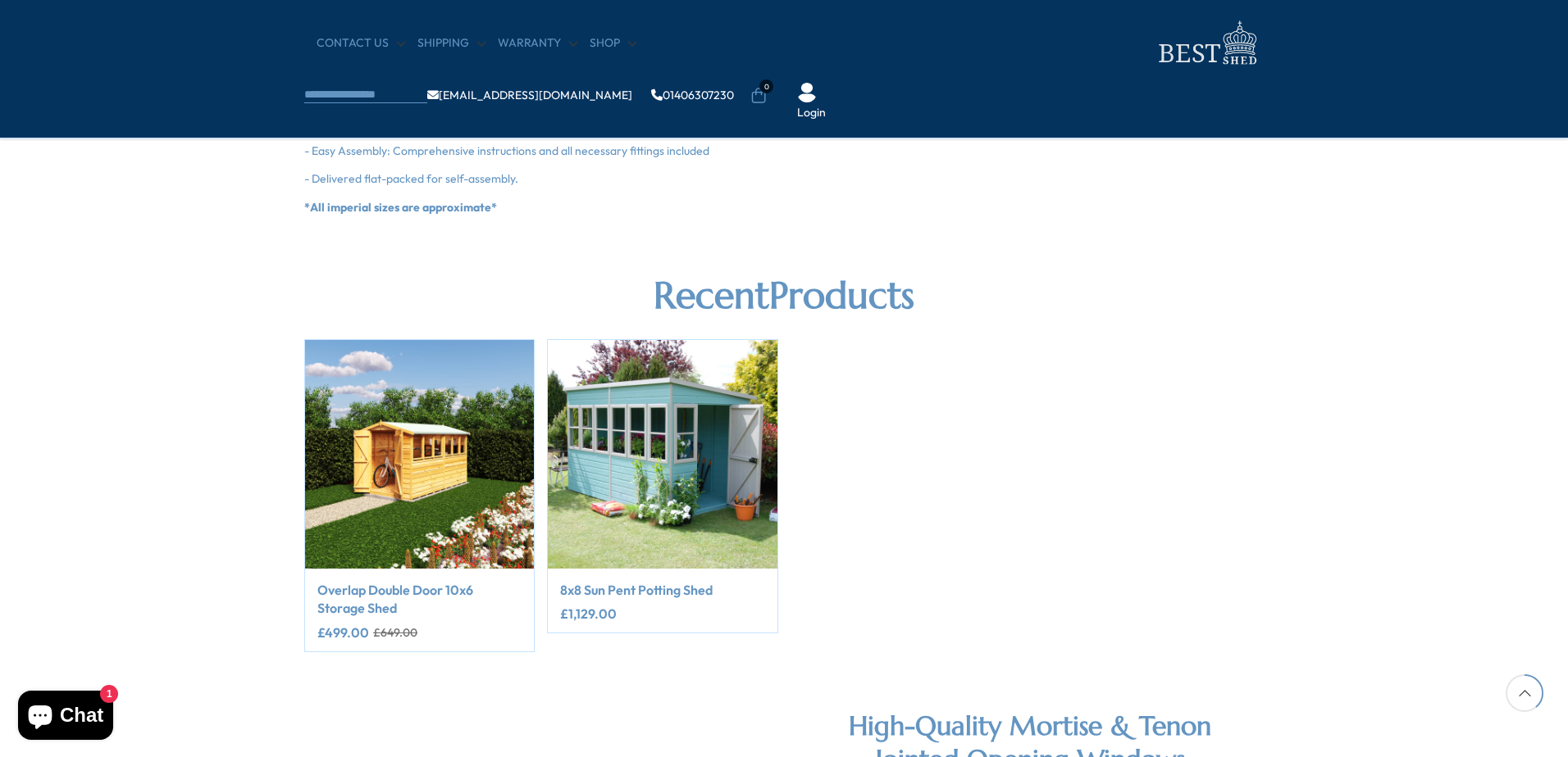
click at [1530, 698] on div at bounding box center [1524, 693] width 38 height 38
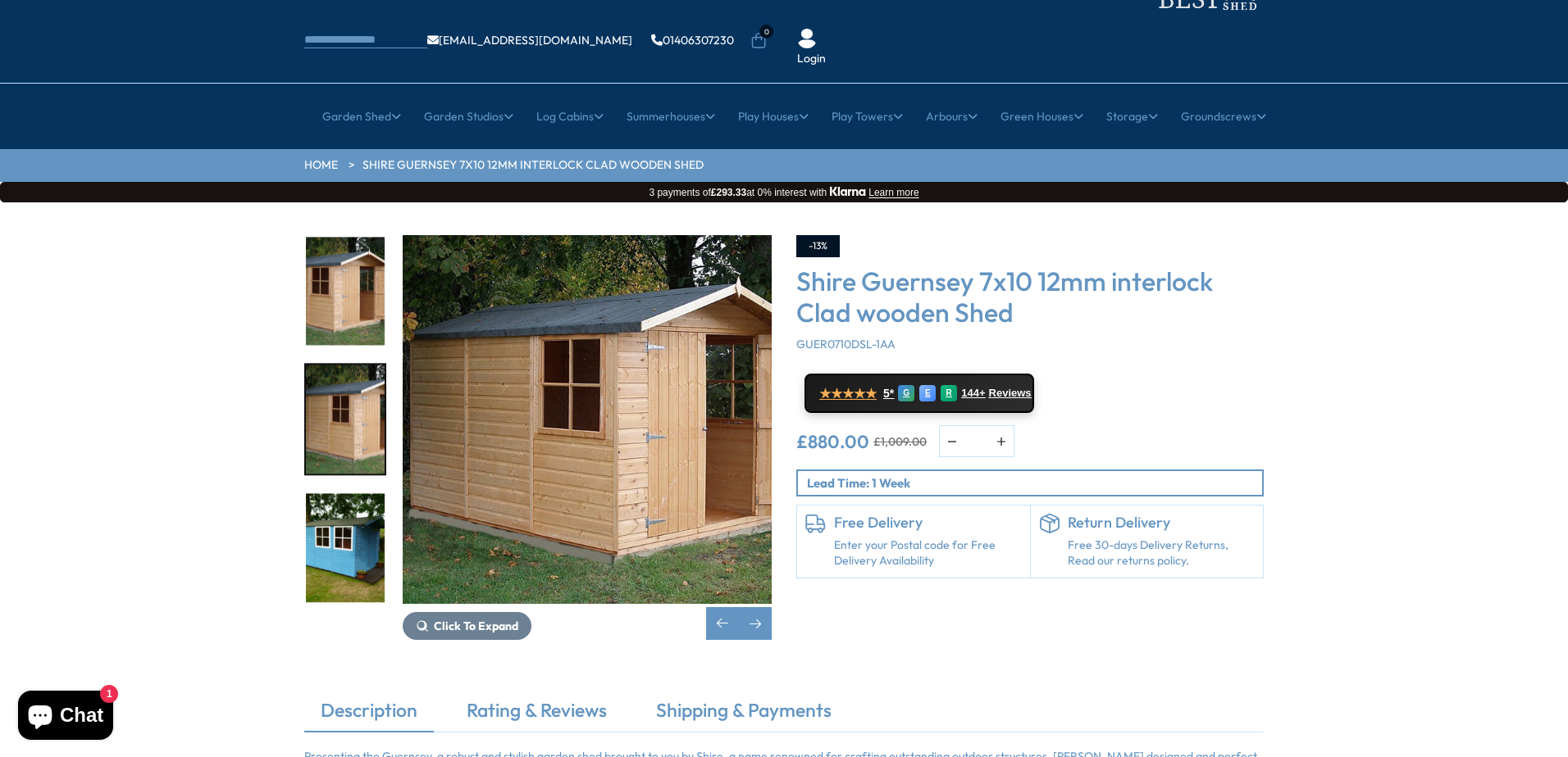
scroll to position [0, 0]
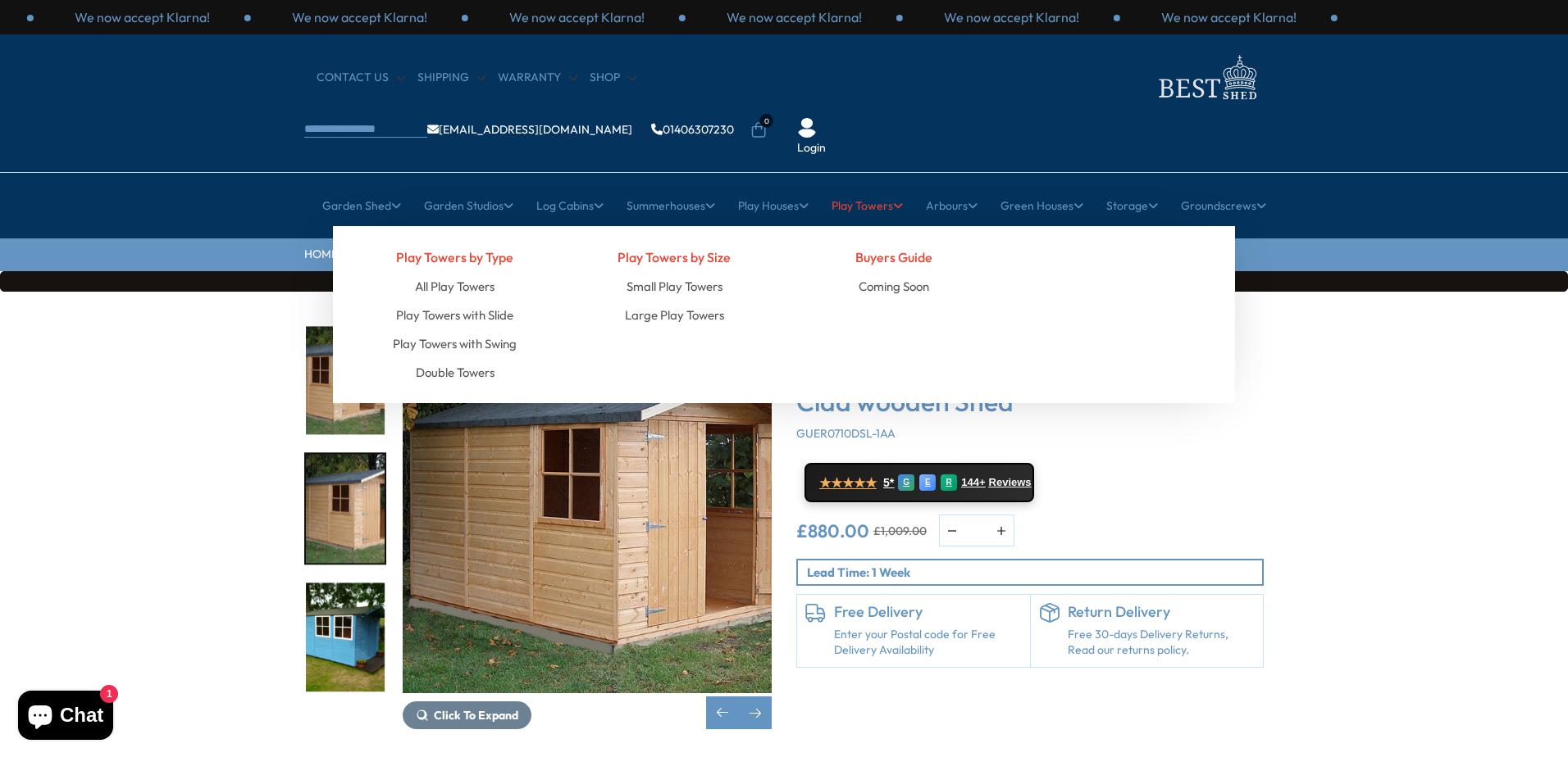
click at [862, 186] on link "Play Towers" at bounding box center [866, 206] width 71 height 41
click at [458, 272] on link "All Play Towers" at bounding box center [454, 286] width 79 height 29
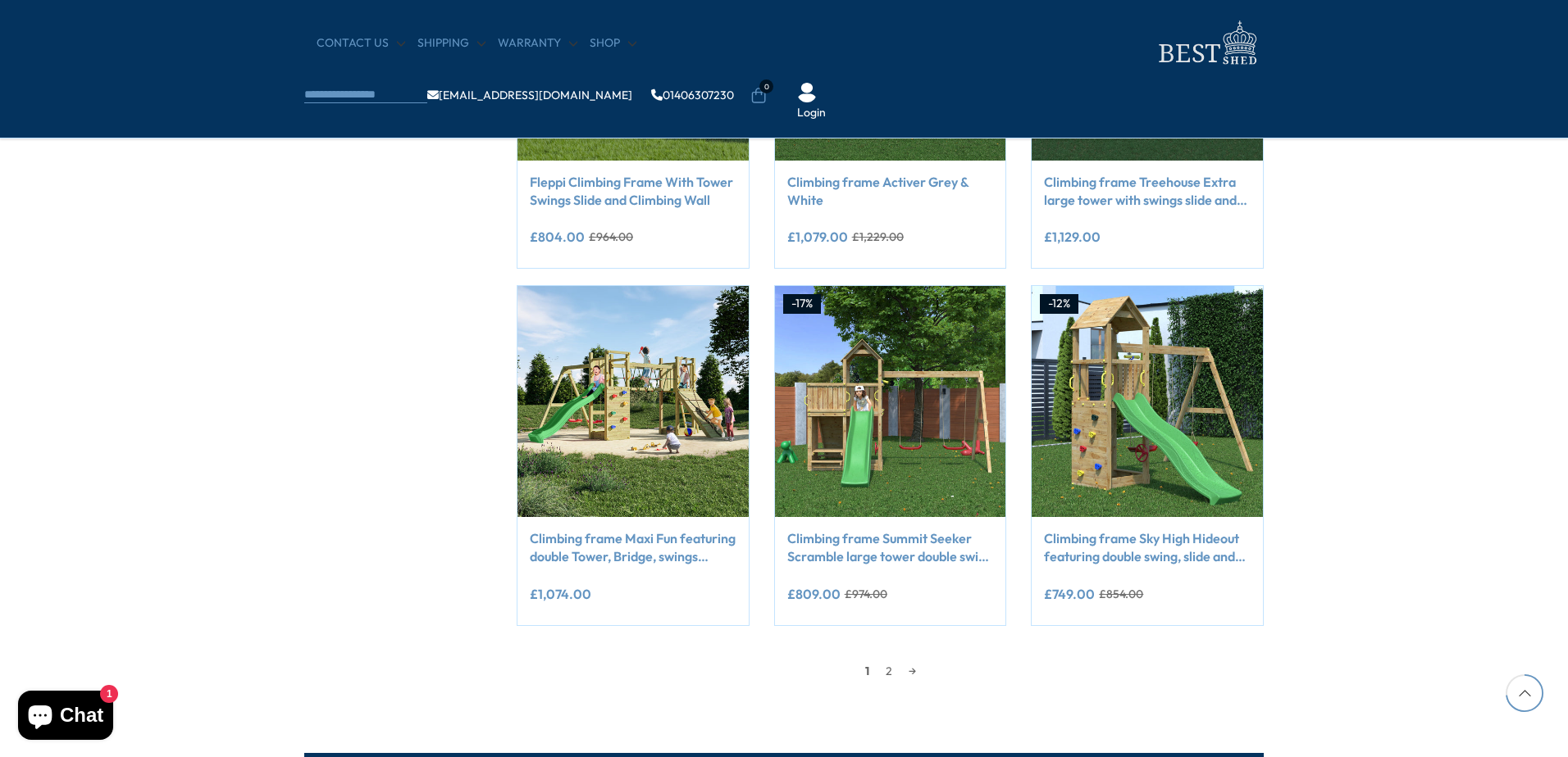
scroll to position [1312, 0]
